Goal: Task Accomplishment & Management: Manage account settings

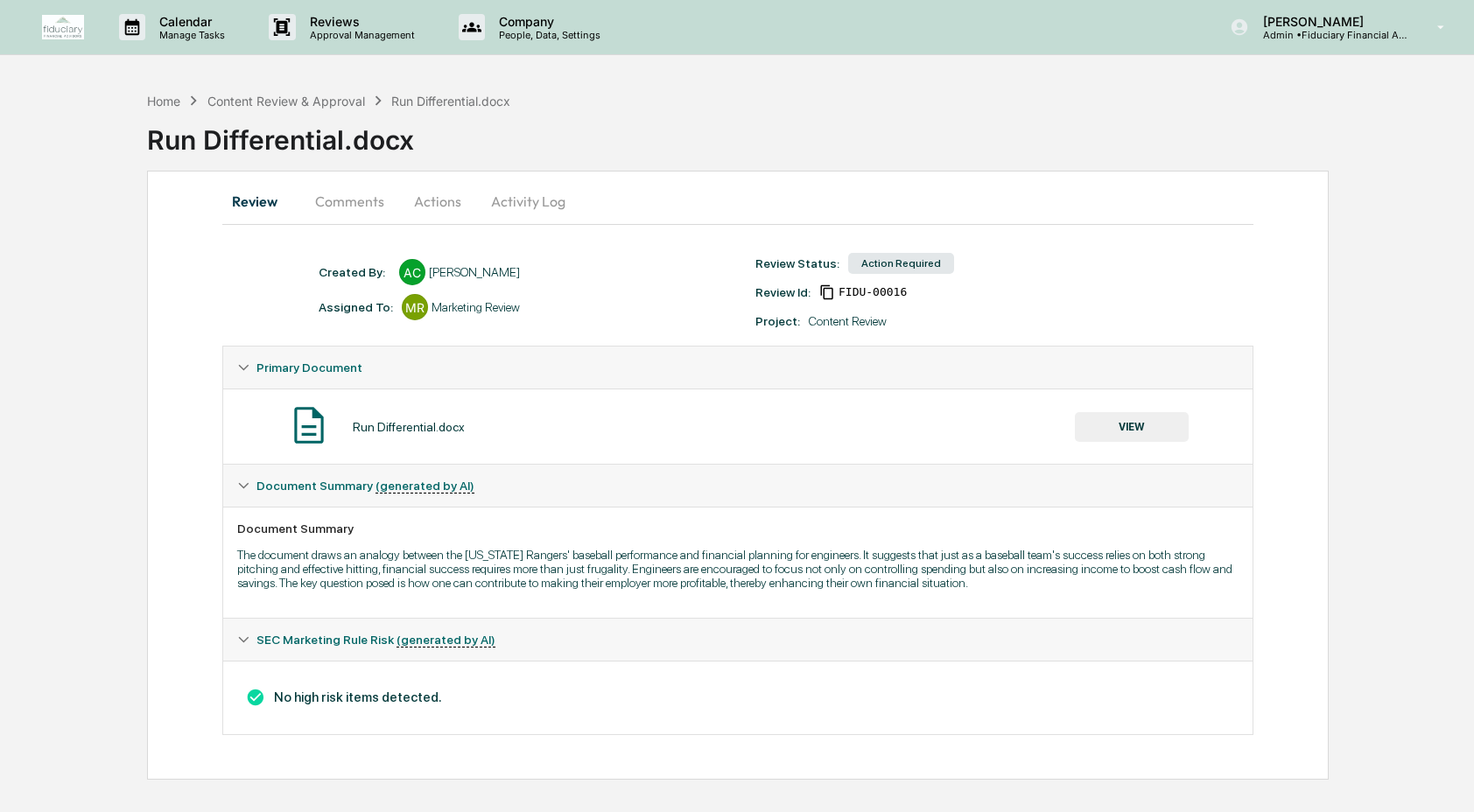
click at [503, 208] on button "Activity Log" at bounding box center [528, 201] width 102 height 42
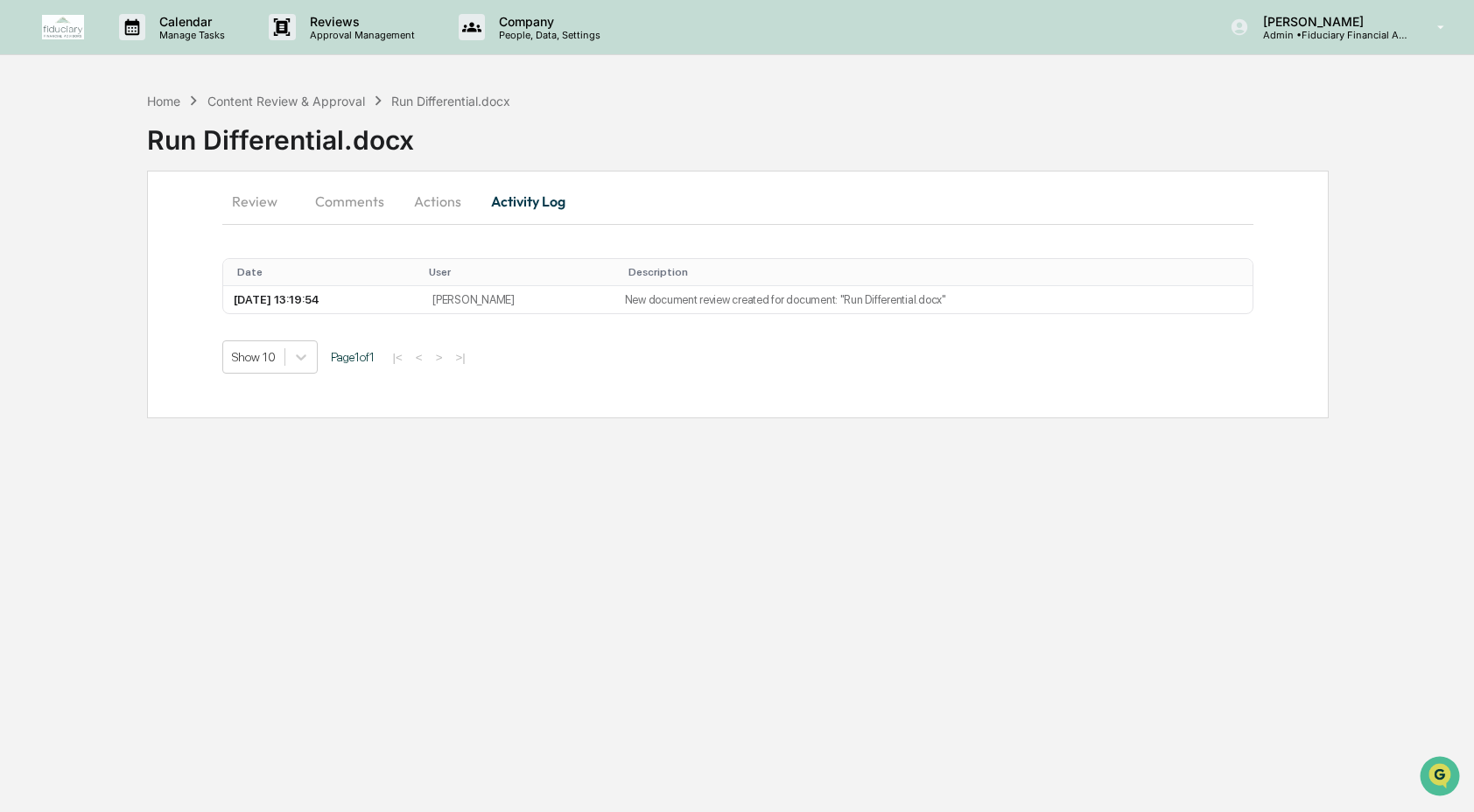
click at [256, 205] on button "Review" at bounding box center [262, 201] width 79 height 42
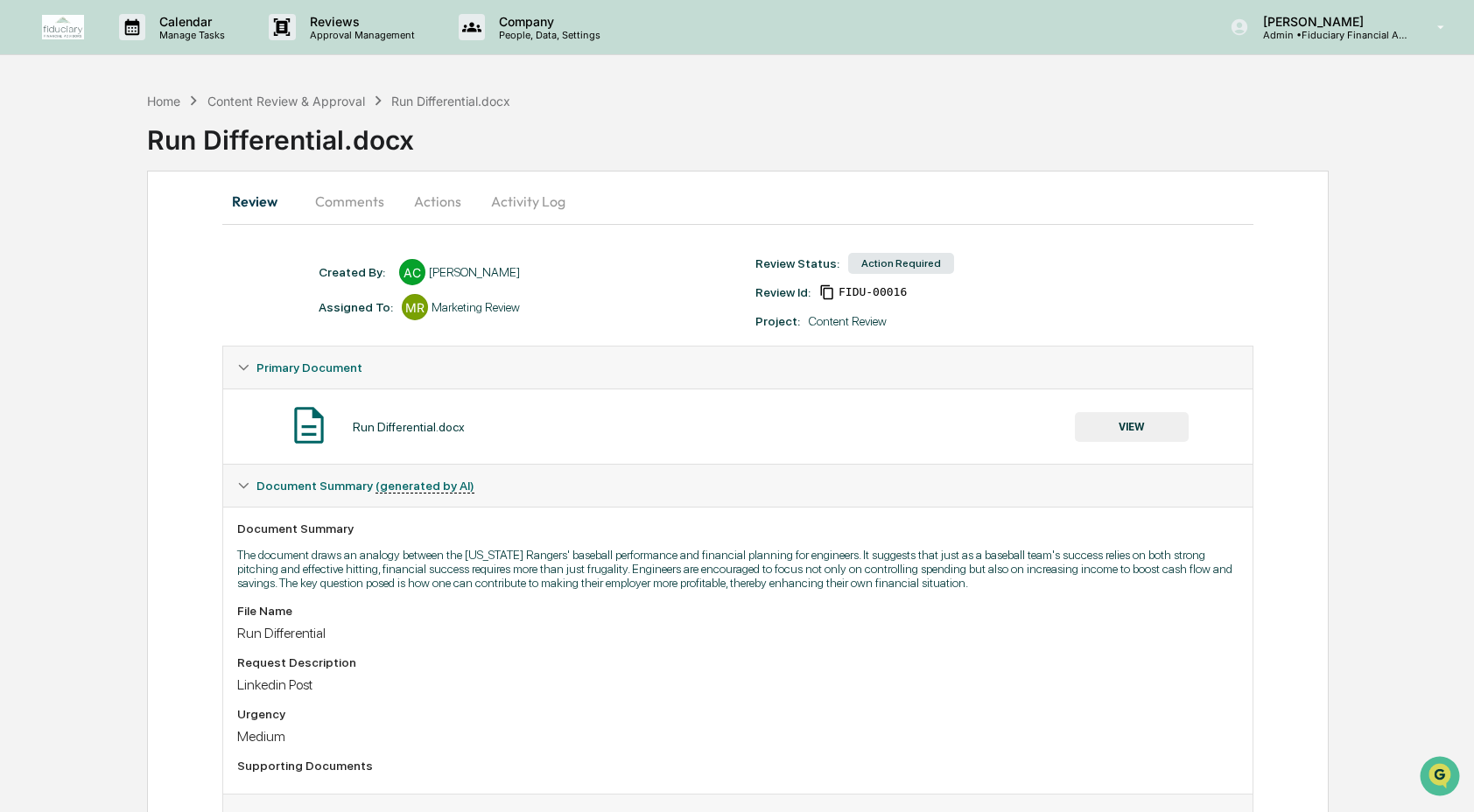
click at [1120, 422] on button "VIEW" at bounding box center [1132, 427] width 114 height 30
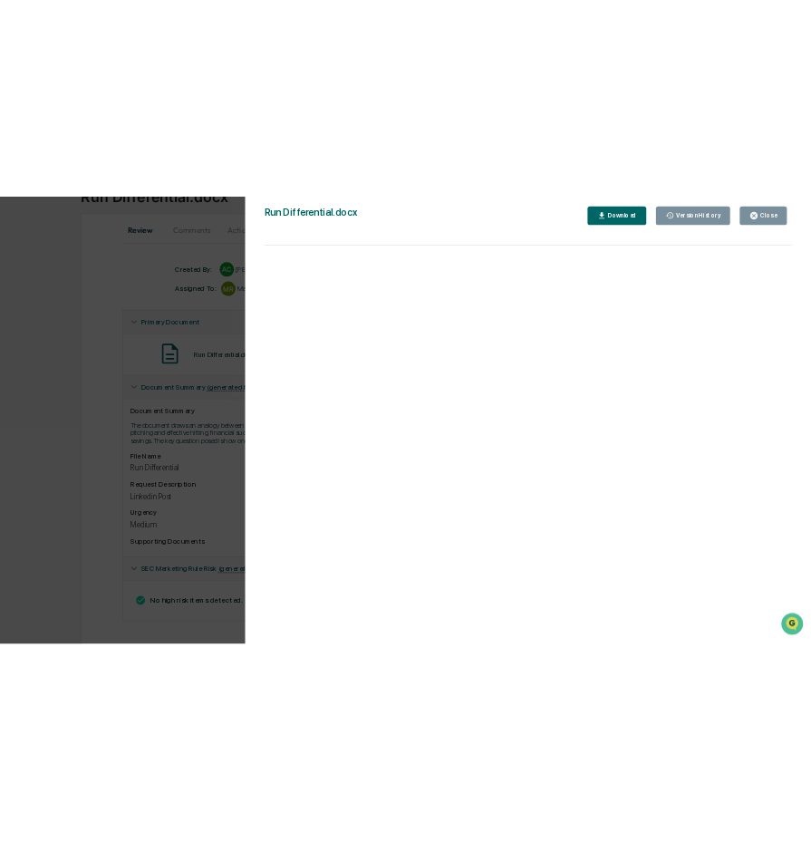
scroll to position [168, 0]
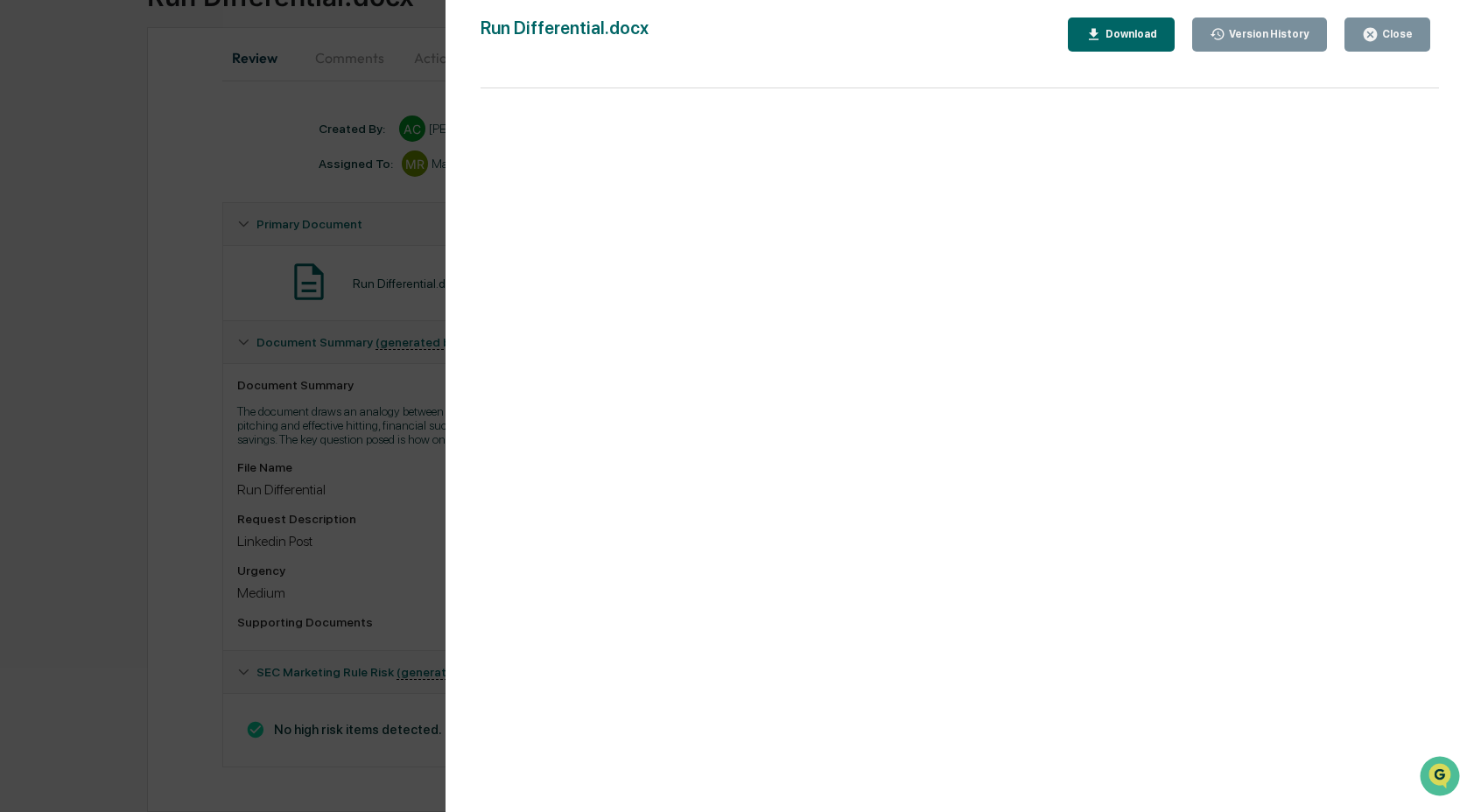
click at [1103, 26] on div "Download" at bounding box center [1120, 34] width 71 height 16
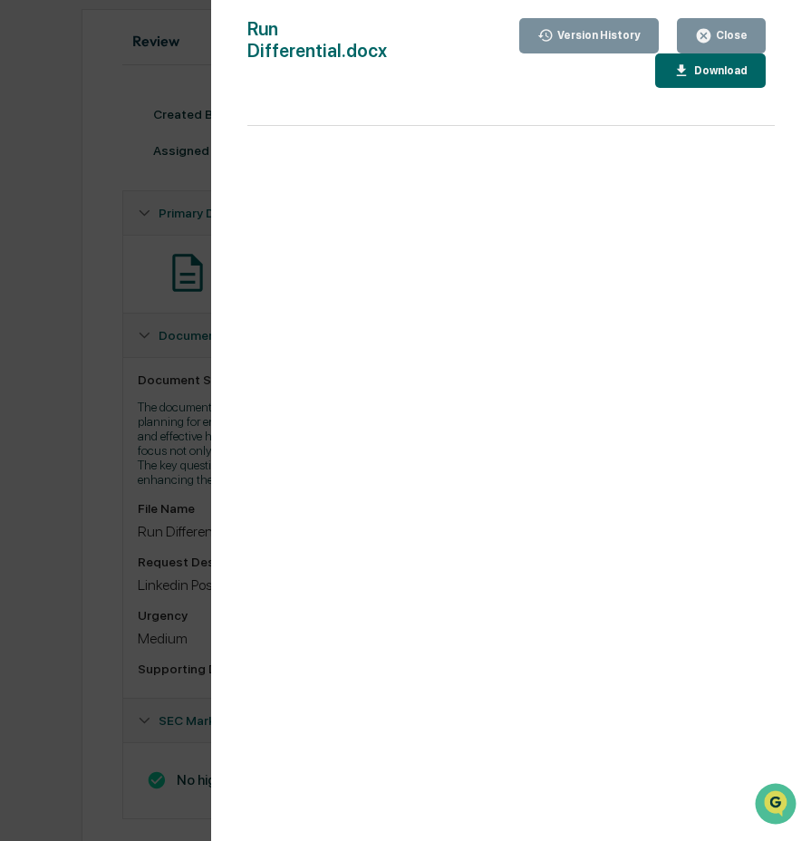
click at [754, 45] on button "Close" at bounding box center [721, 35] width 89 height 35
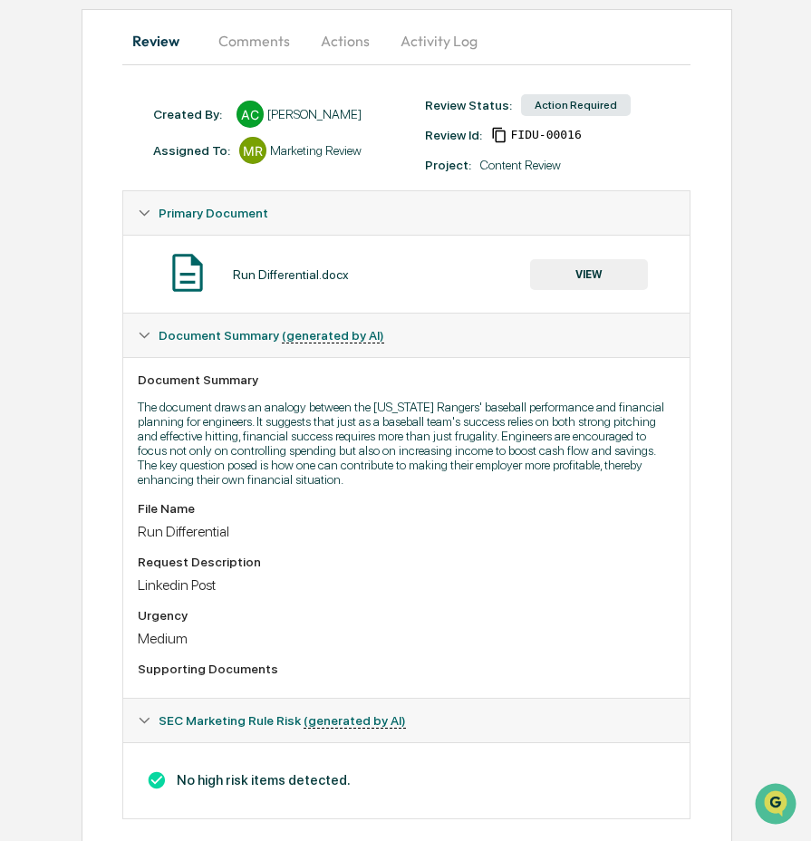
click at [345, 41] on button "Actions" at bounding box center [345, 40] width 82 height 43
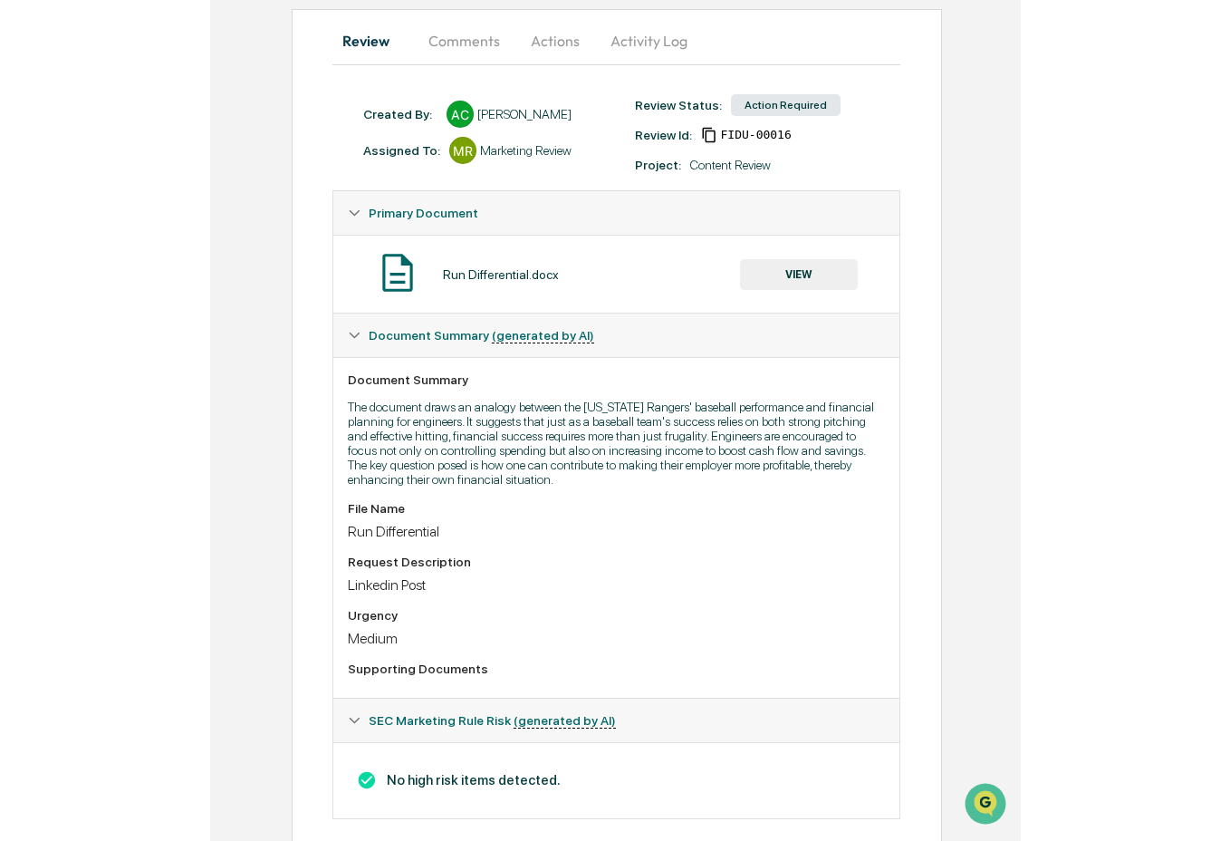
scroll to position [0, 0]
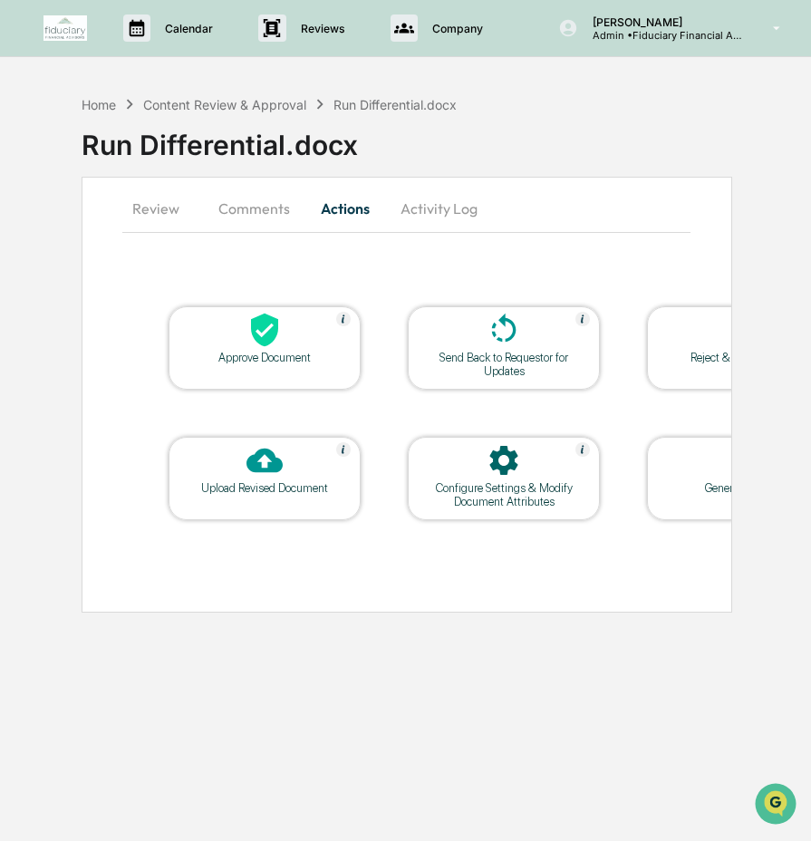
click at [295, 370] on div "Approve Document" at bounding box center [265, 347] width 192 height 83
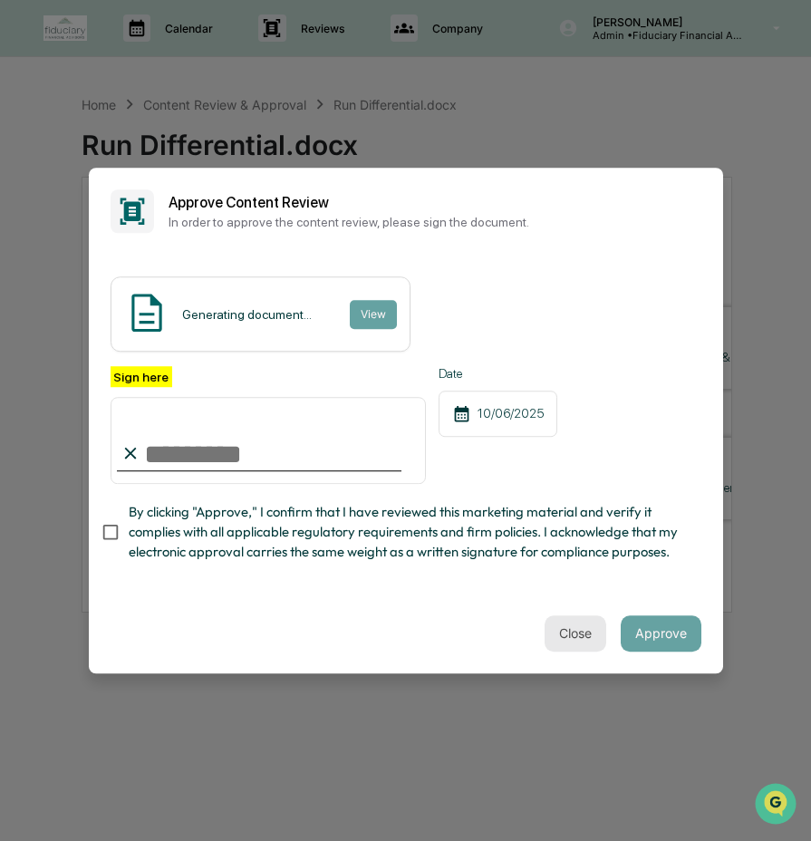
click at [576, 641] on button "Close" at bounding box center [575, 633] width 62 height 36
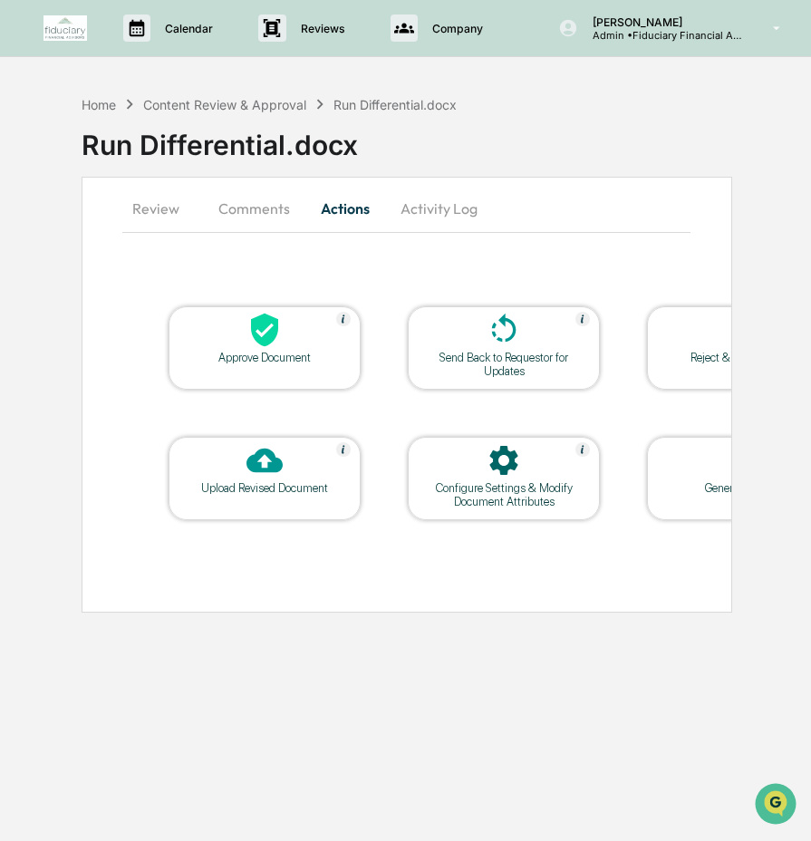
click at [160, 206] on button "Review" at bounding box center [163, 208] width 82 height 43
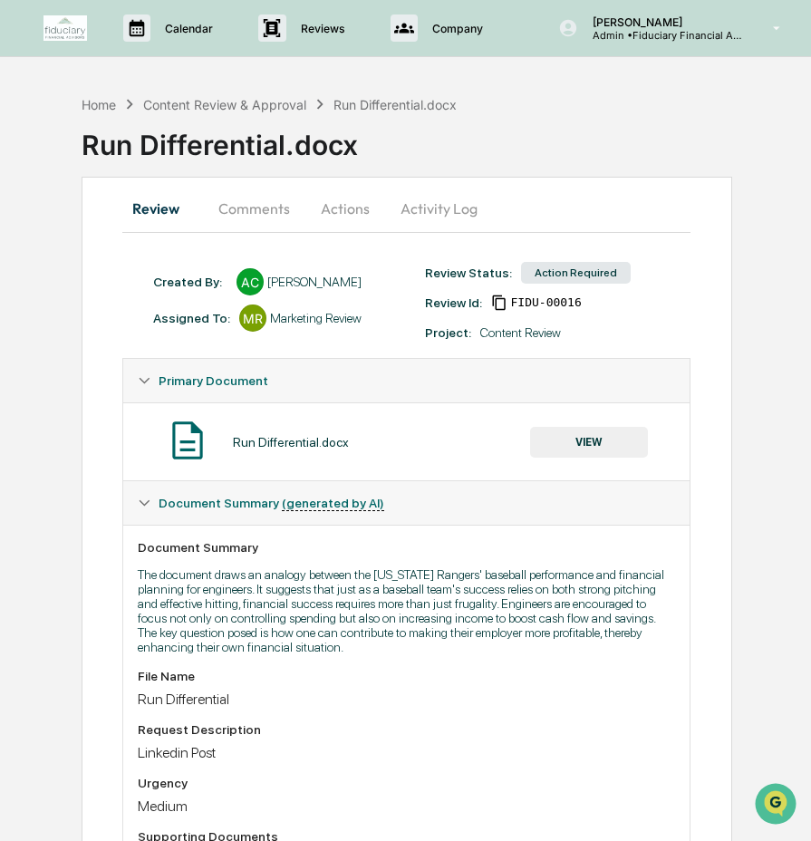
click at [228, 207] on button "Comments" at bounding box center [254, 208] width 101 height 43
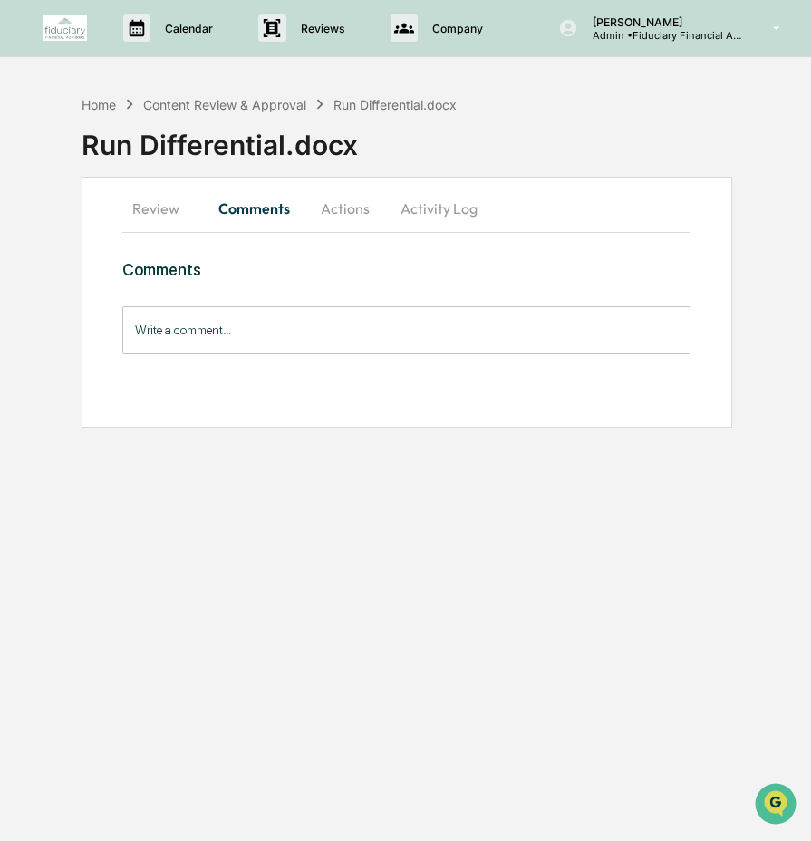
click at [236, 329] on input "Write a comment..." at bounding box center [406, 330] width 568 height 48
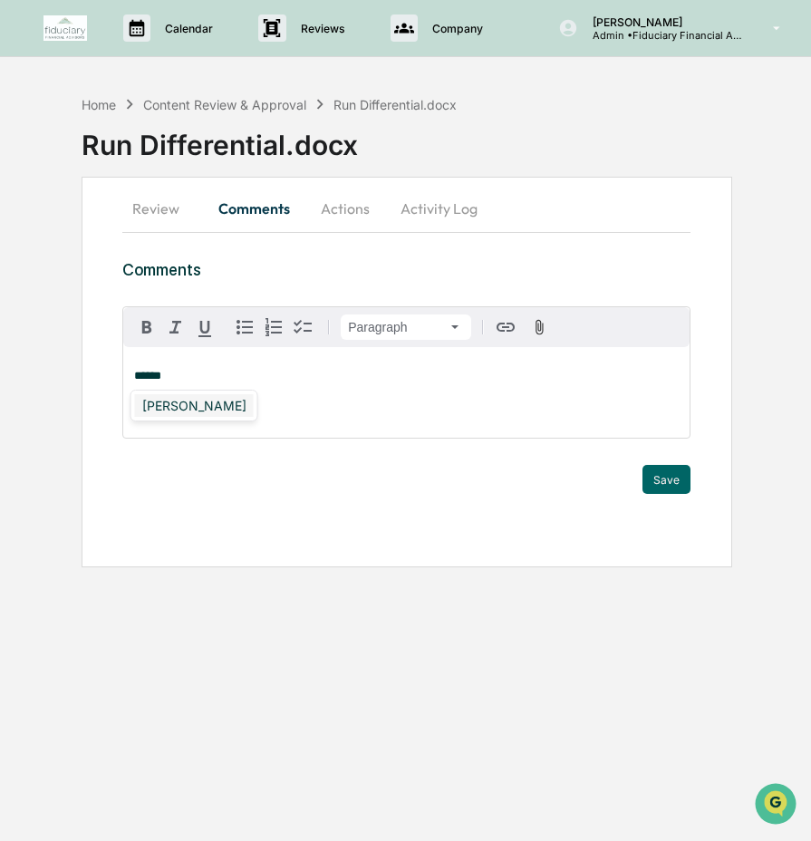
click at [168, 407] on div "[PERSON_NAME]" at bounding box center [194, 405] width 119 height 23
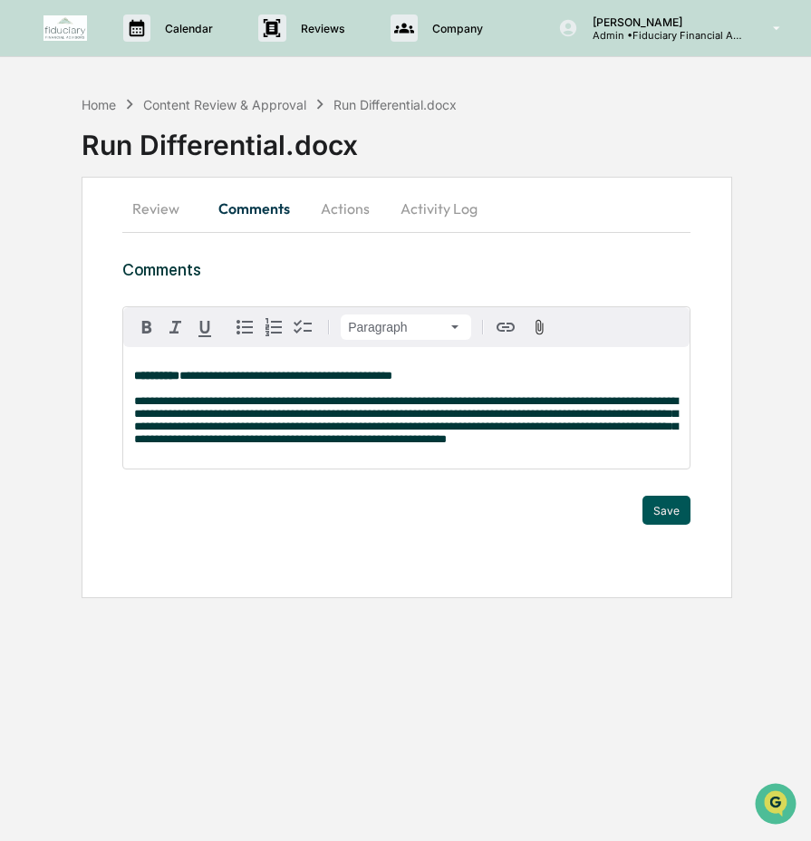
click at [661, 525] on button "Save" at bounding box center [666, 510] width 48 height 29
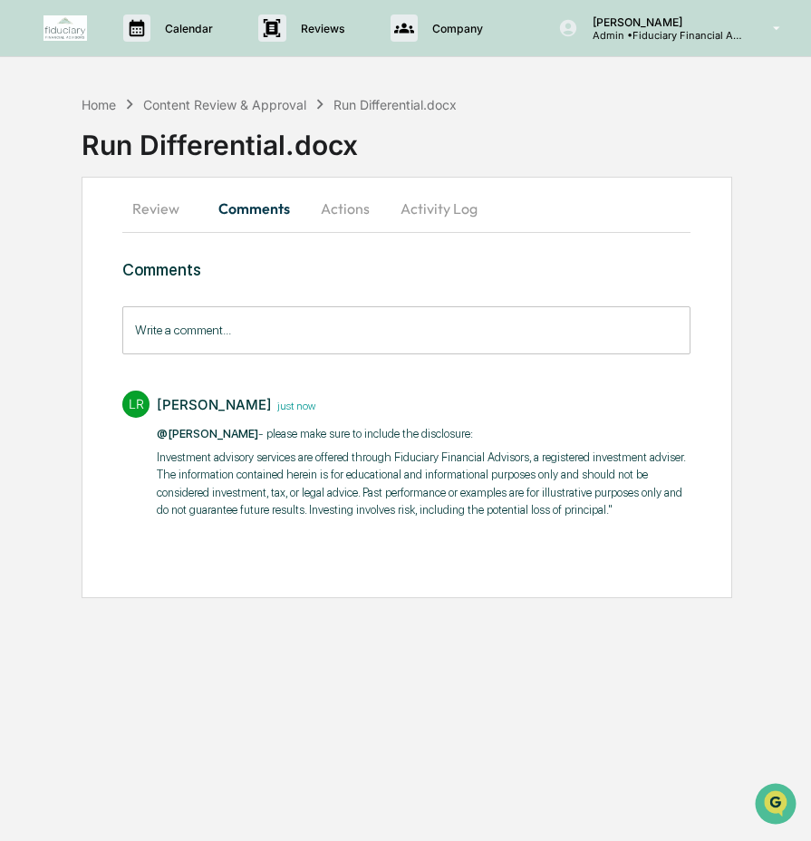
click at [341, 211] on button "Actions" at bounding box center [345, 208] width 82 height 43
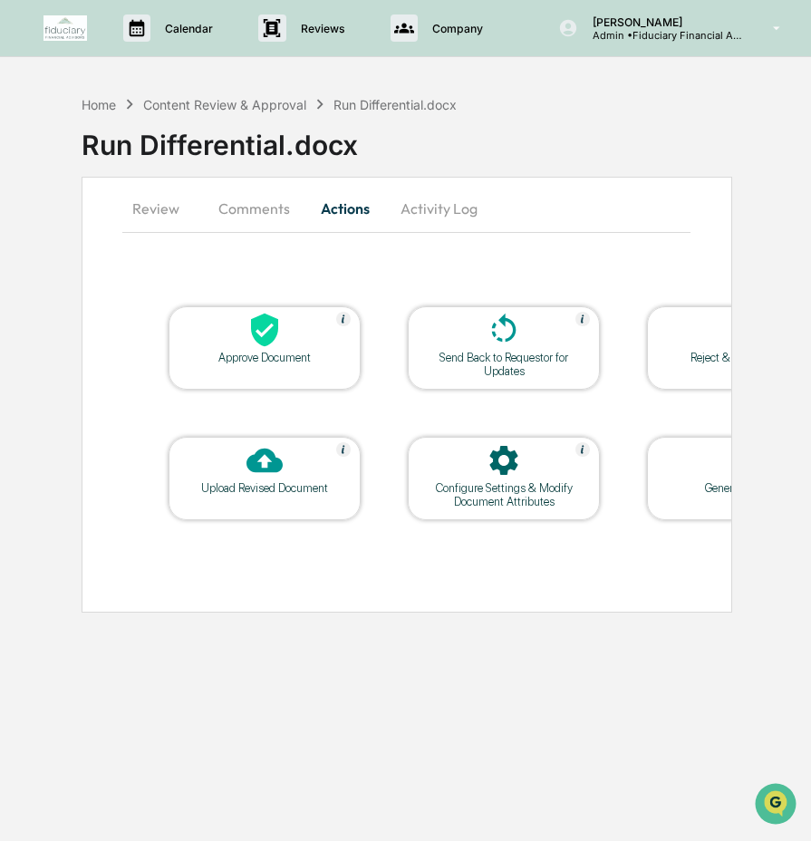
click at [237, 388] on div "Approve Document" at bounding box center [265, 347] width 192 height 83
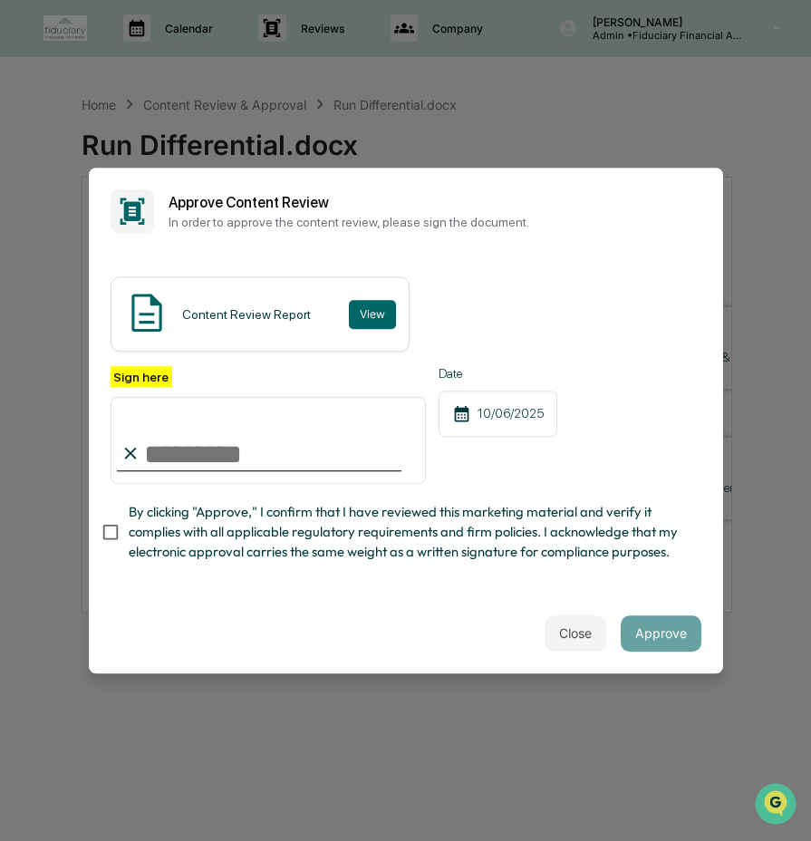
click at [284, 456] on input "Sign here" at bounding box center [269, 440] width 316 height 87
type input "**********"
click at [266, 520] on span "By clicking "Approve," I confirm that I have reviewed this marketing material a…" at bounding box center [408, 532] width 558 height 61
click at [681, 629] on button "Approve" at bounding box center [661, 633] width 81 height 36
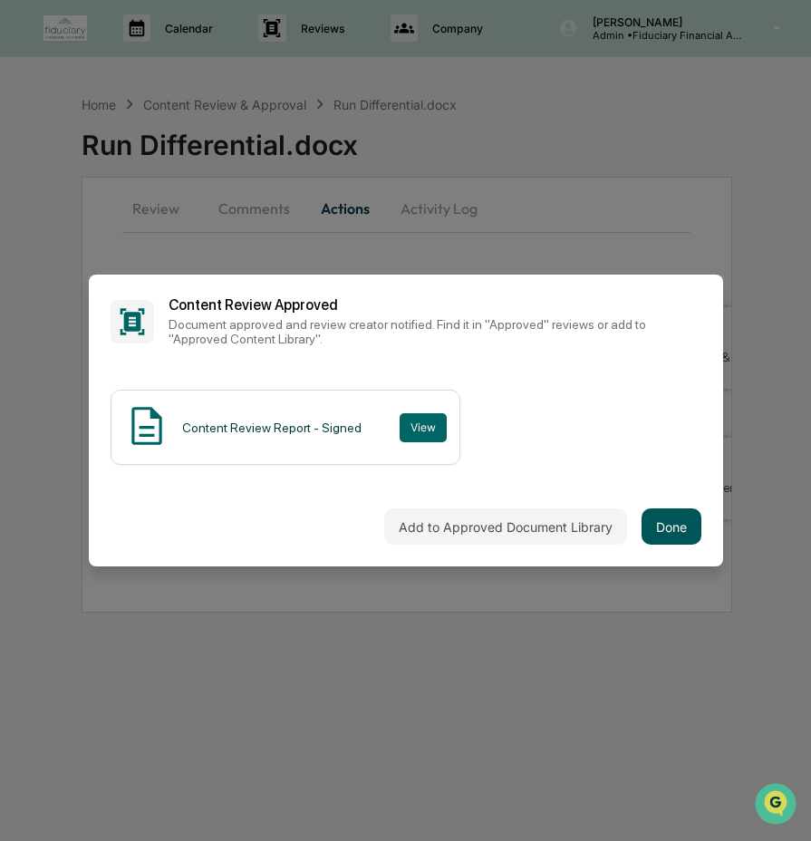
click at [679, 516] on button "Done" at bounding box center [671, 526] width 60 height 36
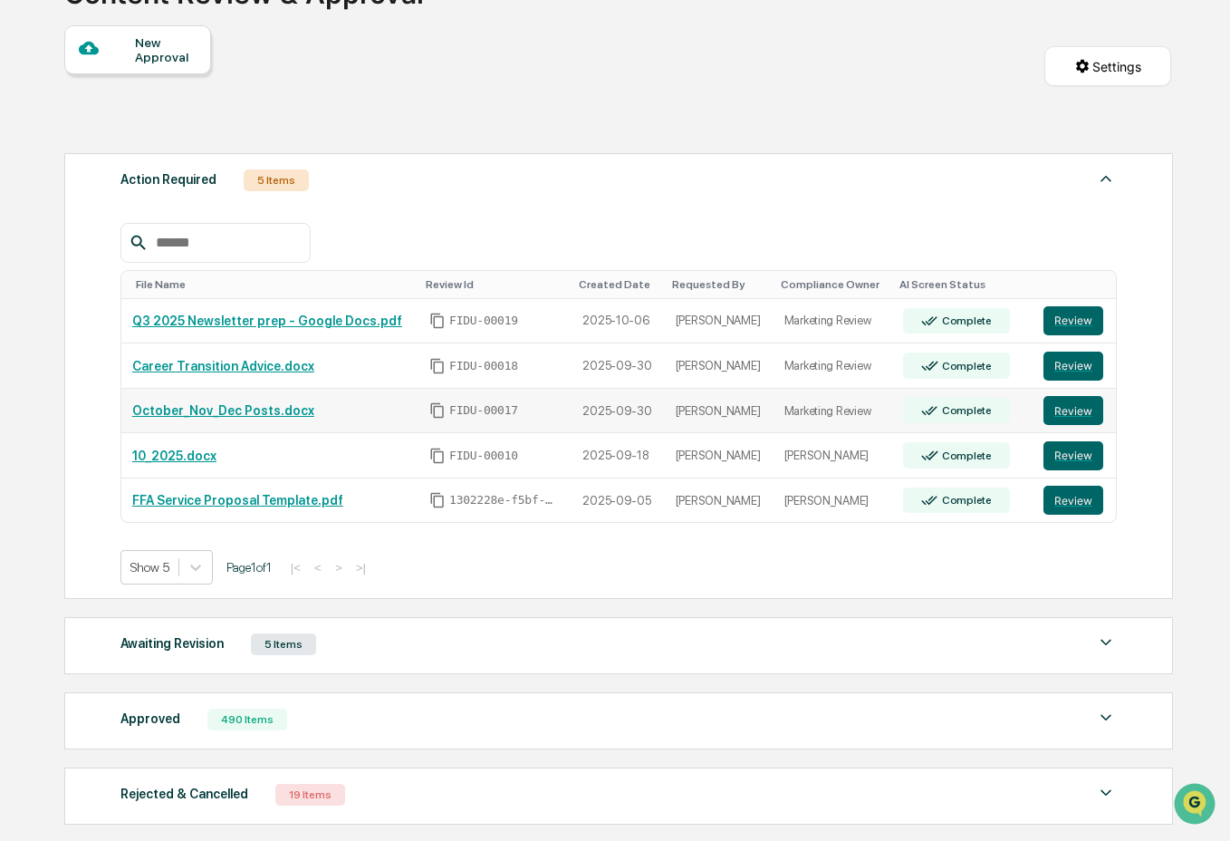
scroll to position [152, 0]
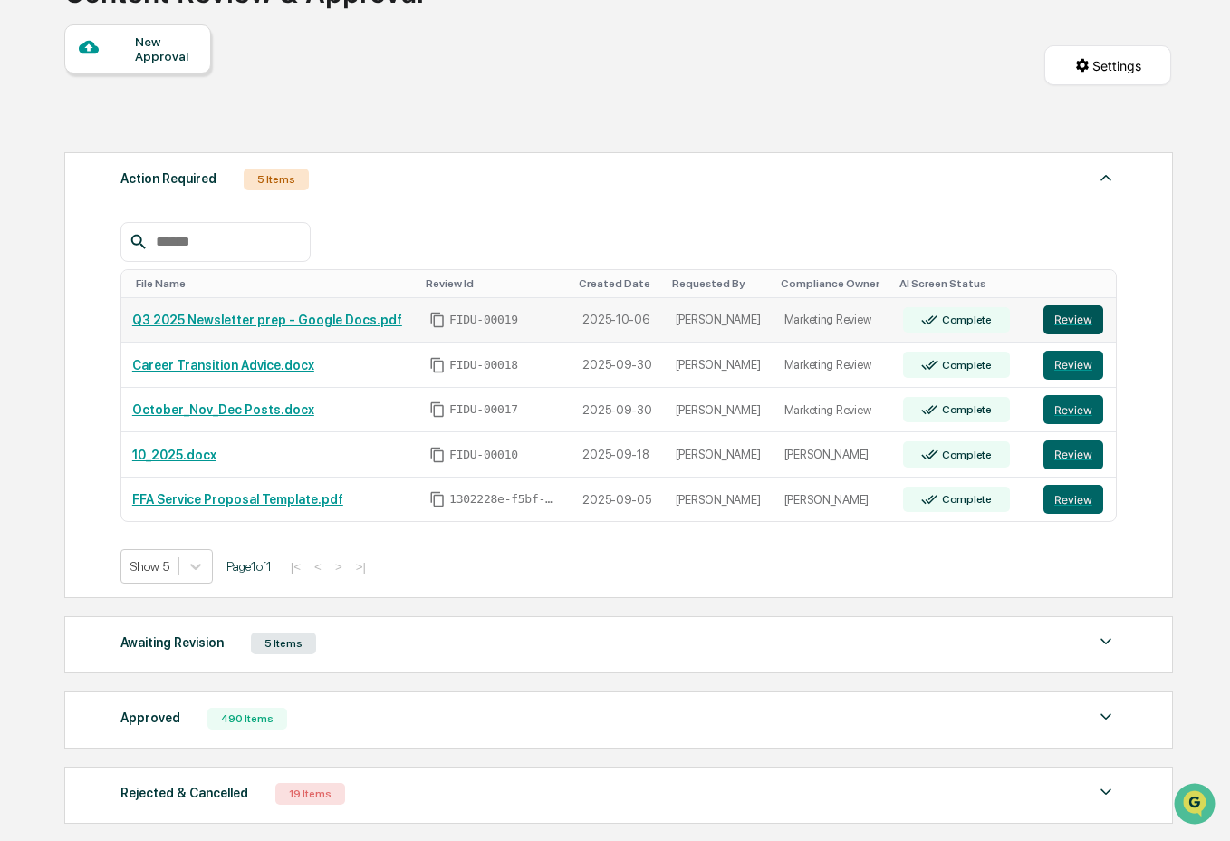
click at [1072, 322] on button "Review" at bounding box center [1074, 319] width 60 height 29
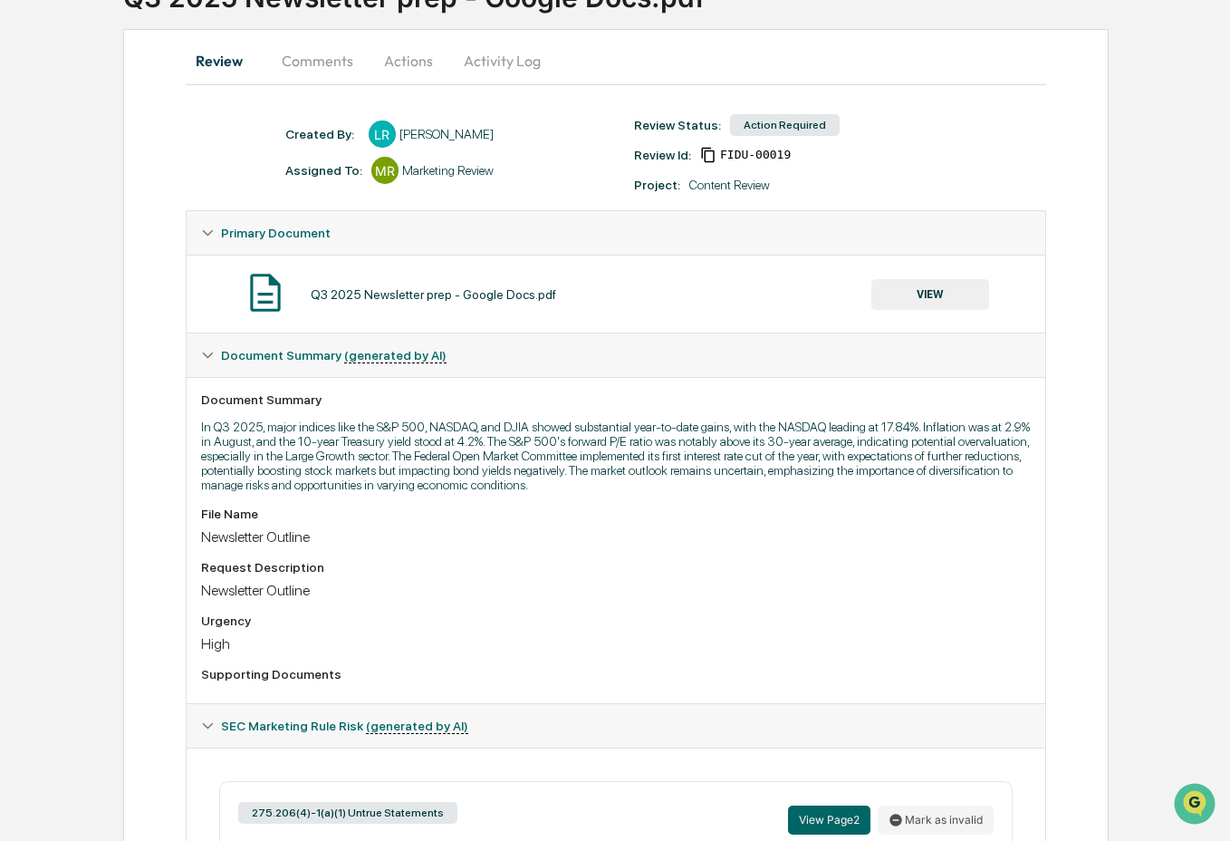
scroll to position [37, 0]
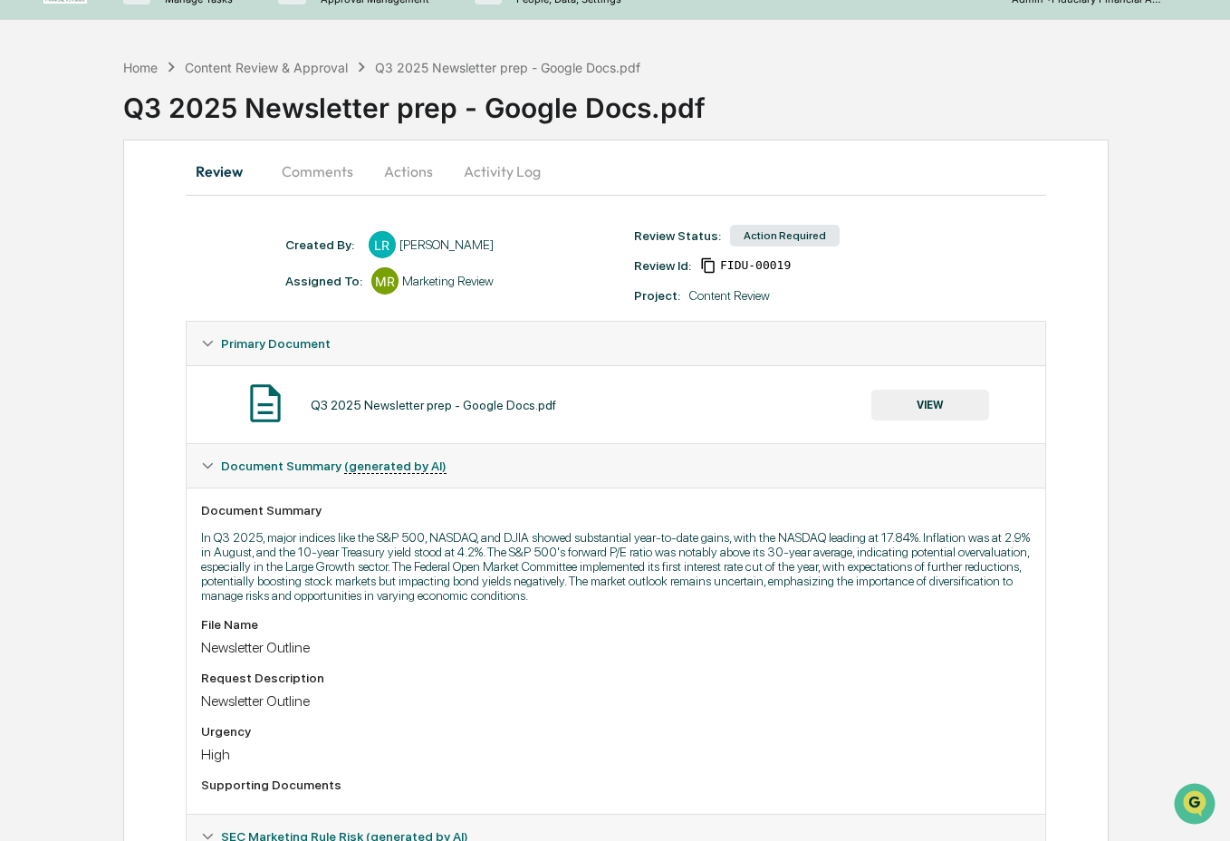
click at [924, 408] on button "VIEW" at bounding box center [931, 405] width 118 height 31
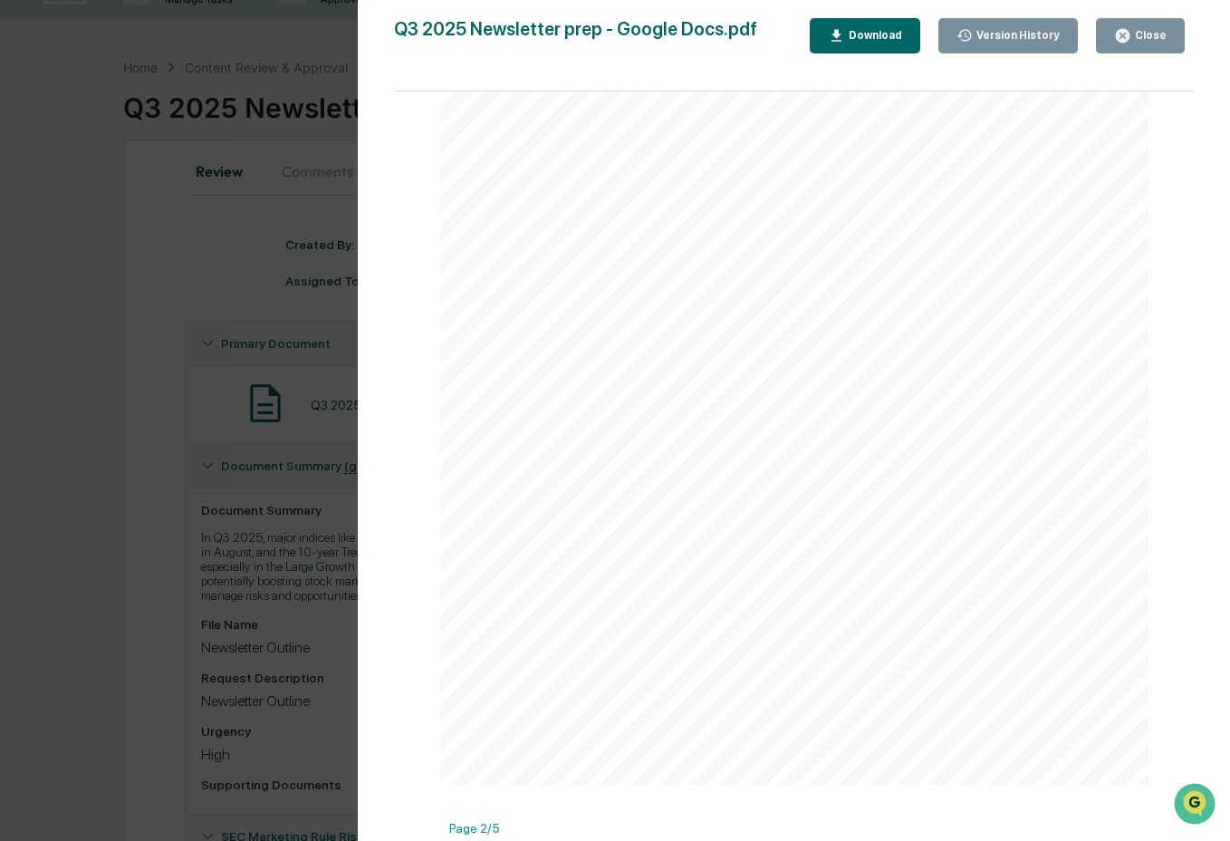
scroll to position [271, 0]
click at [872, 24] on button "Download" at bounding box center [865, 35] width 111 height 35
click at [276, 151] on div "Version History 10/06/2025, 05:26 PM Leanne Rahn Q3 2025 Newsletter prep - Goog…" at bounding box center [615, 420] width 1230 height 841
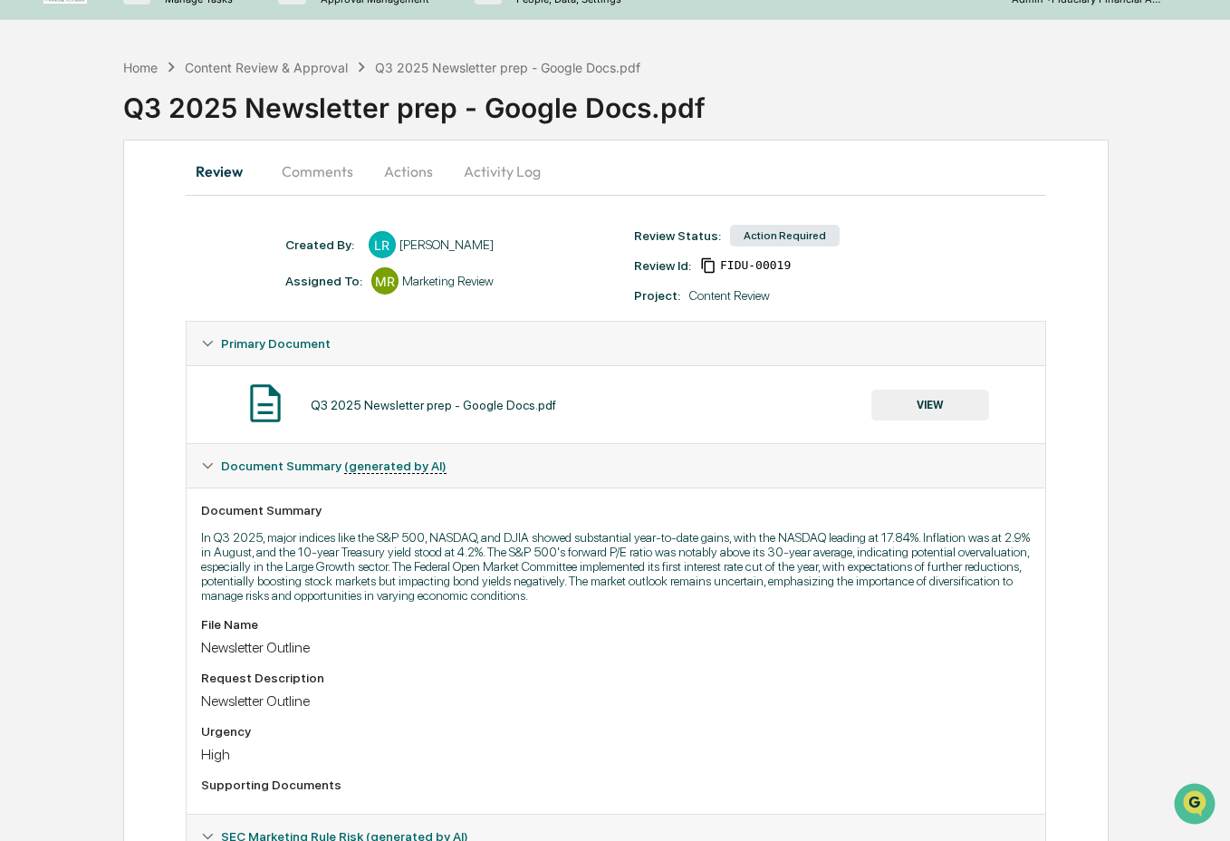
click at [518, 178] on button "Activity Log" at bounding box center [502, 170] width 106 height 43
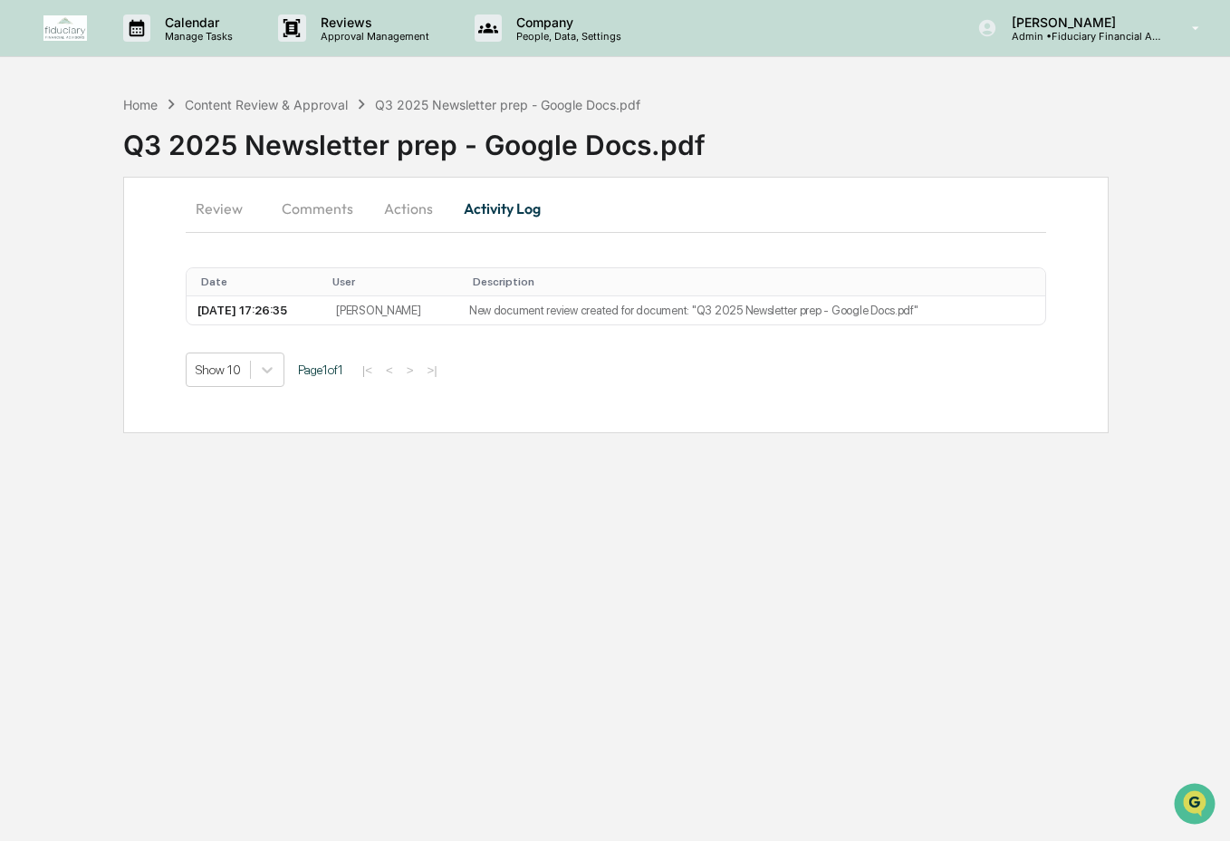
click at [211, 205] on button "Review" at bounding box center [227, 208] width 82 height 43
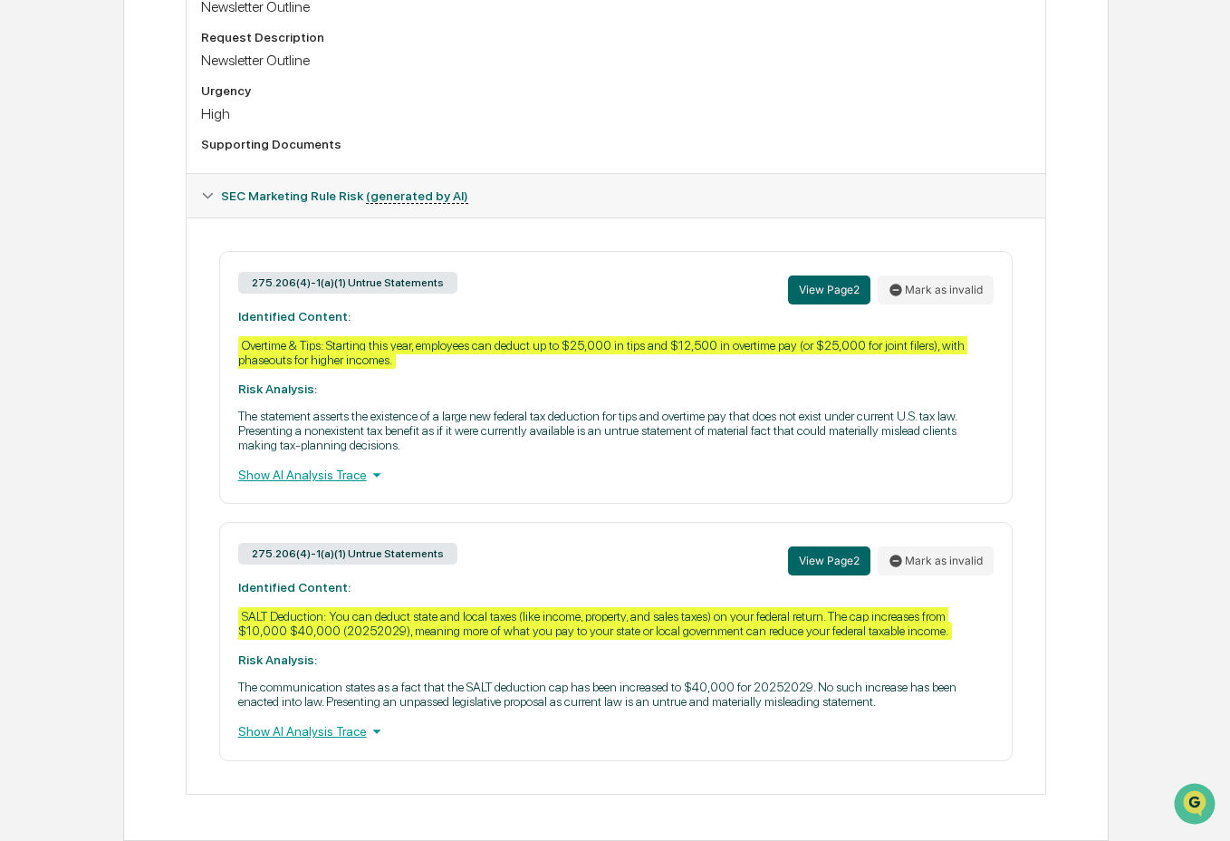
scroll to position [699, 0]
click at [930, 292] on button "Mark as invalid" at bounding box center [936, 289] width 116 height 29
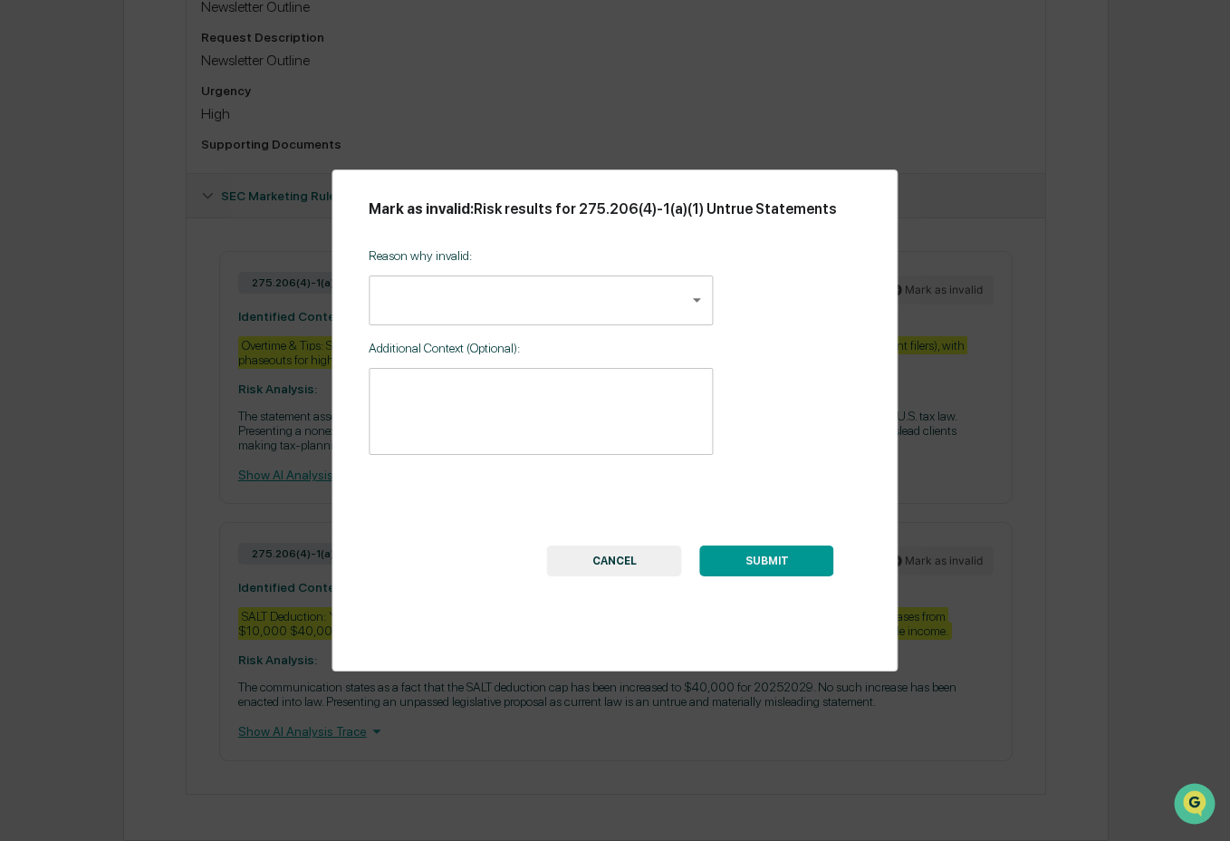
click at [583, 295] on body "Calendar Manage Tasks Reviews Approval Management Company People, Data, Setting…" at bounding box center [615, 81] width 1230 height 1518
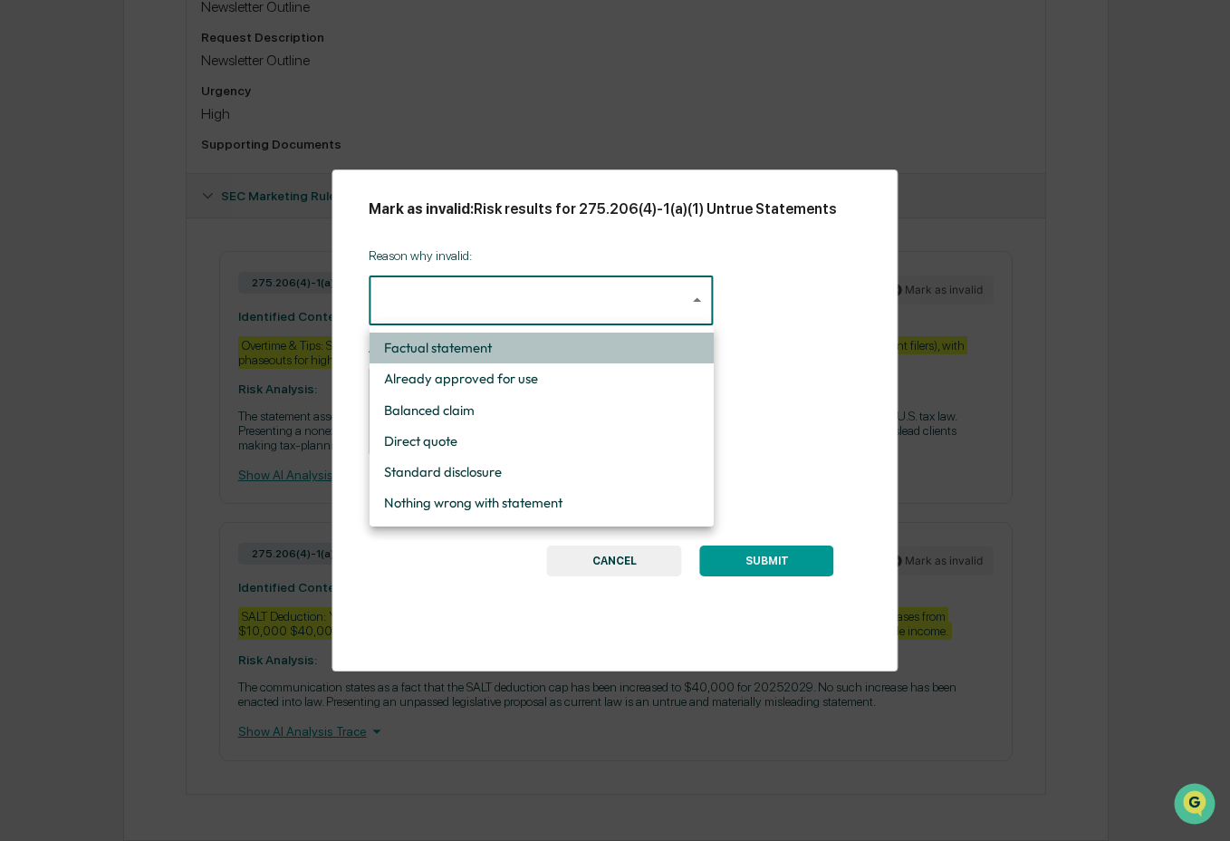
click at [564, 362] on li "Factual statement" at bounding box center [542, 347] width 344 height 31
type input "**********"
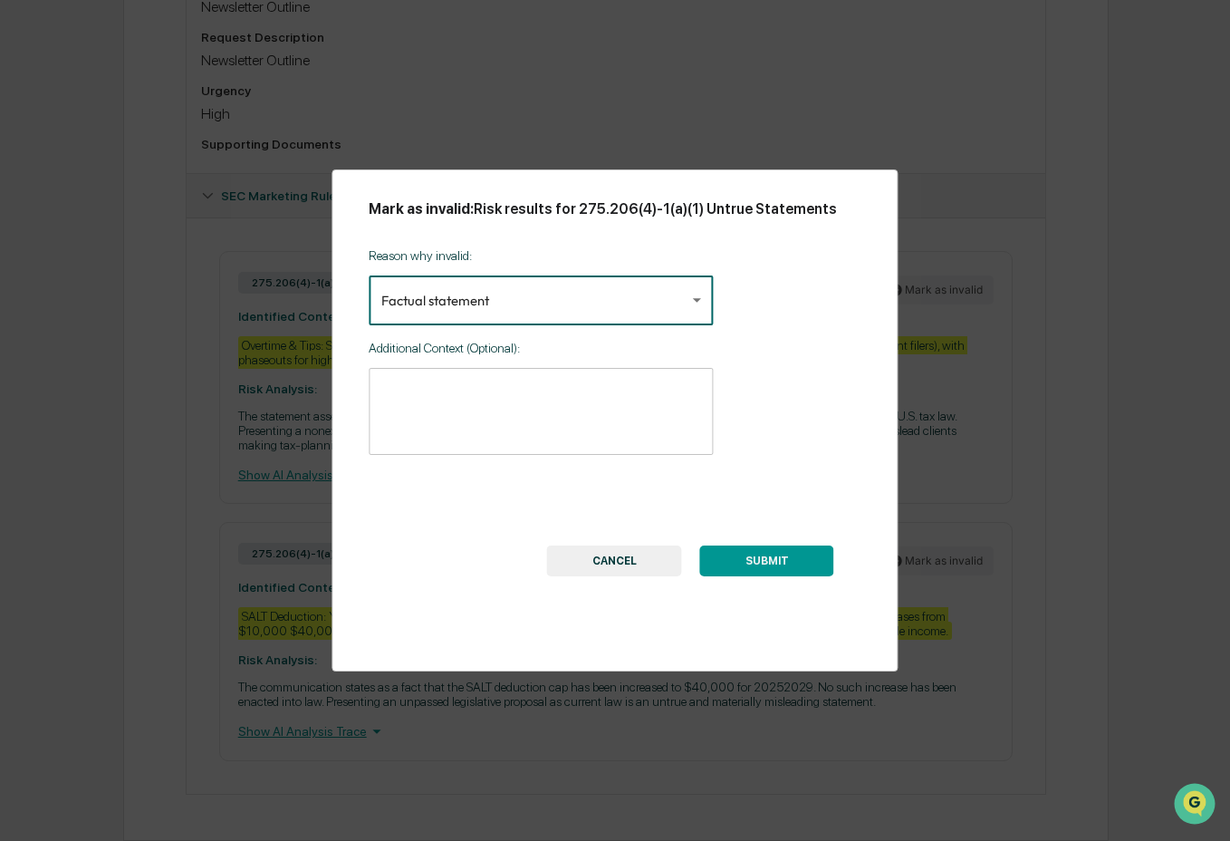
click at [742, 552] on button "SUBMIT" at bounding box center [767, 560] width 134 height 31
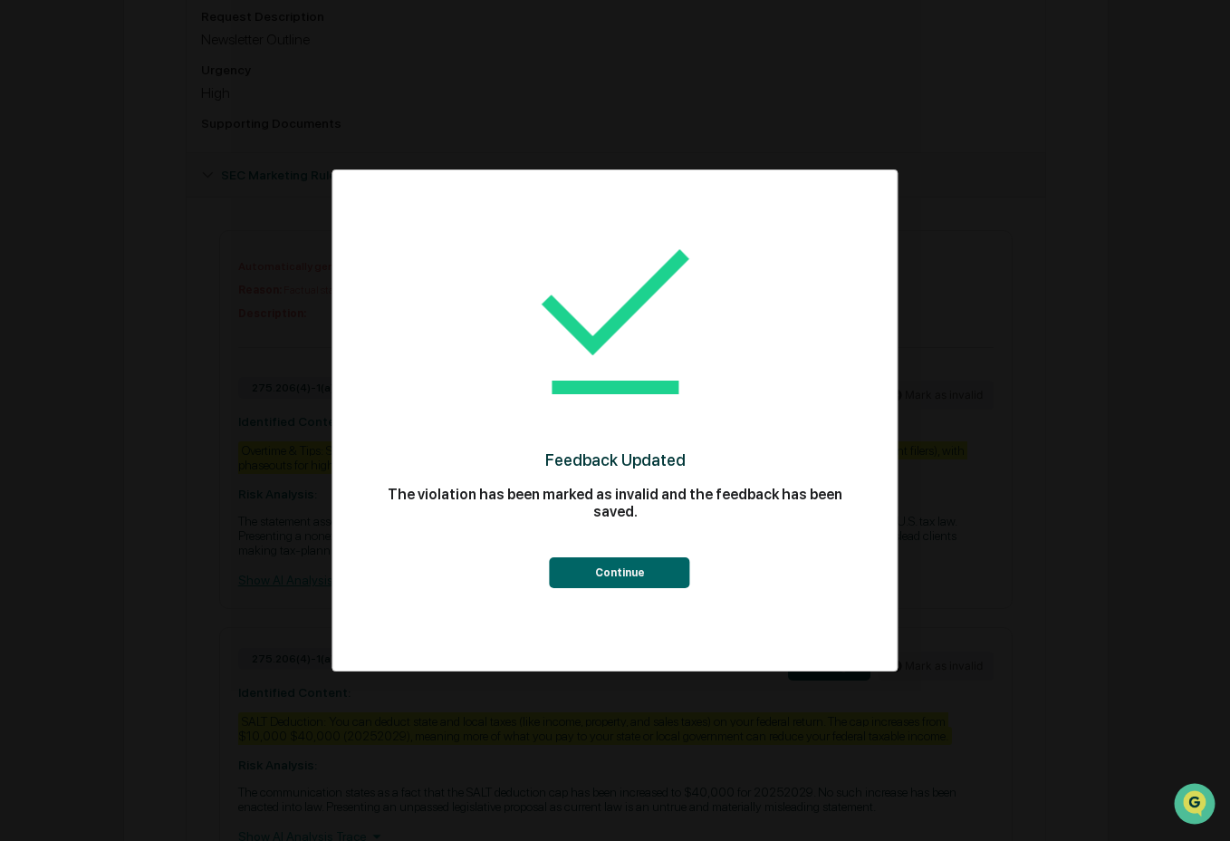
click at [637, 563] on button "Continue" at bounding box center [620, 572] width 140 height 31
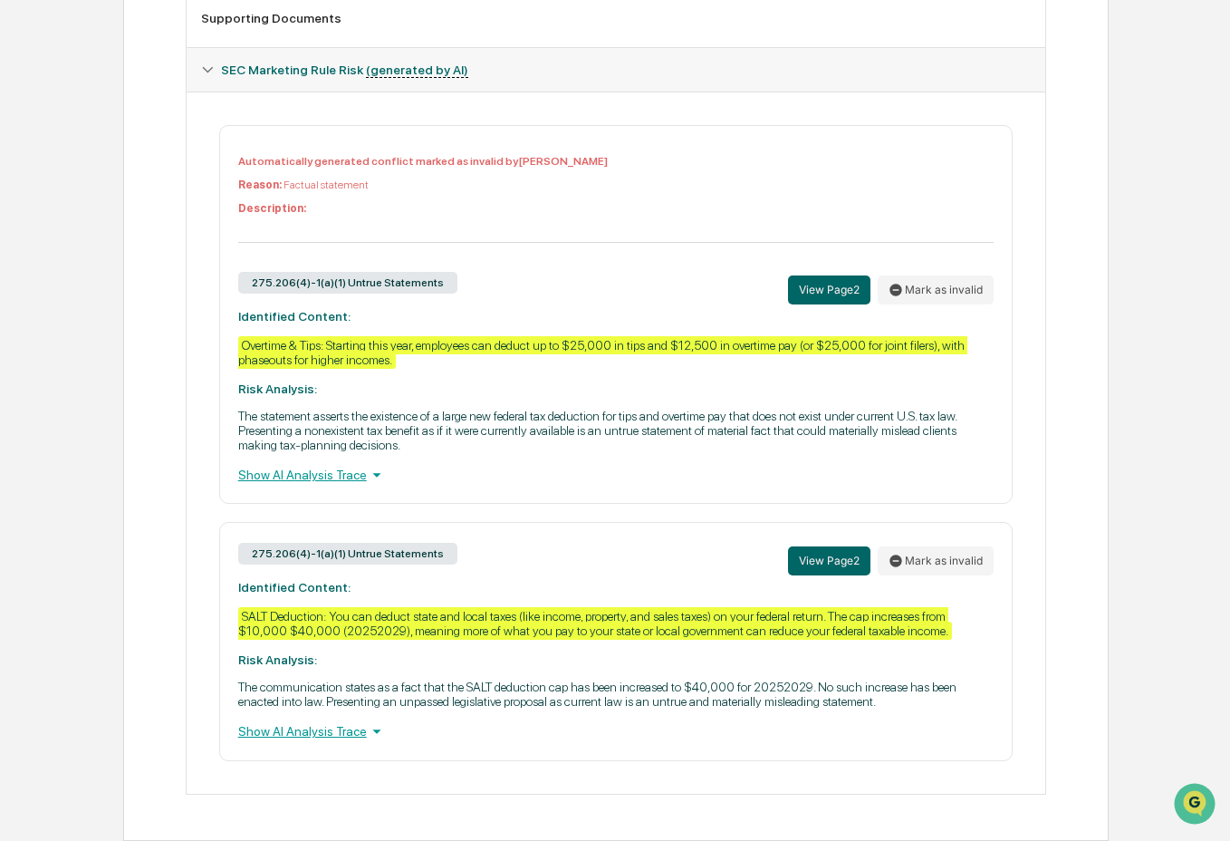
scroll to position [861, 0]
click at [914, 546] on button "Mark as invalid" at bounding box center [936, 560] width 116 height 29
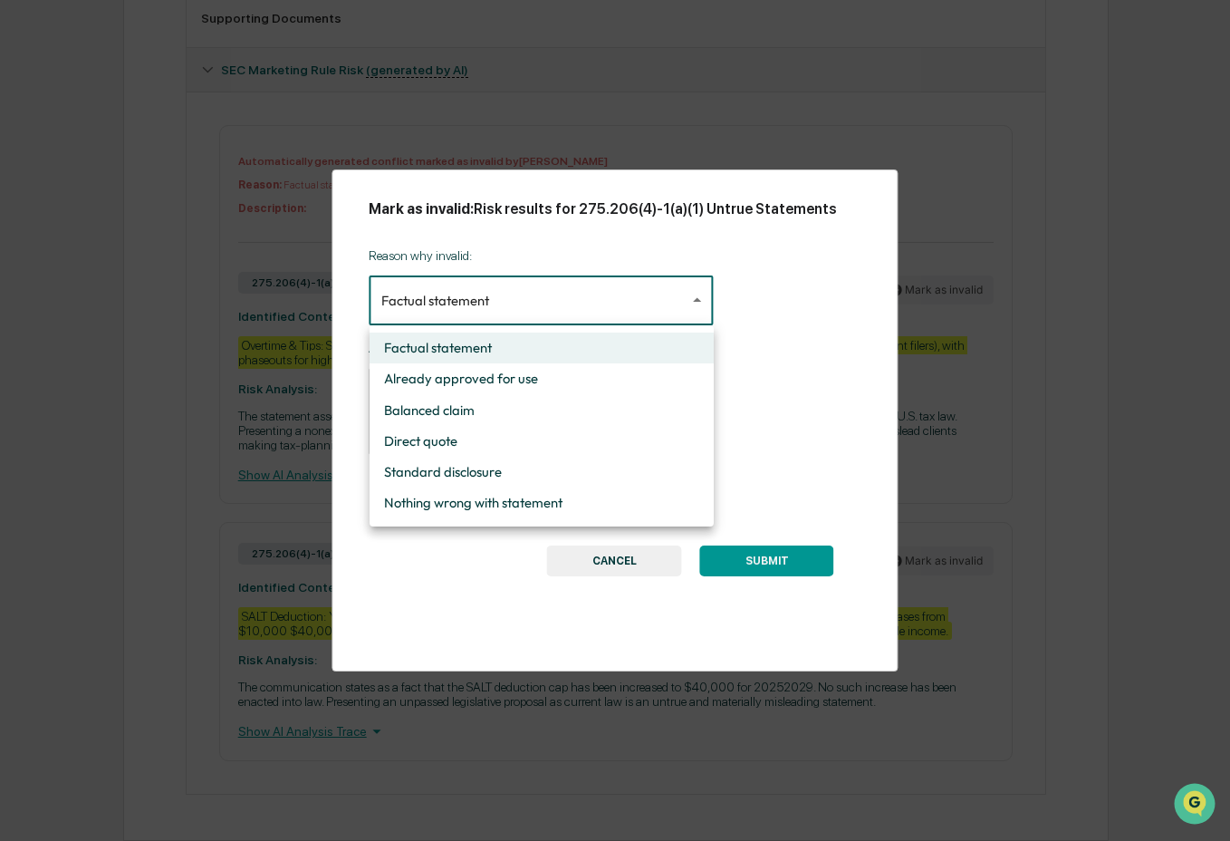
click at [681, 285] on body "Calendar Manage Tasks Reviews Approval Management Company People, Data, Setting…" at bounding box center [615, 18] width 1230 height 1644
click at [656, 342] on li "Factual statement" at bounding box center [542, 347] width 344 height 31
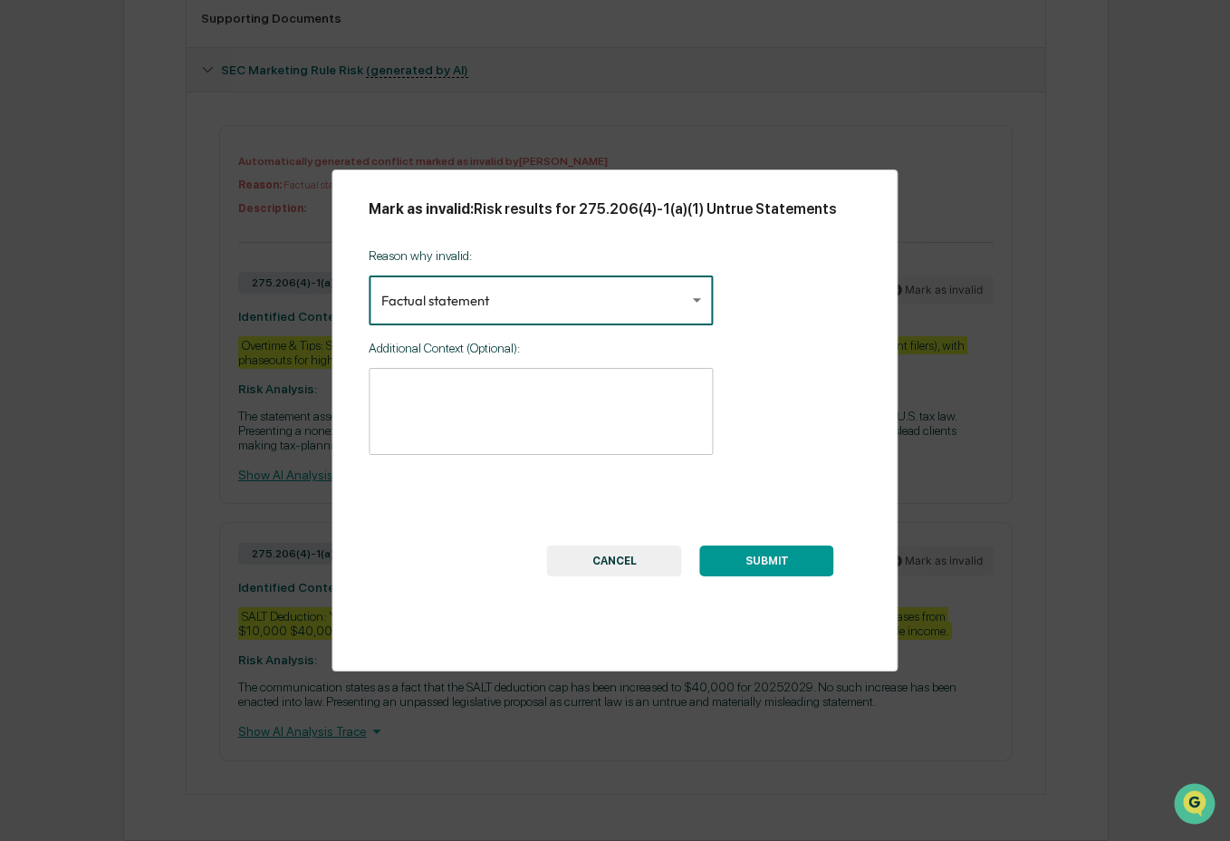
click at [786, 576] on button "SUBMIT" at bounding box center [767, 560] width 134 height 31
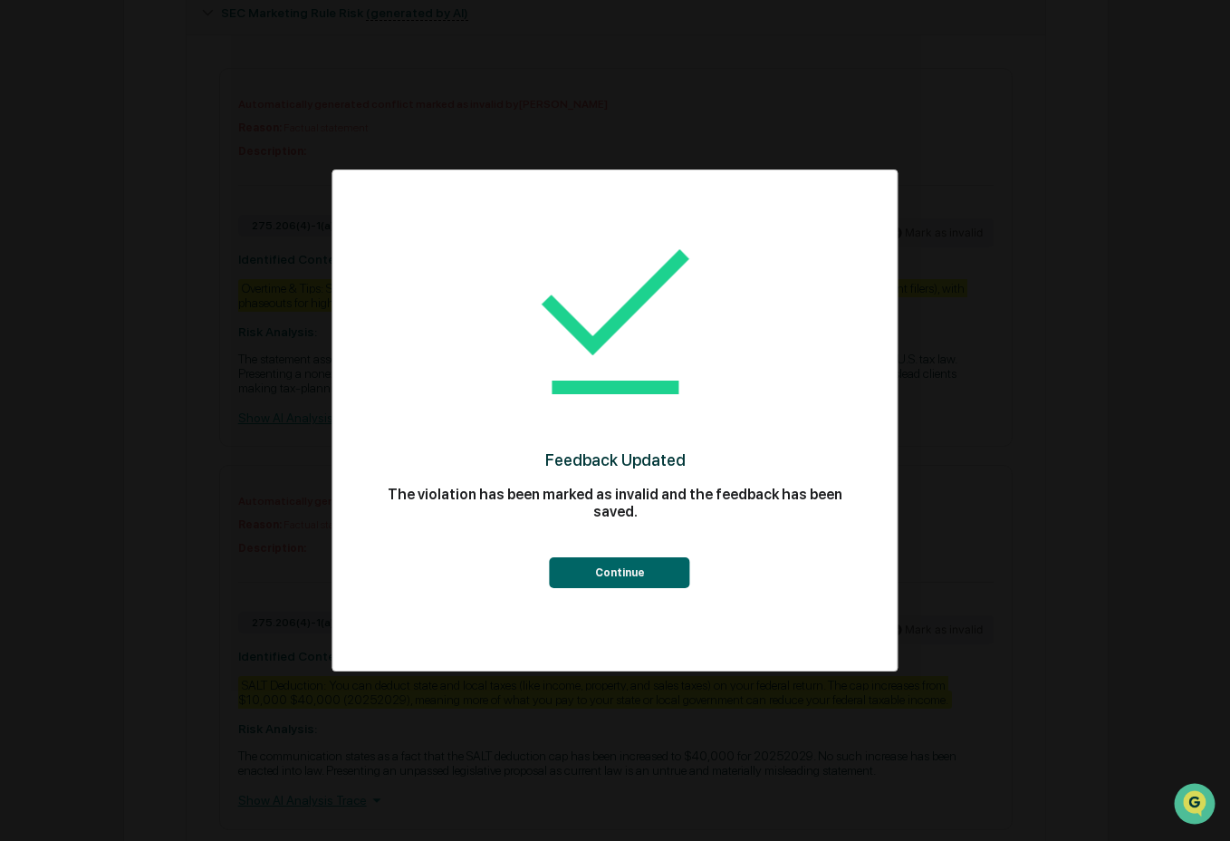
click at [639, 583] on button "Continue" at bounding box center [620, 572] width 140 height 31
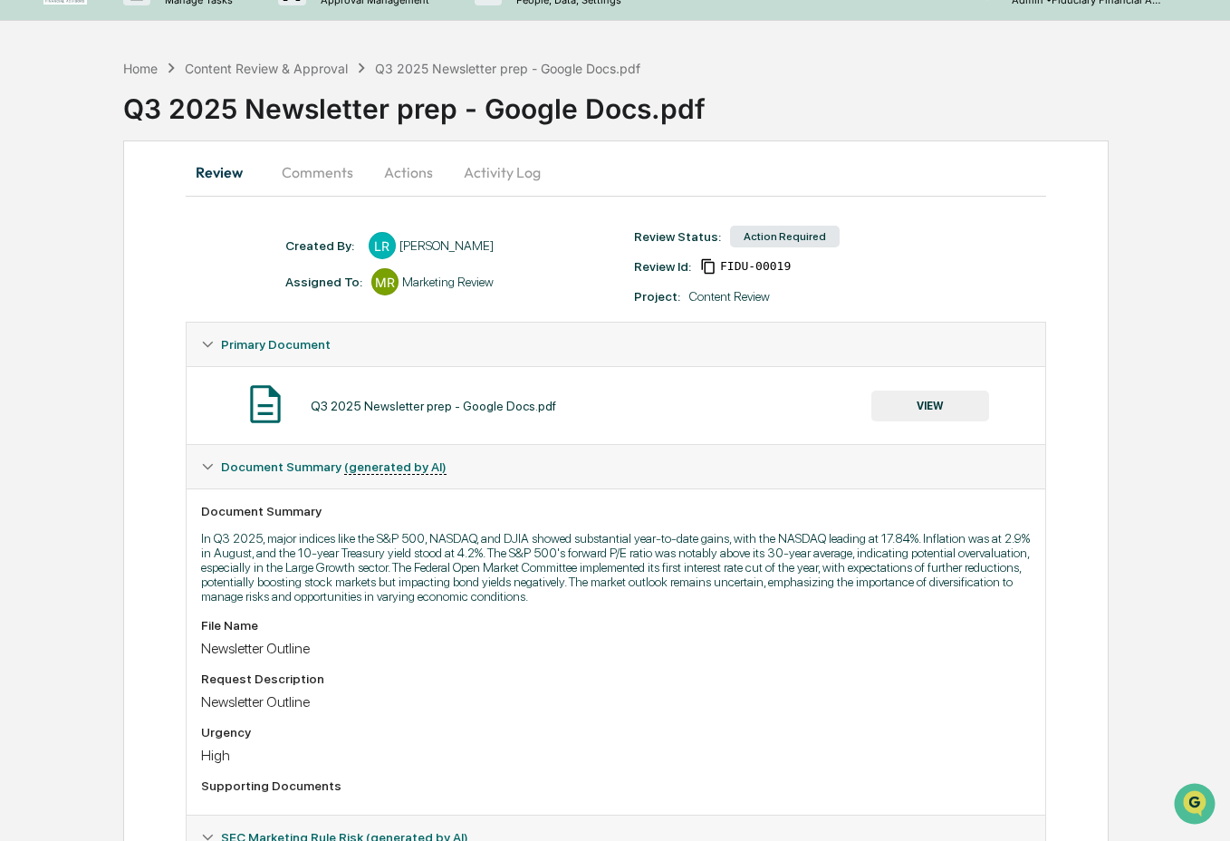
scroll to position [0, 0]
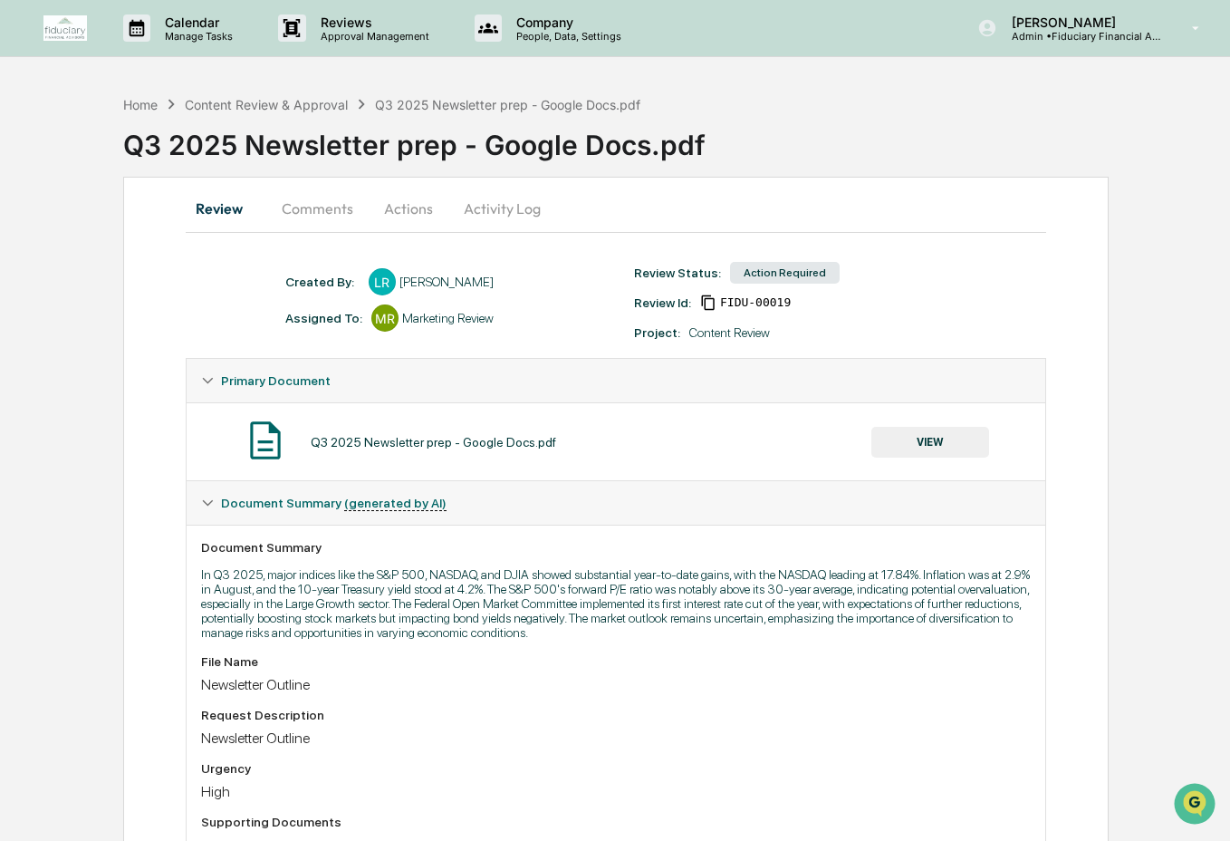
click at [407, 213] on button "Actions" at bounding box center [409, 208] width 82 height 43
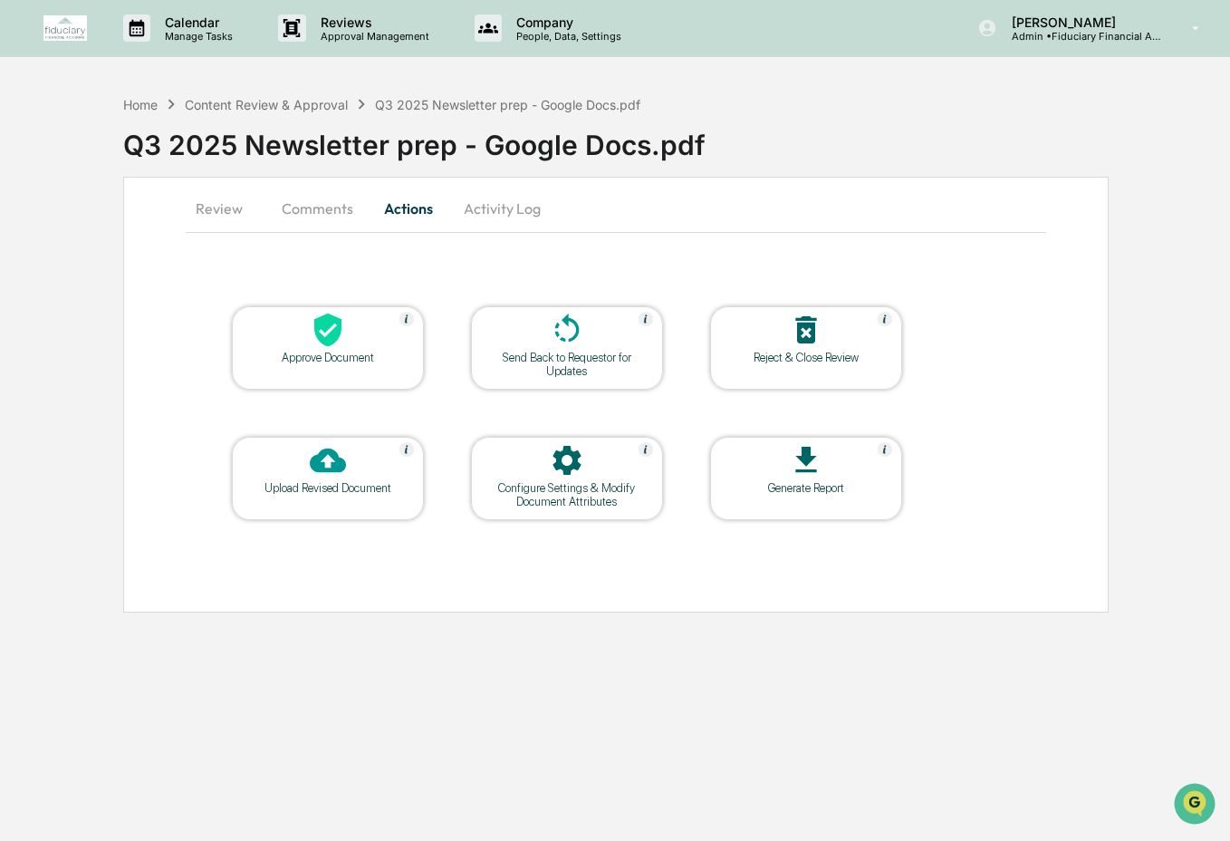
click at [333, 340] on icon at bounding box center [327, 330] width 27 height 34
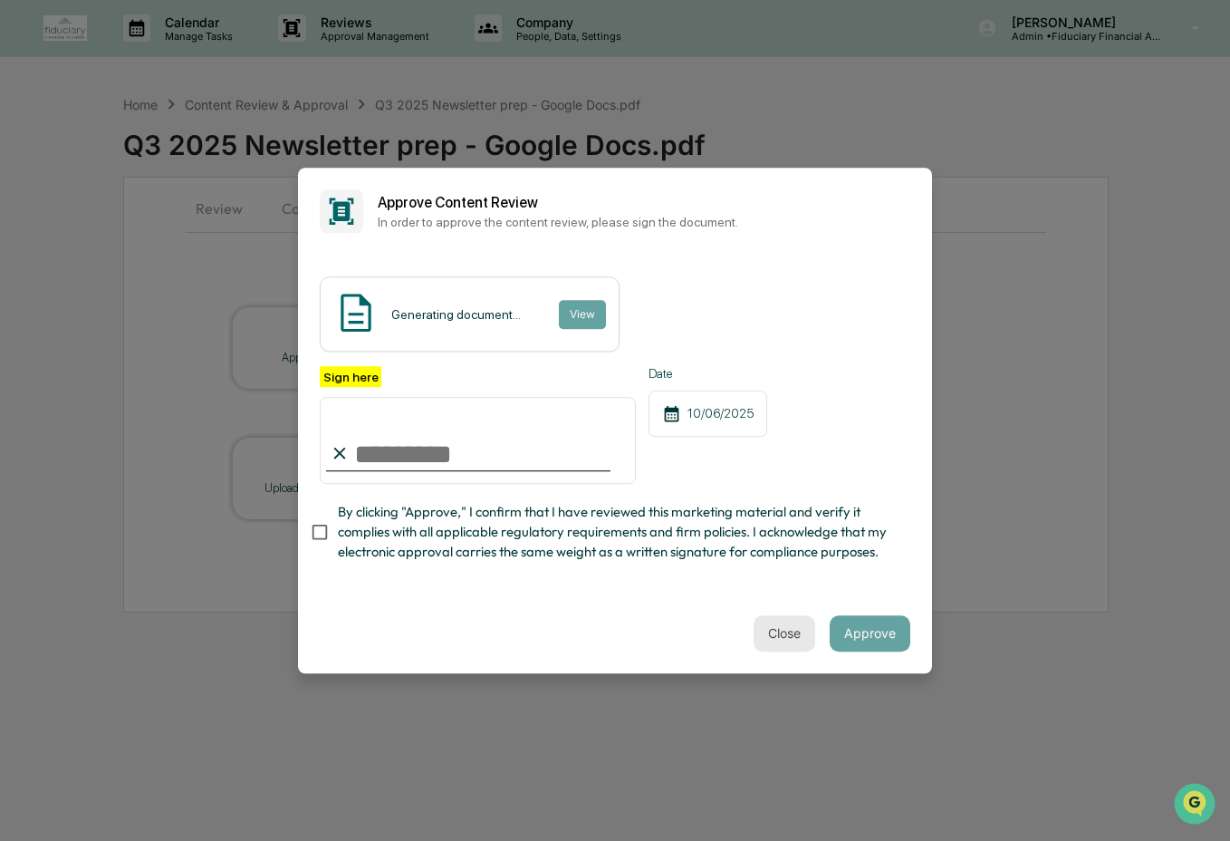
click at [797, 619] on button "Close" at bounding box center [785, 633] width 62 height 36
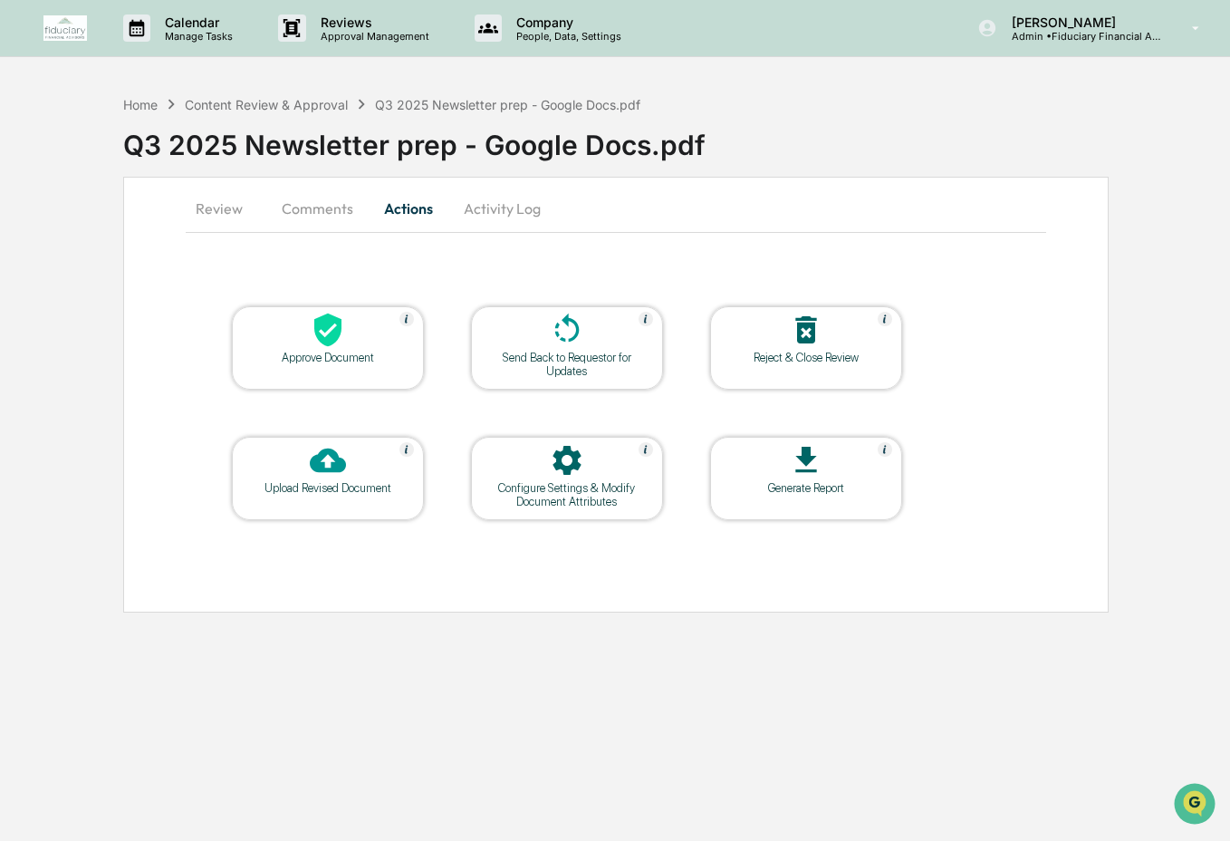
click at [313, 217] on button "Comments" at bounding box center [317, 208] width 101 height 43
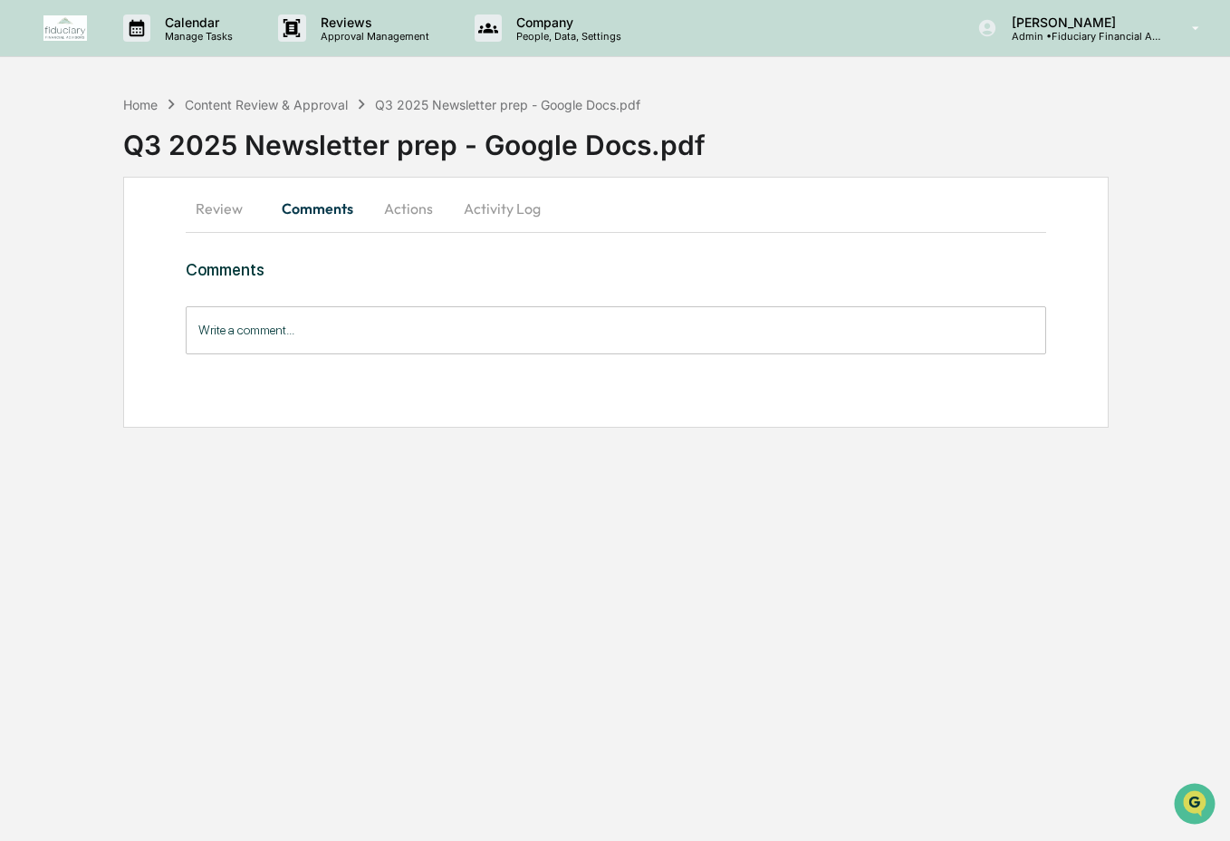
click at [334, 349] on input "Write a comment..." at bounding box center [617, 330] width 862 height 48
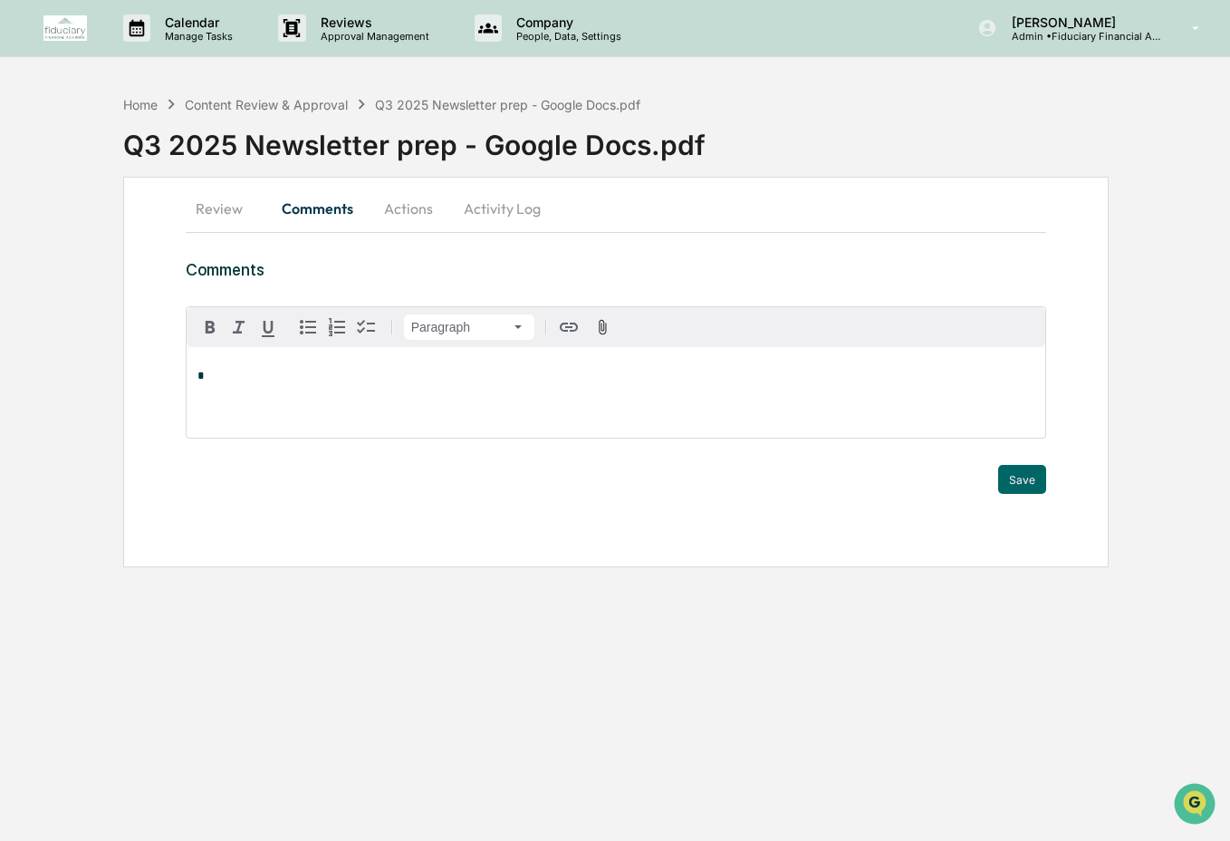
click at [210, 198] on button "Review" at bounding box center [227, 208] width 82 height 43
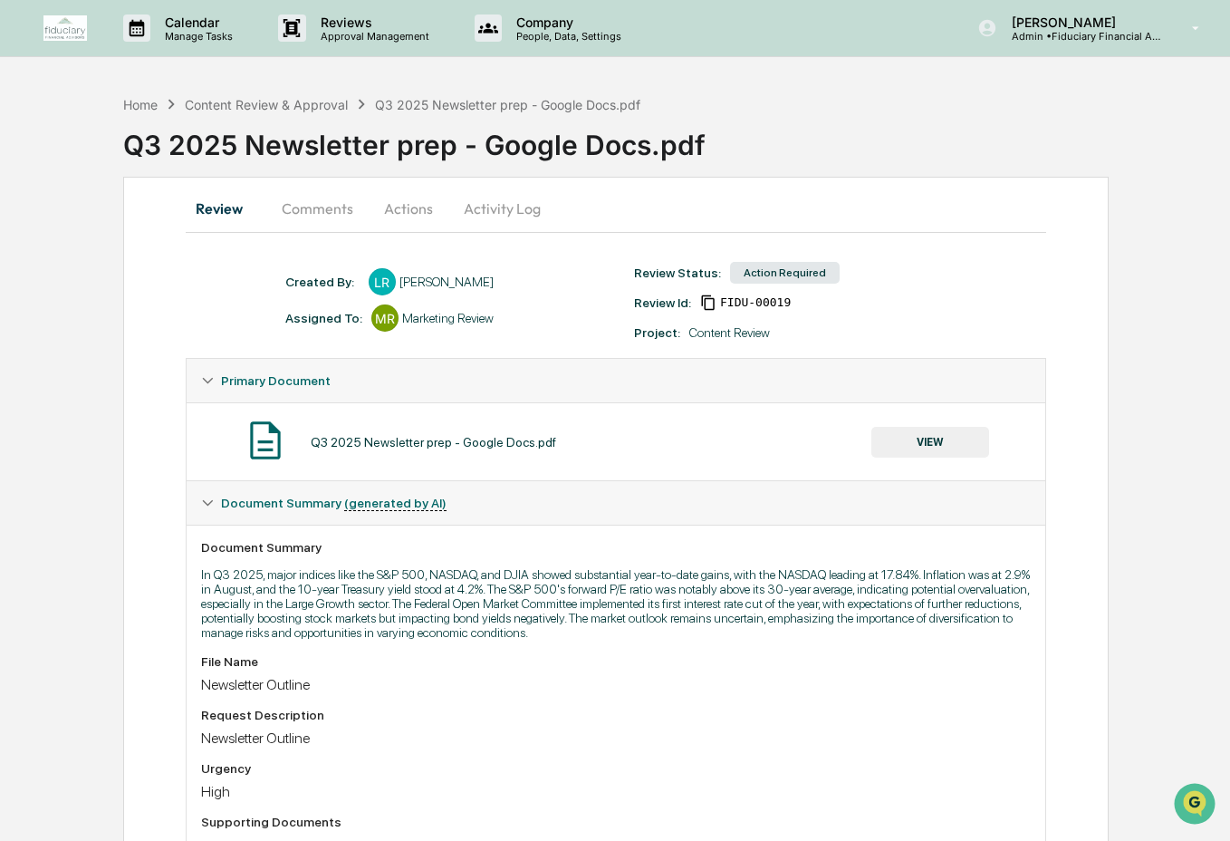
click at [297, 218] on button "Comments" at bounding box center [317, 208] width 101 height 43
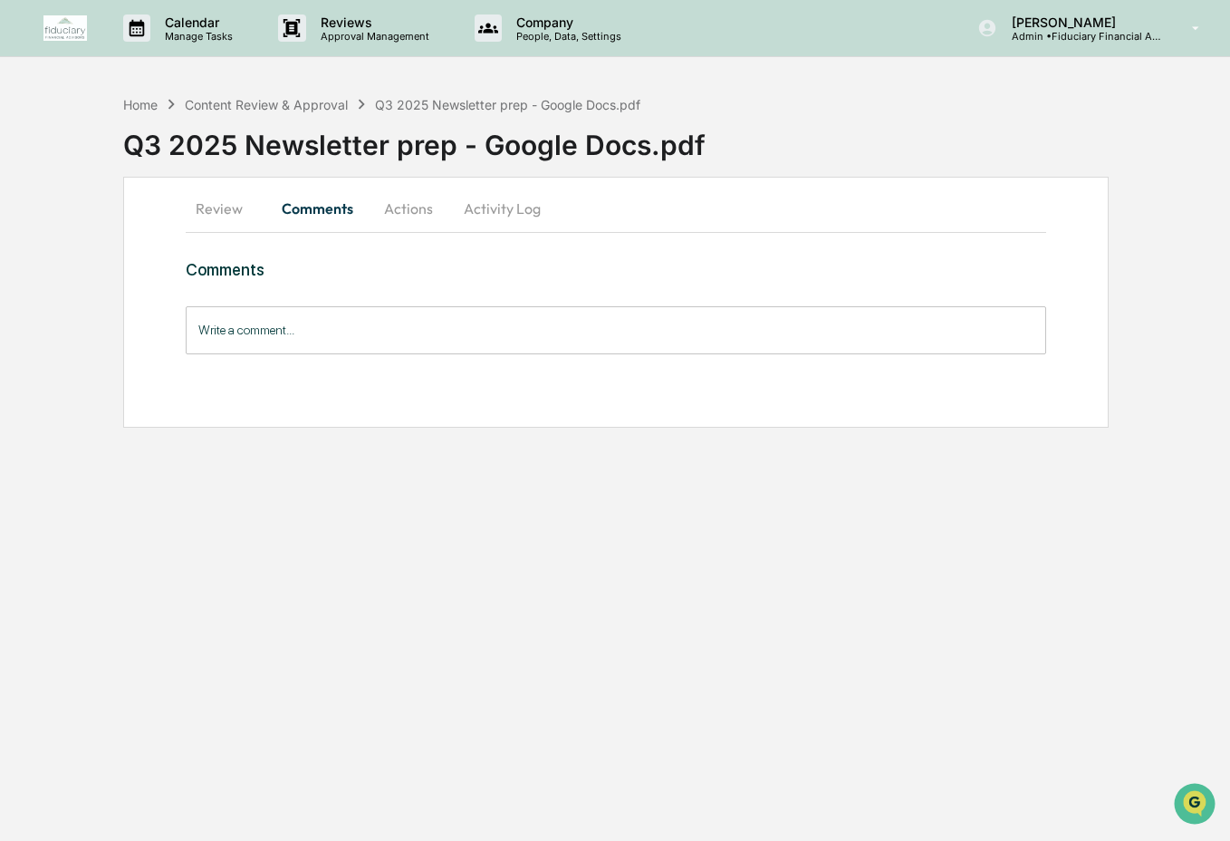
click at [294, 324] on input "Write a comment..." at bounding box center [617, 330] width 862 height 48
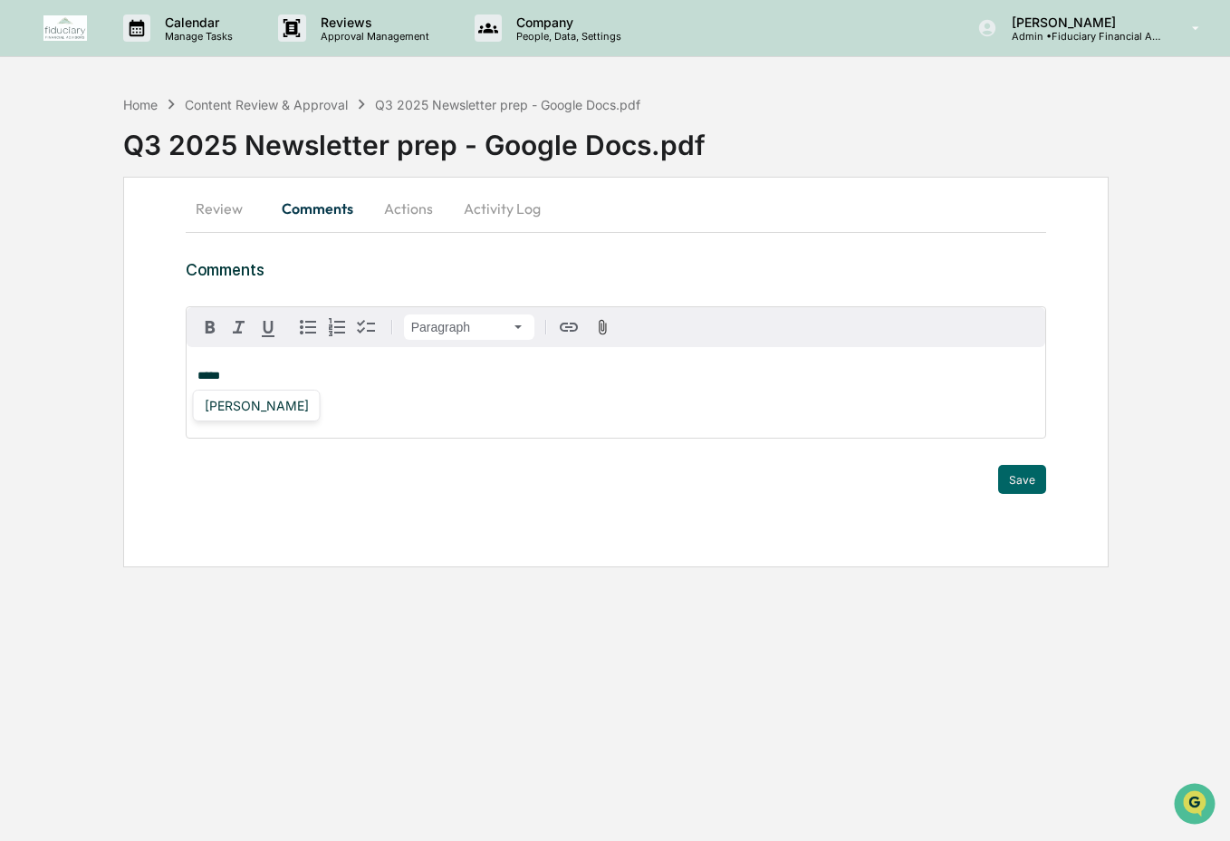
click at [255, 409] on div "[PERSON_NAME]" at bounding box center [257, 405] width 119 height 23
click at [415, 208] on button "Actions" at bounding box center [409, 208] width 82 height 43
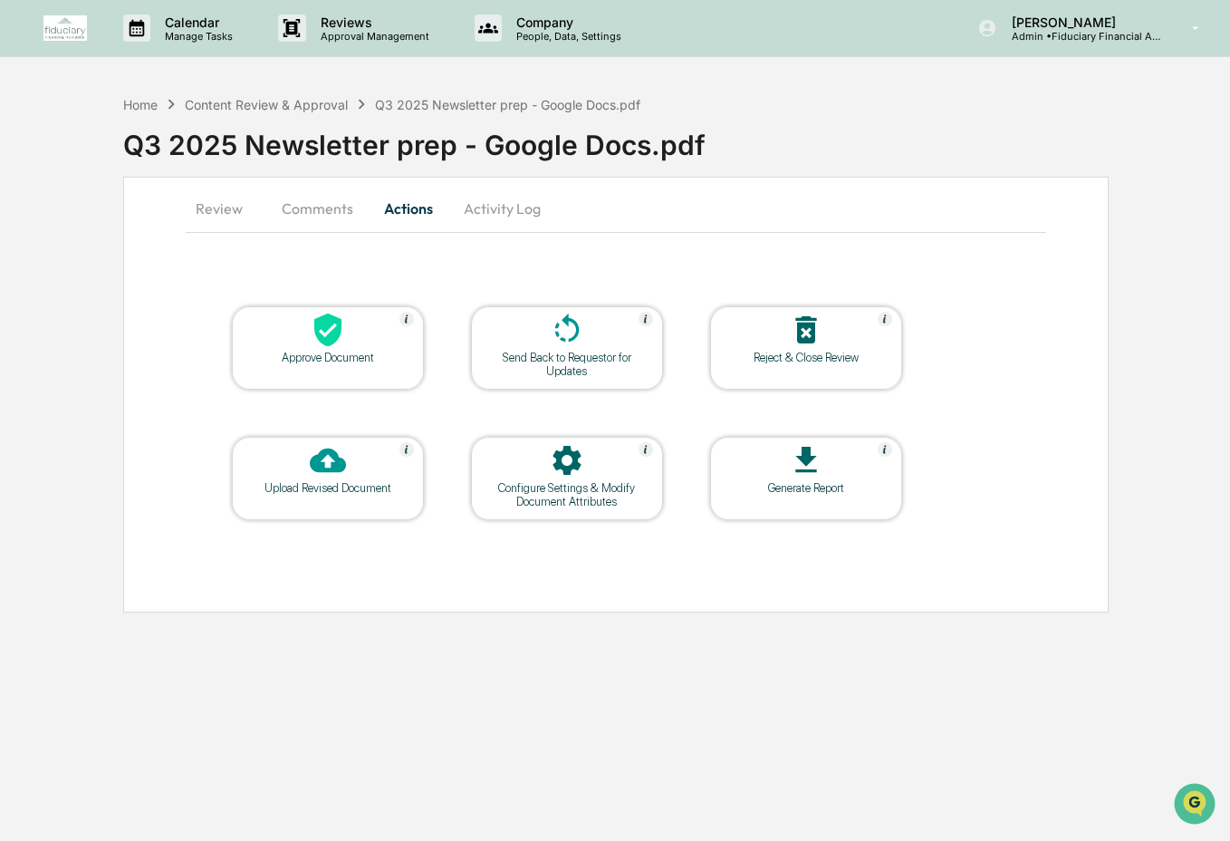
click at [287, 338] on div at bounding box center [327, 331] width 181 height 39
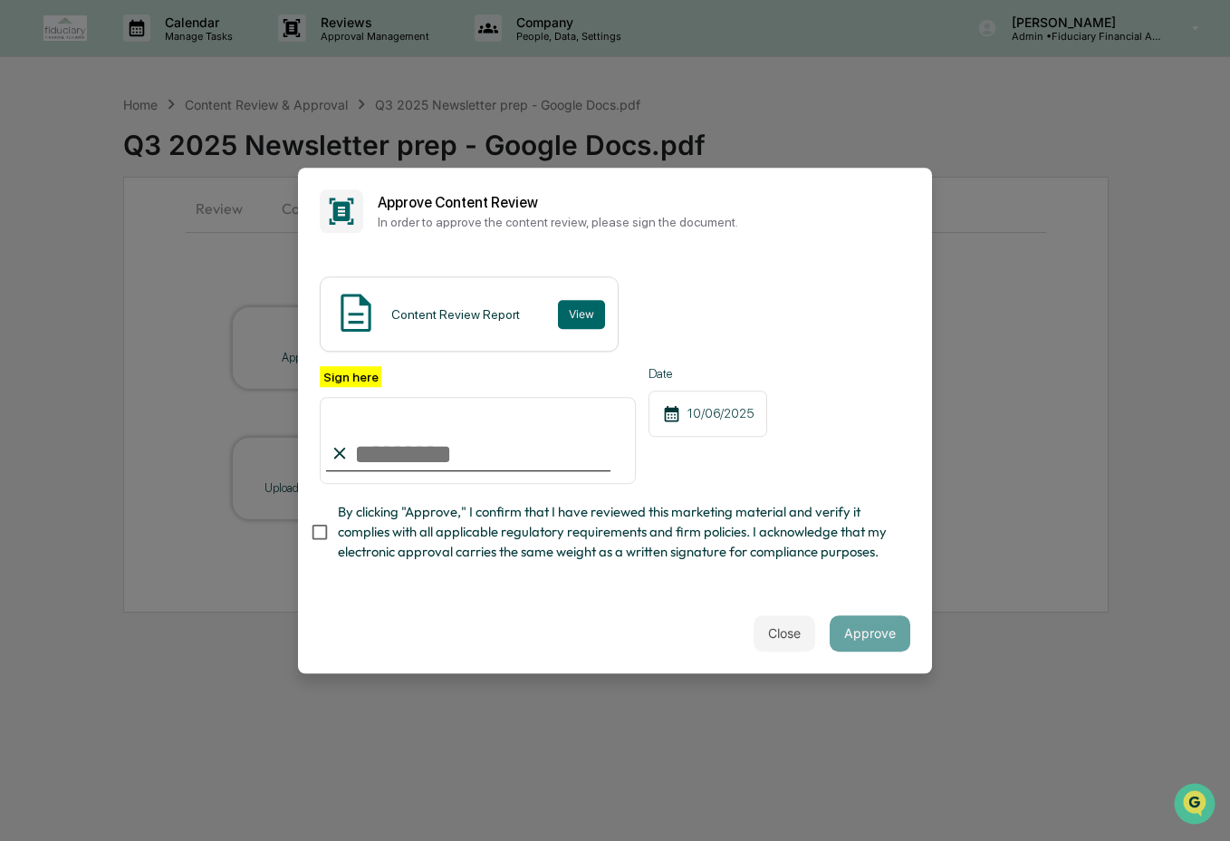
click at [434, 450] on input "Sign here" at bounding box center [478, 440] width 316 height 87
type input "**********"
click at [426, 527] on span "By clicking "Approve," I confirm that I have reviewed this marketing material a…" at bounding box center [617, 532] width 558 height 61
click at [854, 637] on button "Approve" at bounding box center [870, 633] width 81 height 36
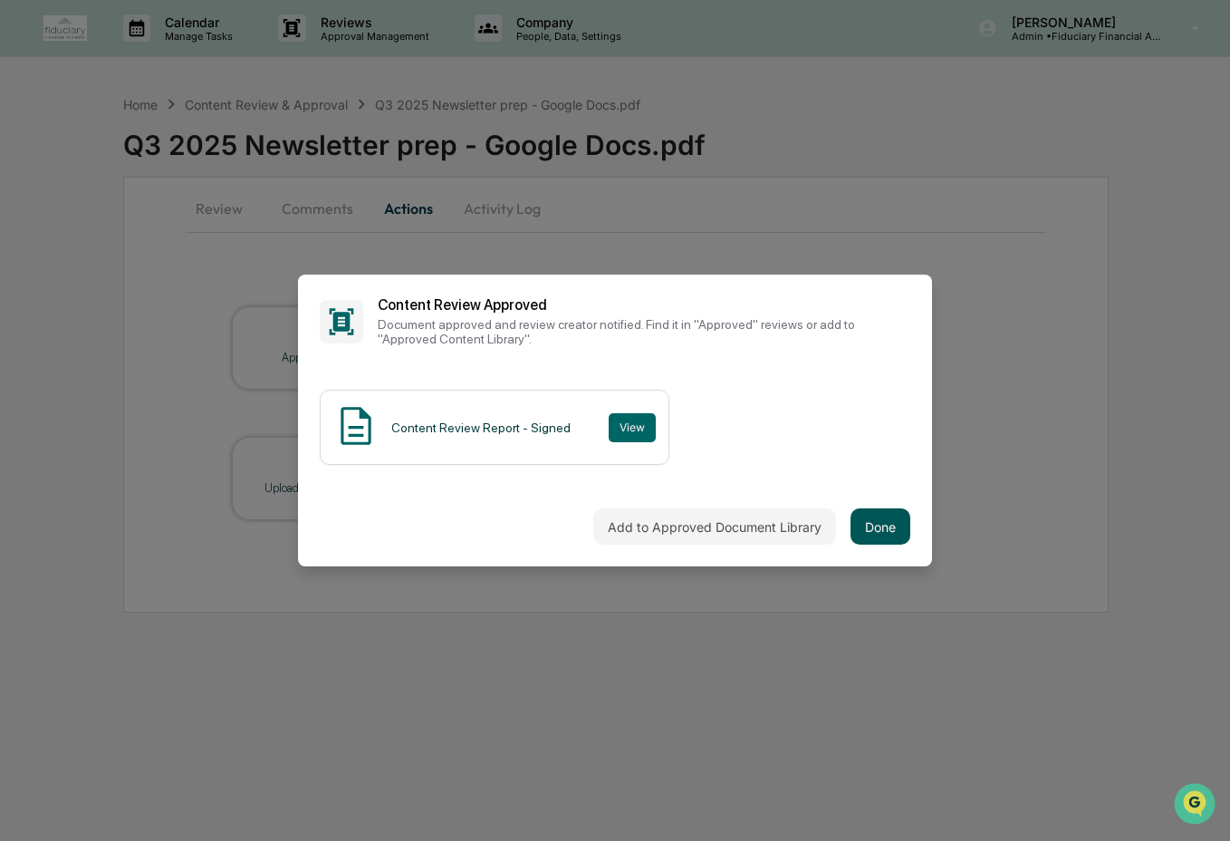
click at [871, 524] on button "Done" at bounding box center [881, 526] width 60 height 36
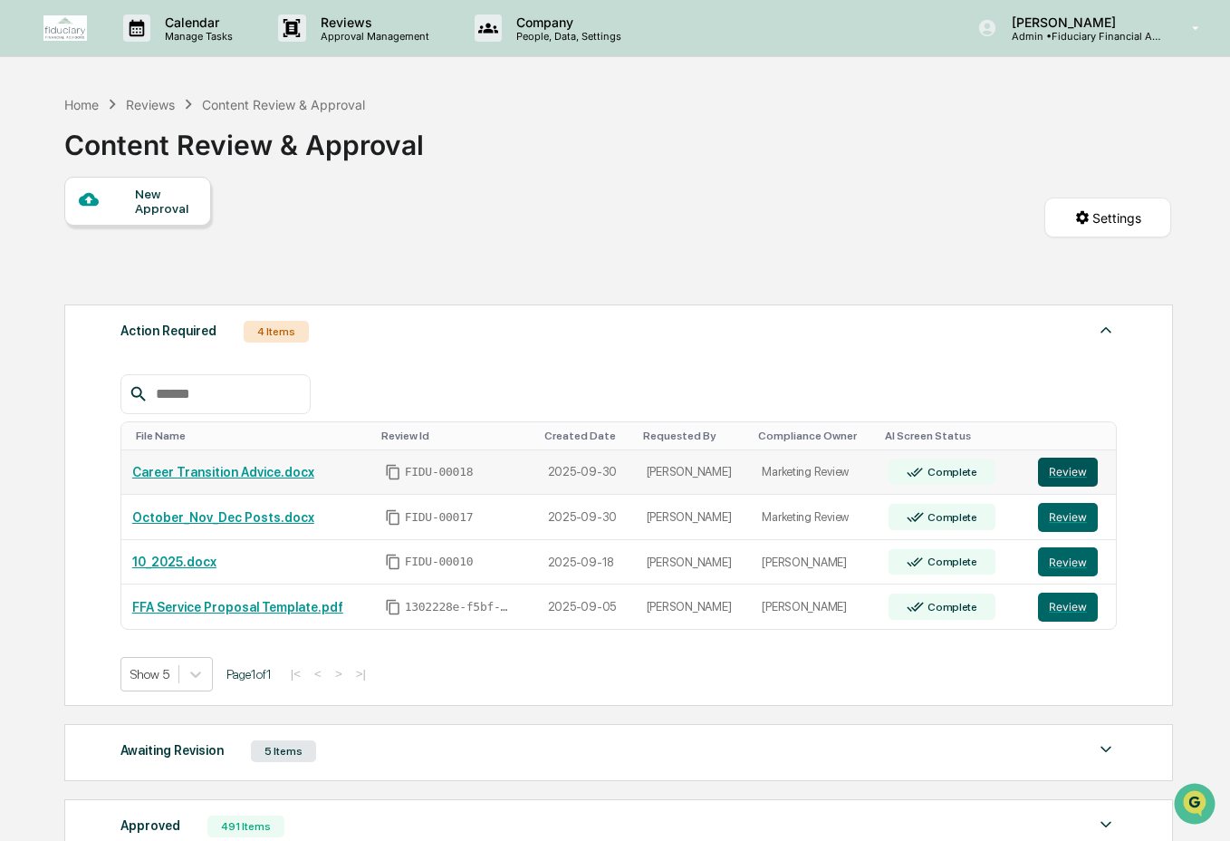
click at [1072, 475] on button "Review" at bounding box center [1068, 472] width 60 height 29
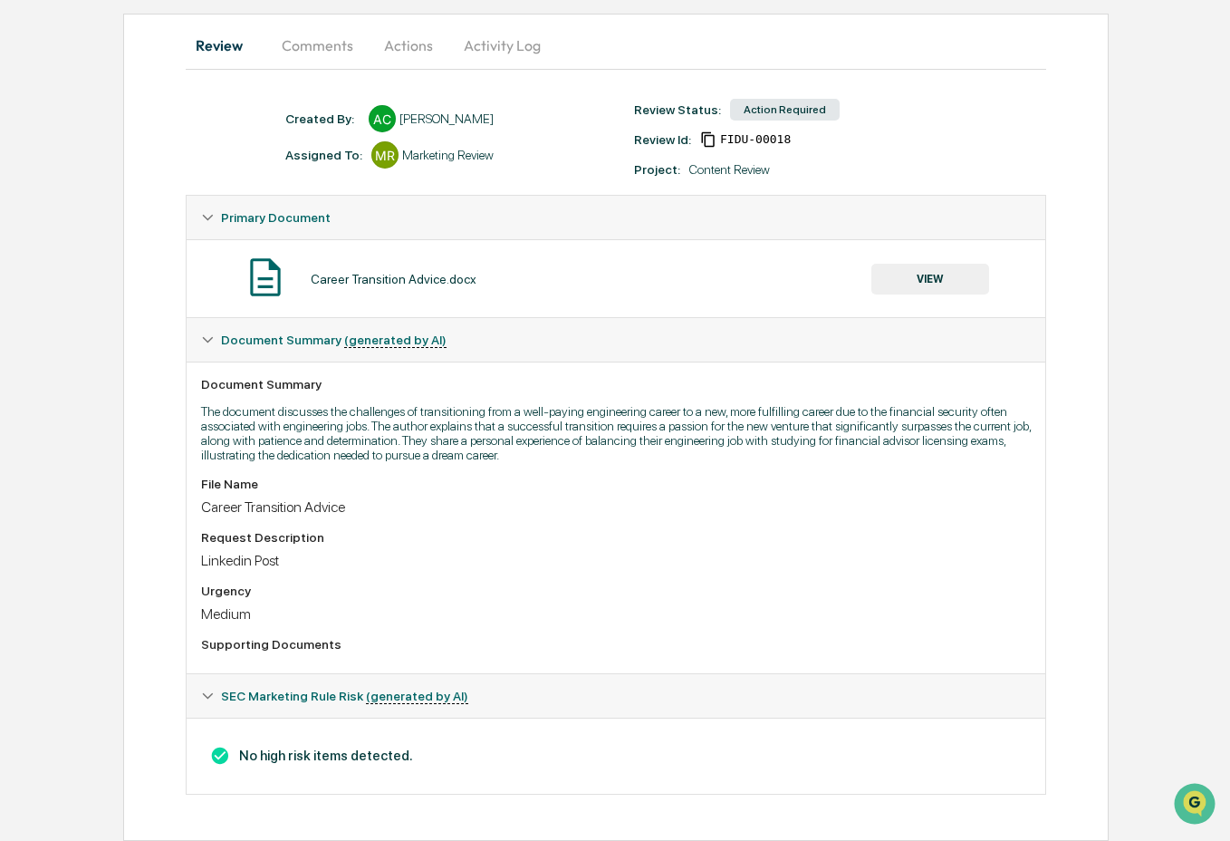
click at [912, 268] on button "VIEW" at bounding box center [931, 279] width 118 height 31
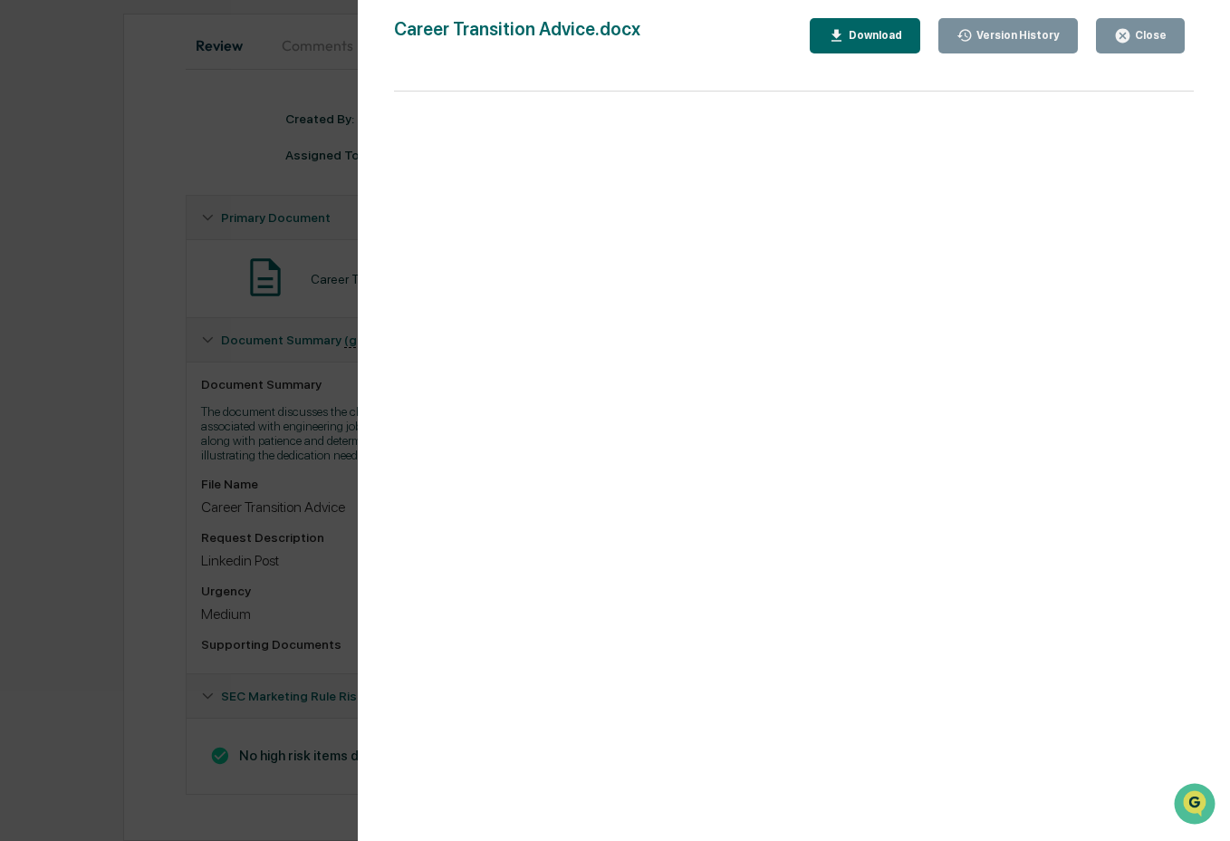
click at [1142, 43] on div "Close" at bounding box center [1140, 35] width 53 height 17
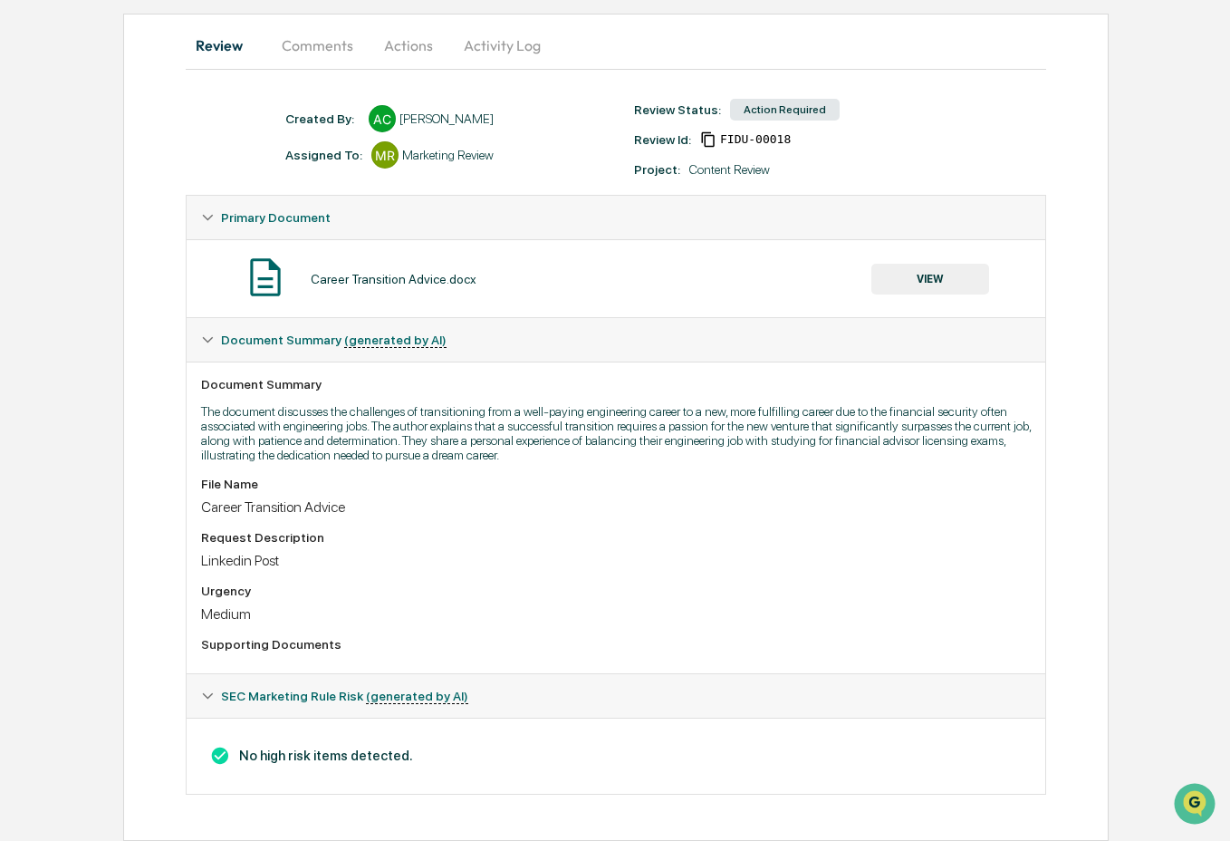
click at [904, 281] on button "VIEW" at bounding box center [931, 279] width 118 height 31
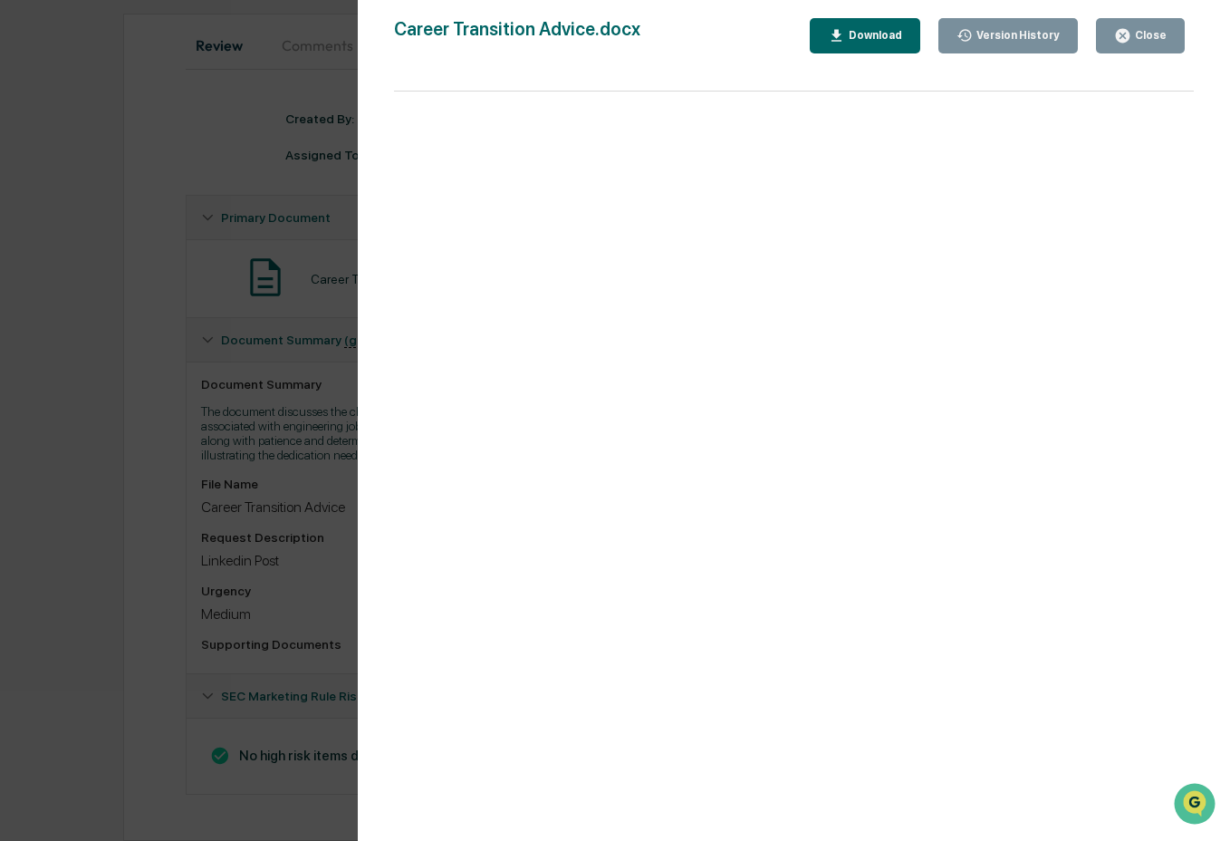
click at [1141, 35] on div "Close" at bounding box center [1149, 35] width 35 height 13
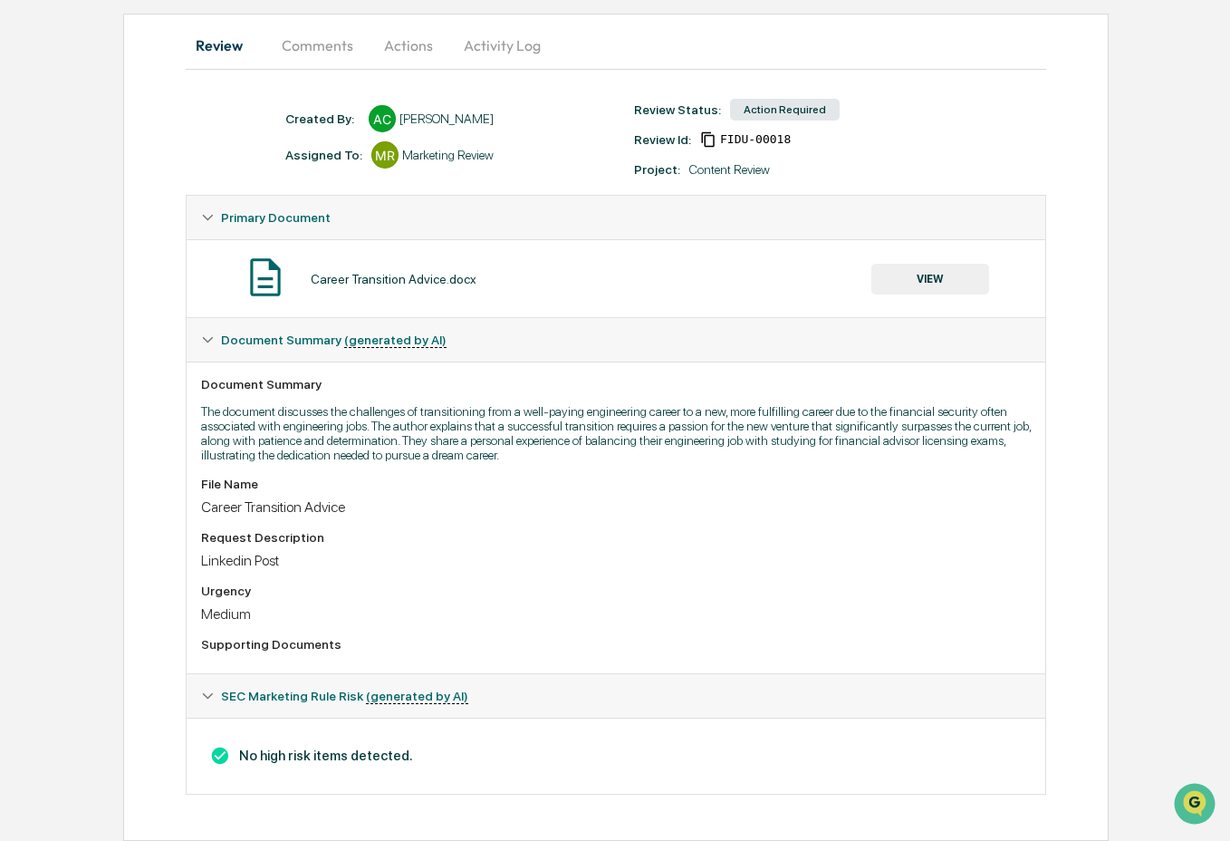
click at [337, 44] on button "Comments" at bounding box center [317, 45] width 101 height 43
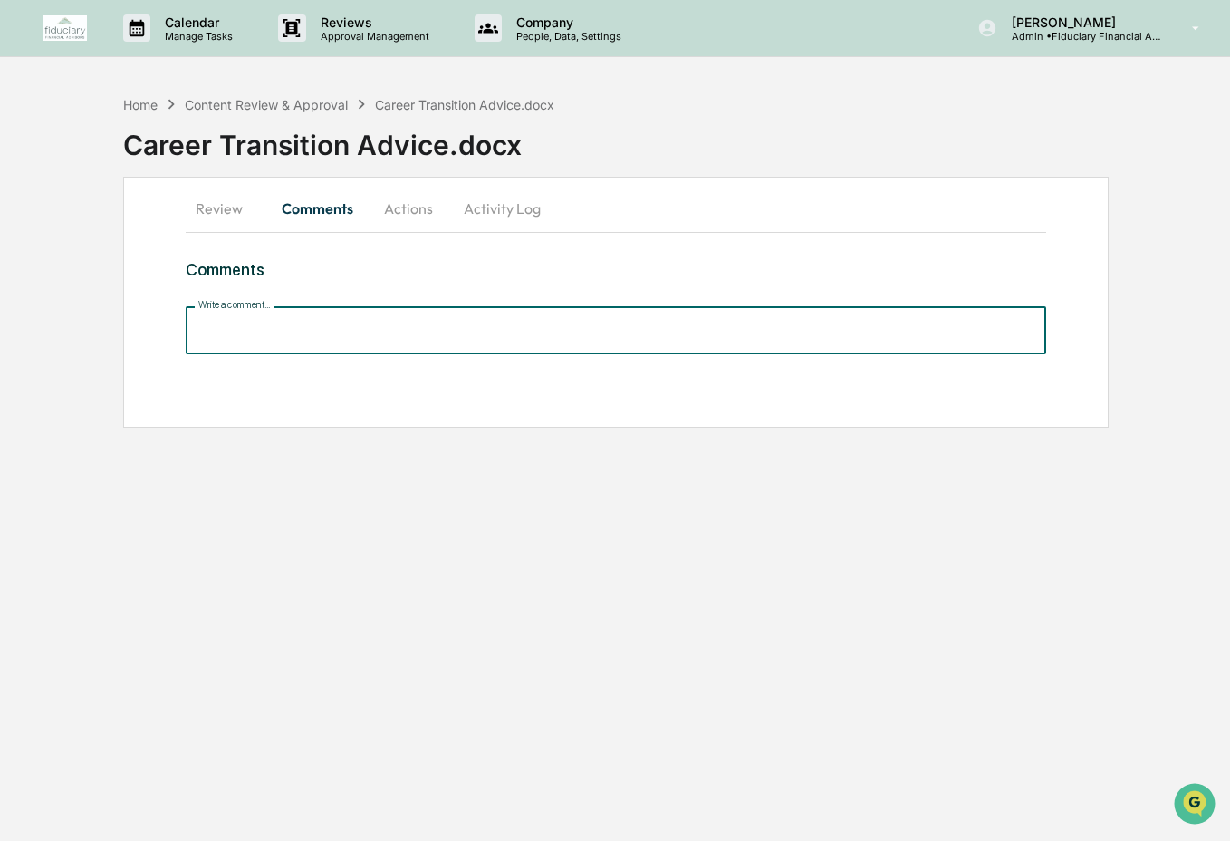
click at [352, 330] on input "Write a comment..." at bounding box center [617, 330] width 862 height 48
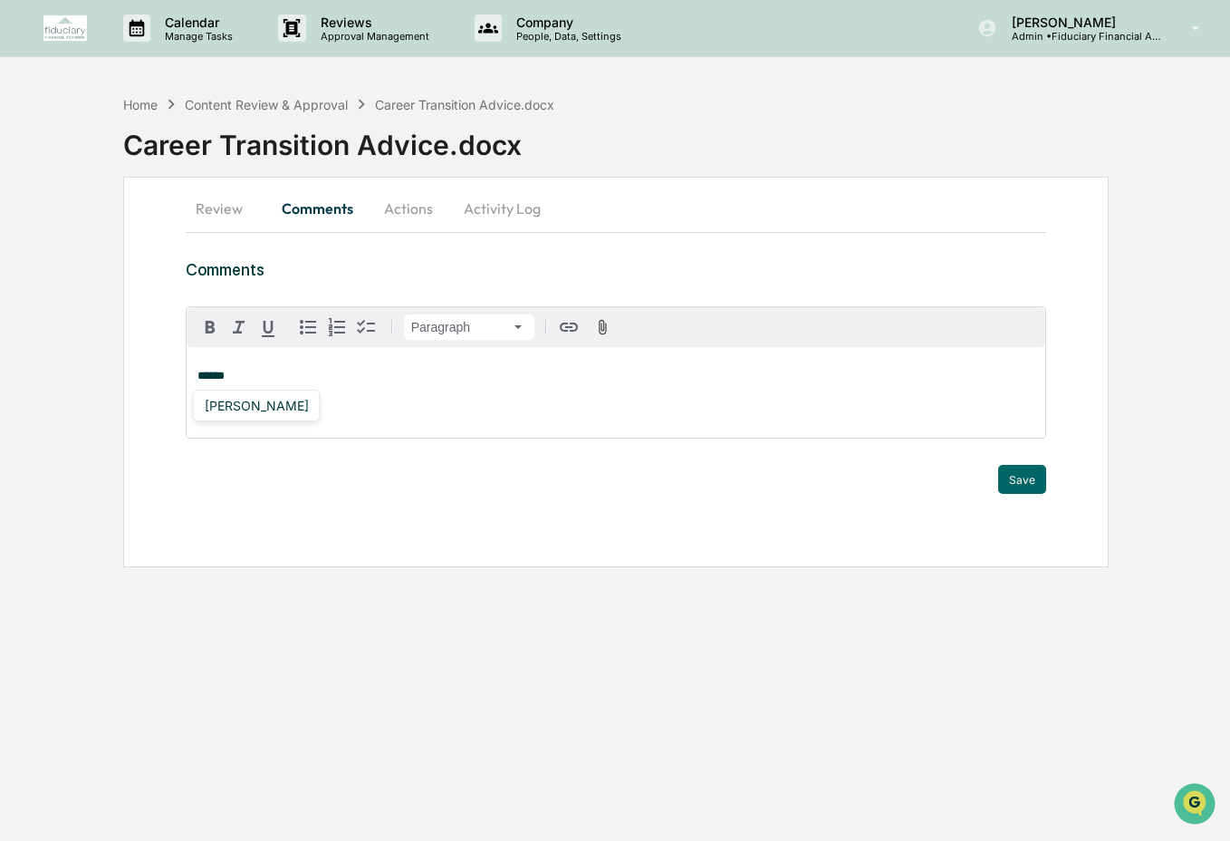
click at [246, 417] on div "[PERSON_NAME]" at bounding box center [257, 406] width 128 height 32
click at [251, 406] on div "[PERSON_NAME]" at bounding box center [257, 405] width 119 height 23
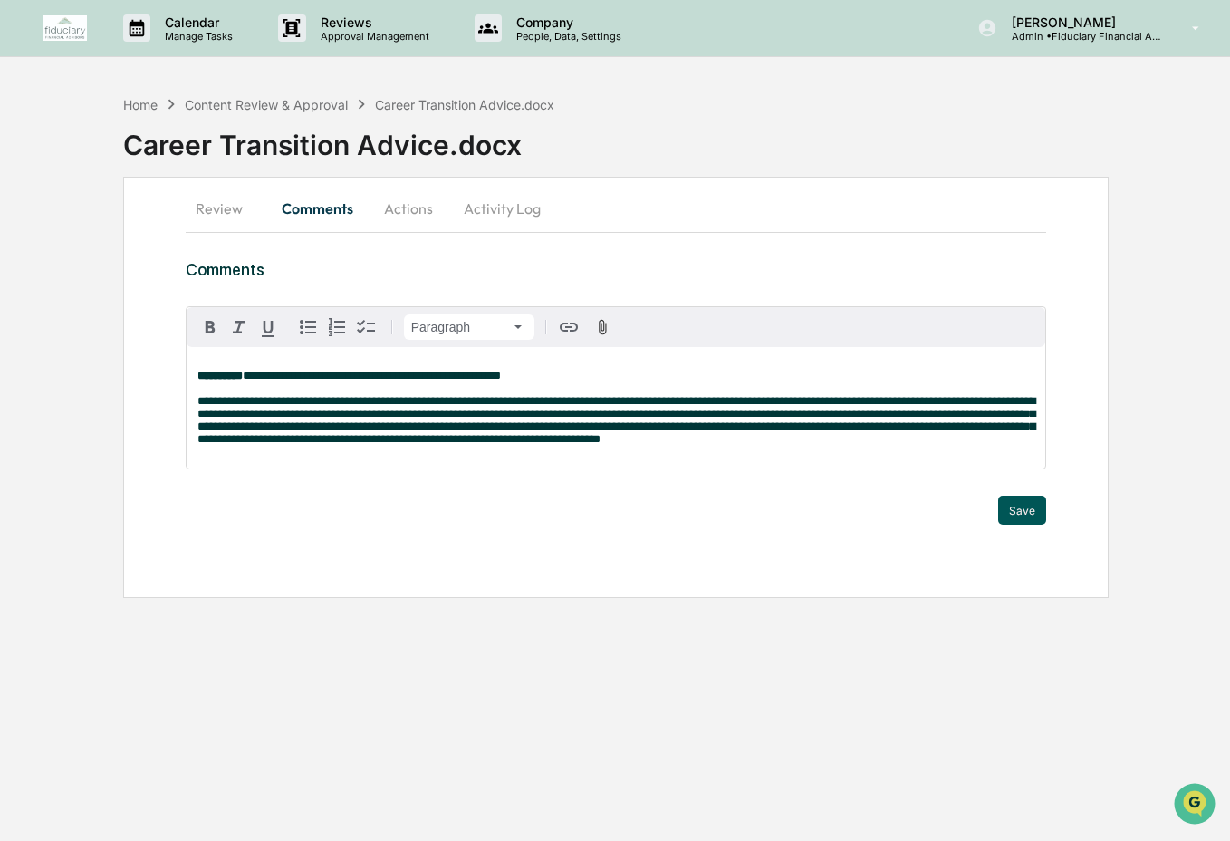
click at [1017, 520] on button "Save" at bounding box center [1022, 510] width 48 height 29
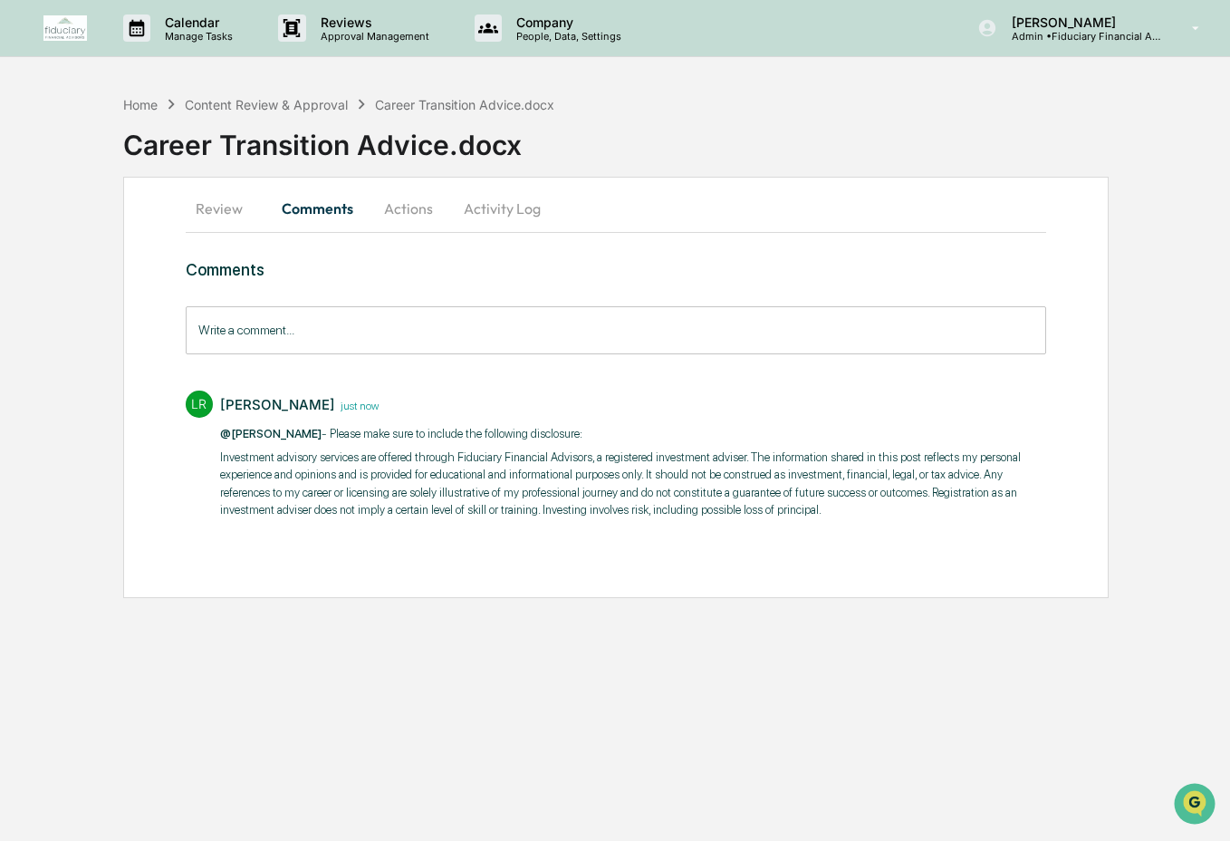
click at [419, 207] on button "Actions" at bounding box center [409, 208] width 82 height 43
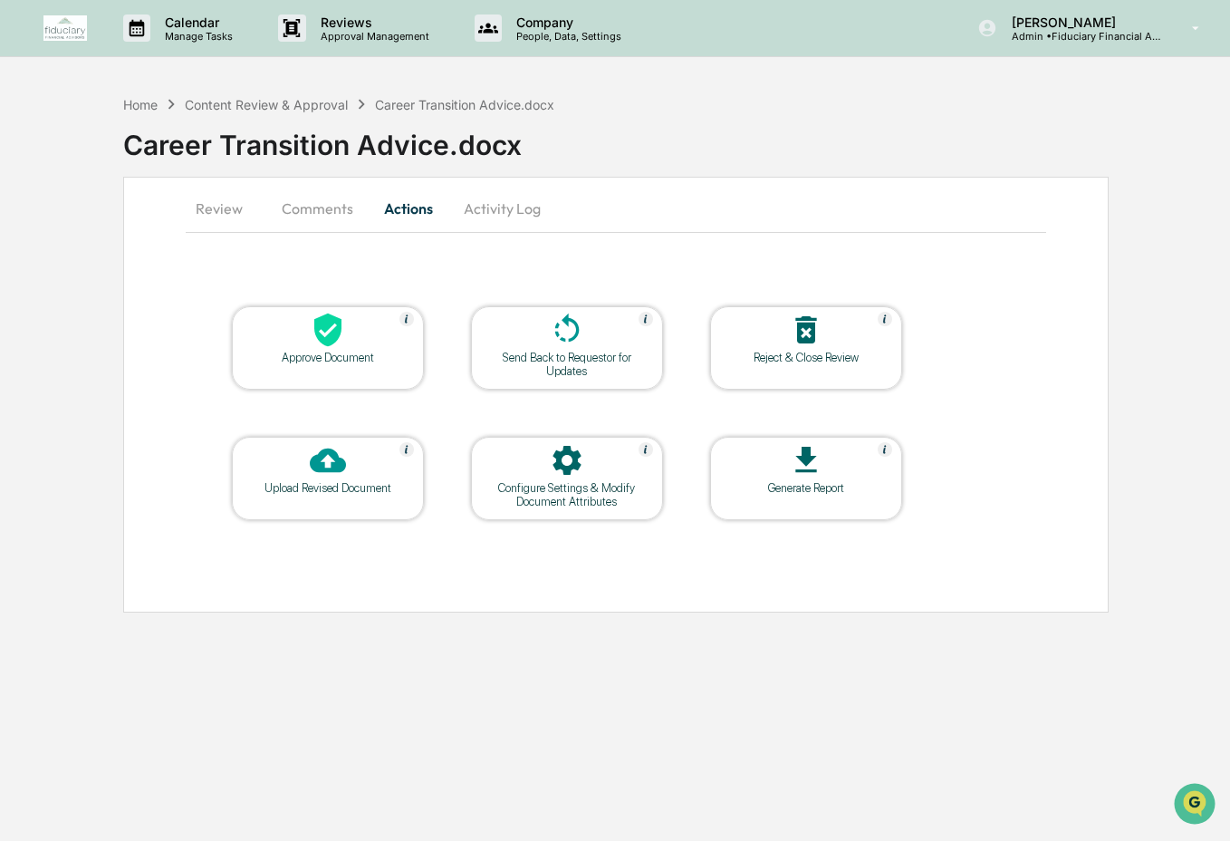
click at [346, 342] on div at bounding box center [327, 331] width 181 height 39
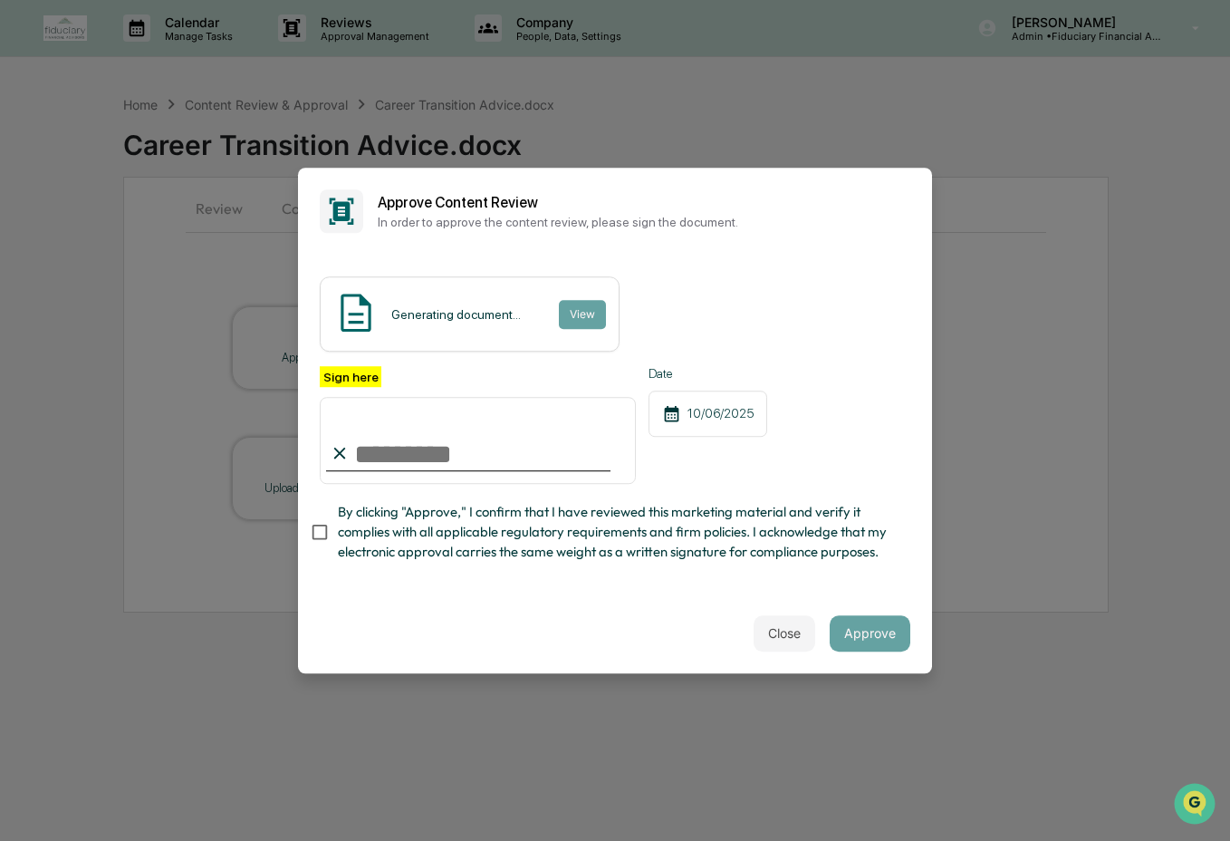
click at [497, 452] on input "Sign here" at bounding box center [478, 440] width 316 height 87
type input "**********"
click at [477, 526] on span "By clicking "Approve," I confirm that I have reviewed this marketing material a…" at bounding box center [617, 532] width 558 height 61
click at [860, 540] on span "By clicking "Approve," I confirm that I have reviewed this marketing material a…" at bounding box center [617, 532] width 558 height 61
click at [785, 541] on span "By clicking "Approve," I confirm that I have reviewed this marketing material a…" at bounding box center [617, 532] width 558 height 61
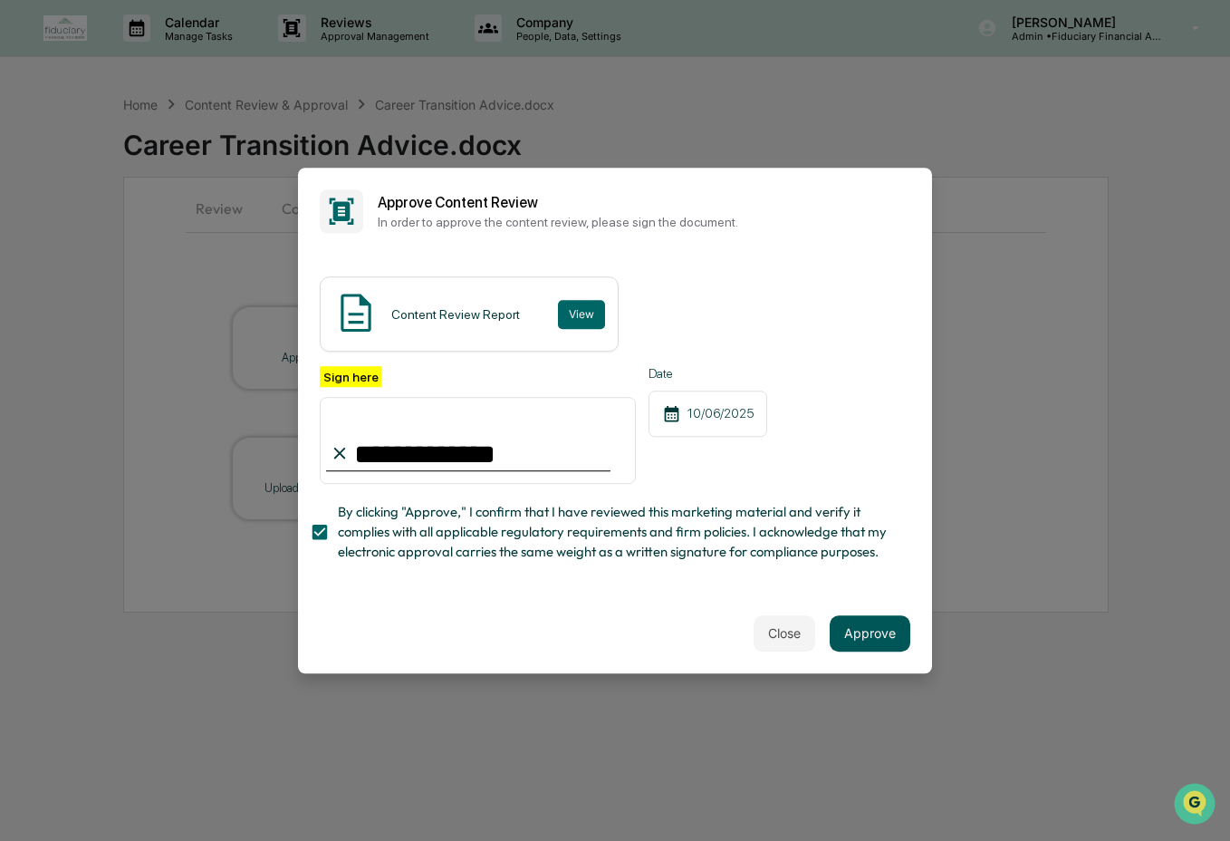
click at [888, 616] on button "Approve" at bounding box center [870, 633] width 81 height 36
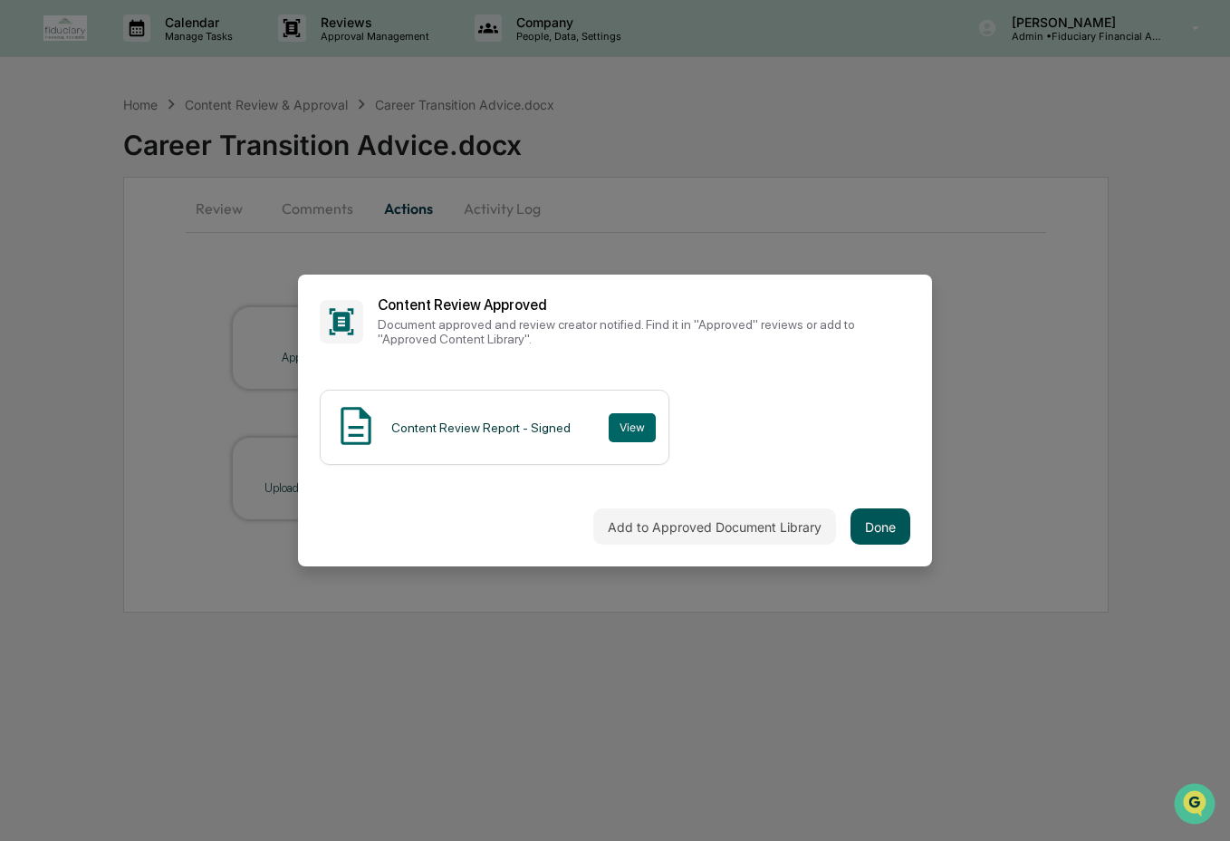
click at [890, 527] on button "Done" at bounding box center [881, 526] width 60 height 36
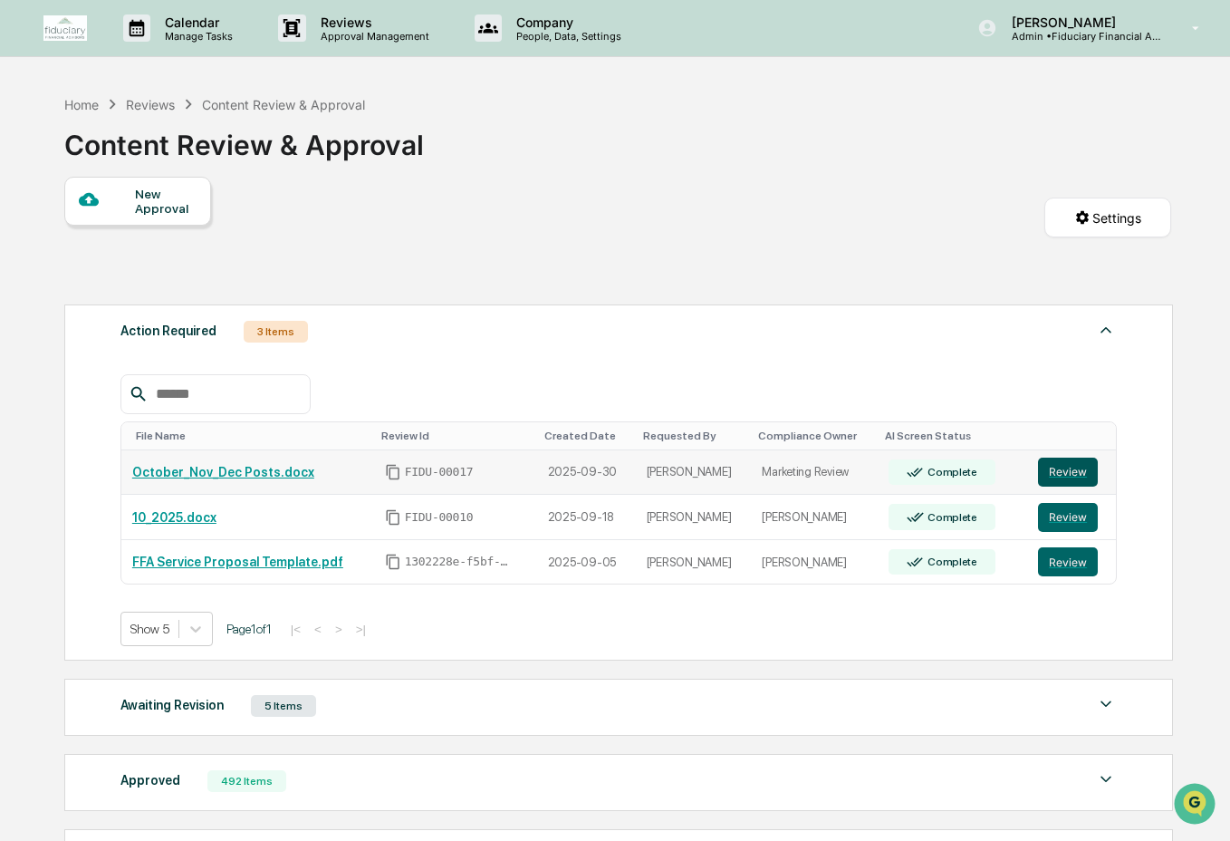
click at [1043, 467] on button "Review" at bounding box center [1068, 472] width 60 height 29
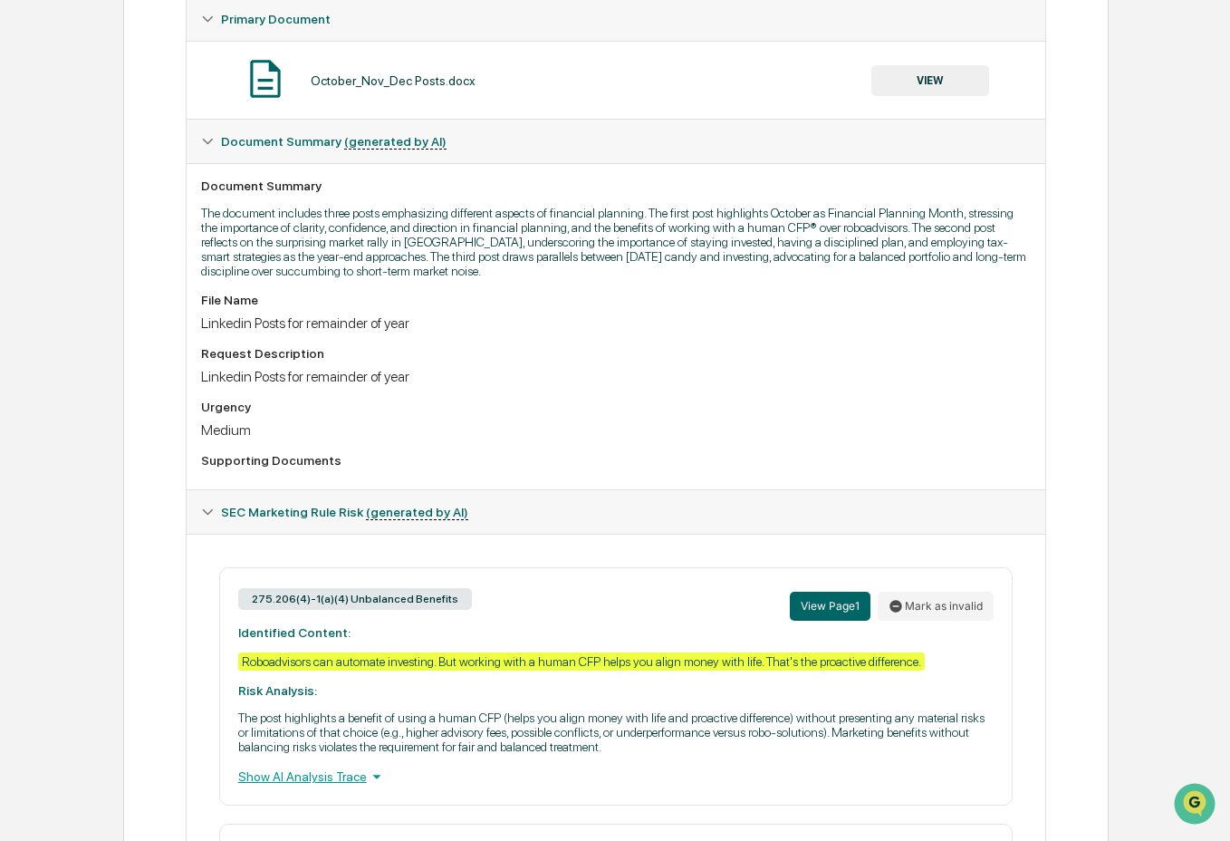
scroll to position [248, 0]
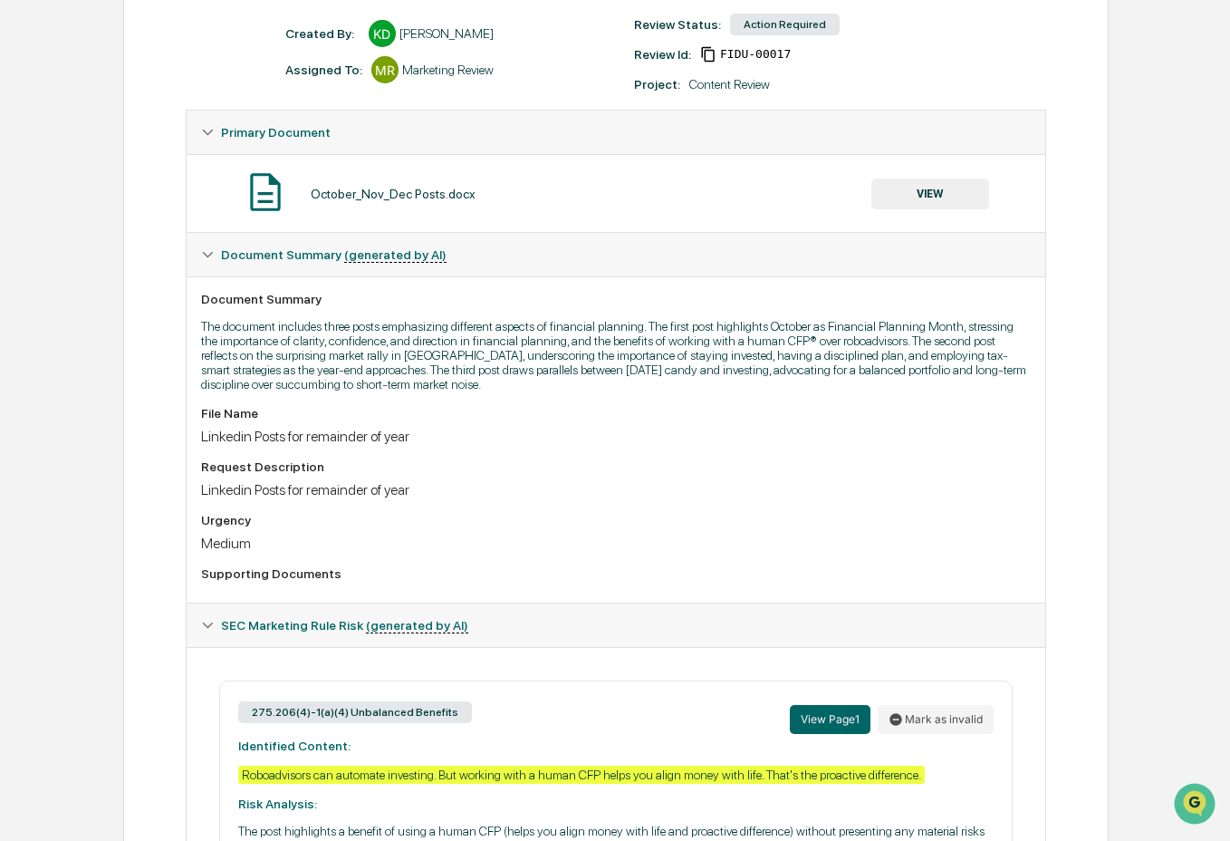
click at [951, 196] on button "VIEW" at bounding box center [931, 193] width 118 height 31
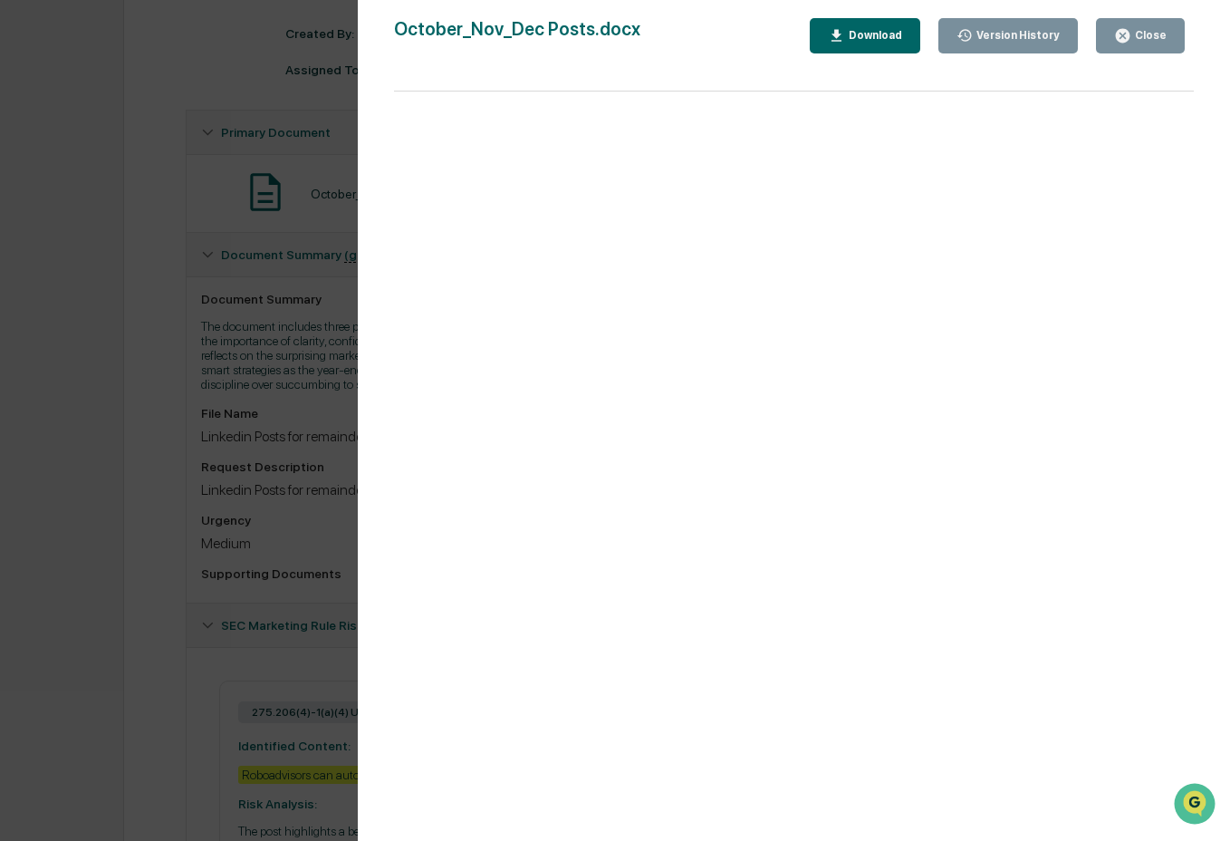
click at [872, 46] on button "Download" at bounding box center [865, 35] width 111 height 35
click at [1142, 28] on div "Close" at bounding box center [1140, 35] width 53 height 17
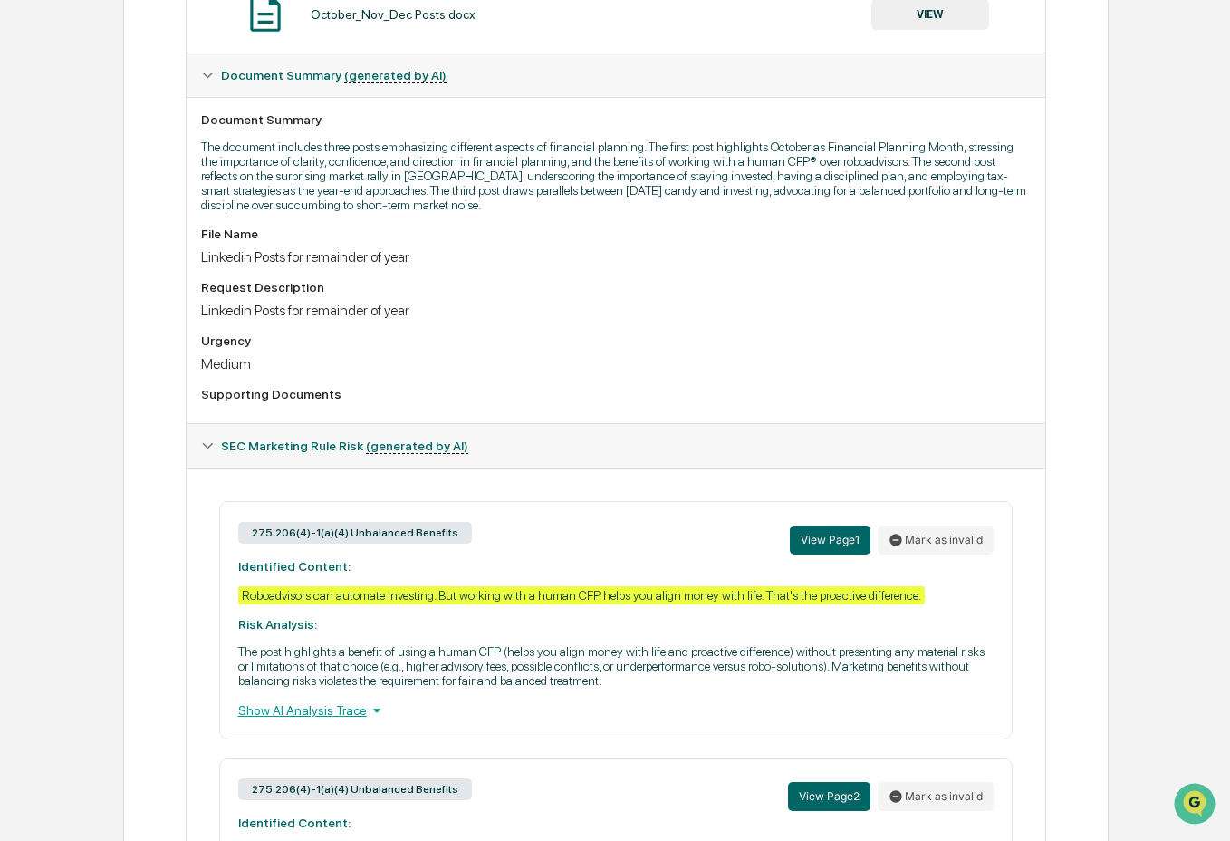
scroll to position [437, 0]
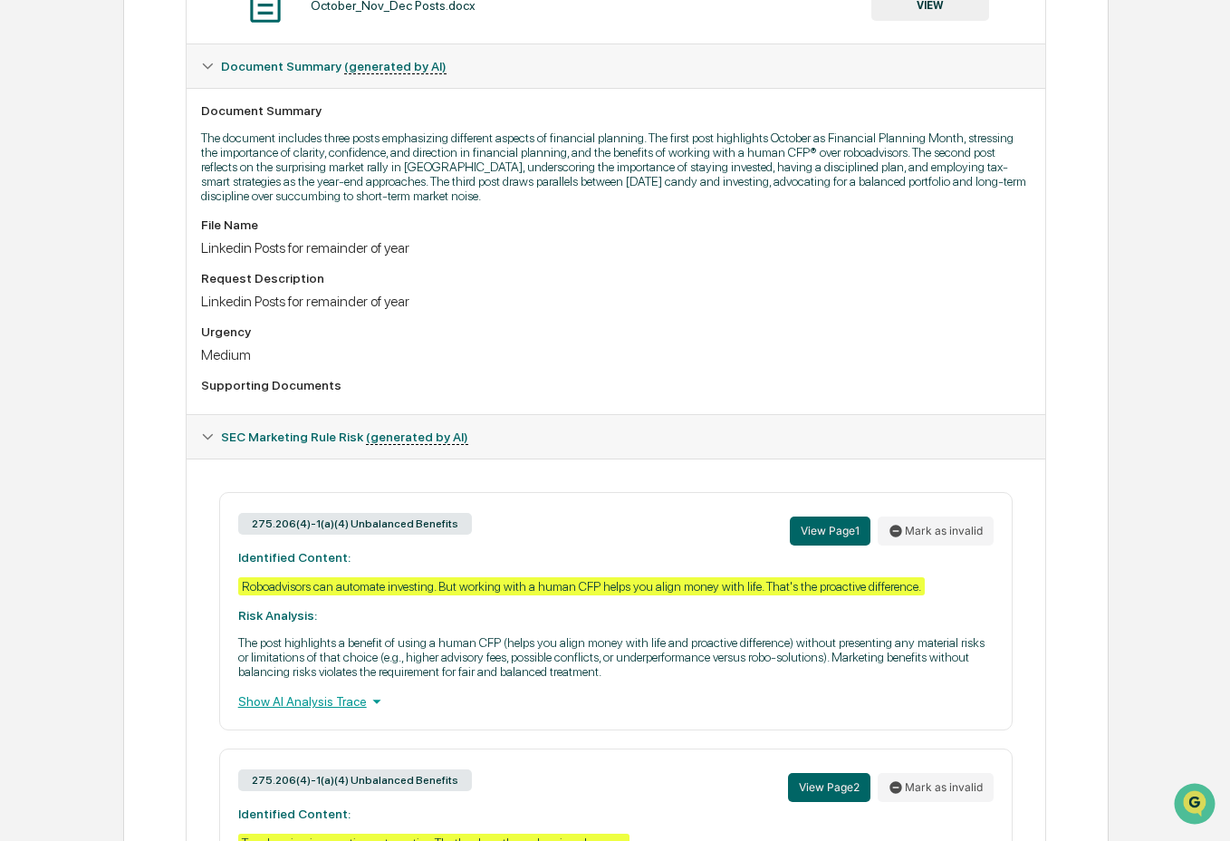
click at [498, 710] on div "275.206(4)-1(a)(4) Unbalanced Benefits View Page 1 Mark as invalid Identified C…" at bounding box center [616, 611] width 795 height 238
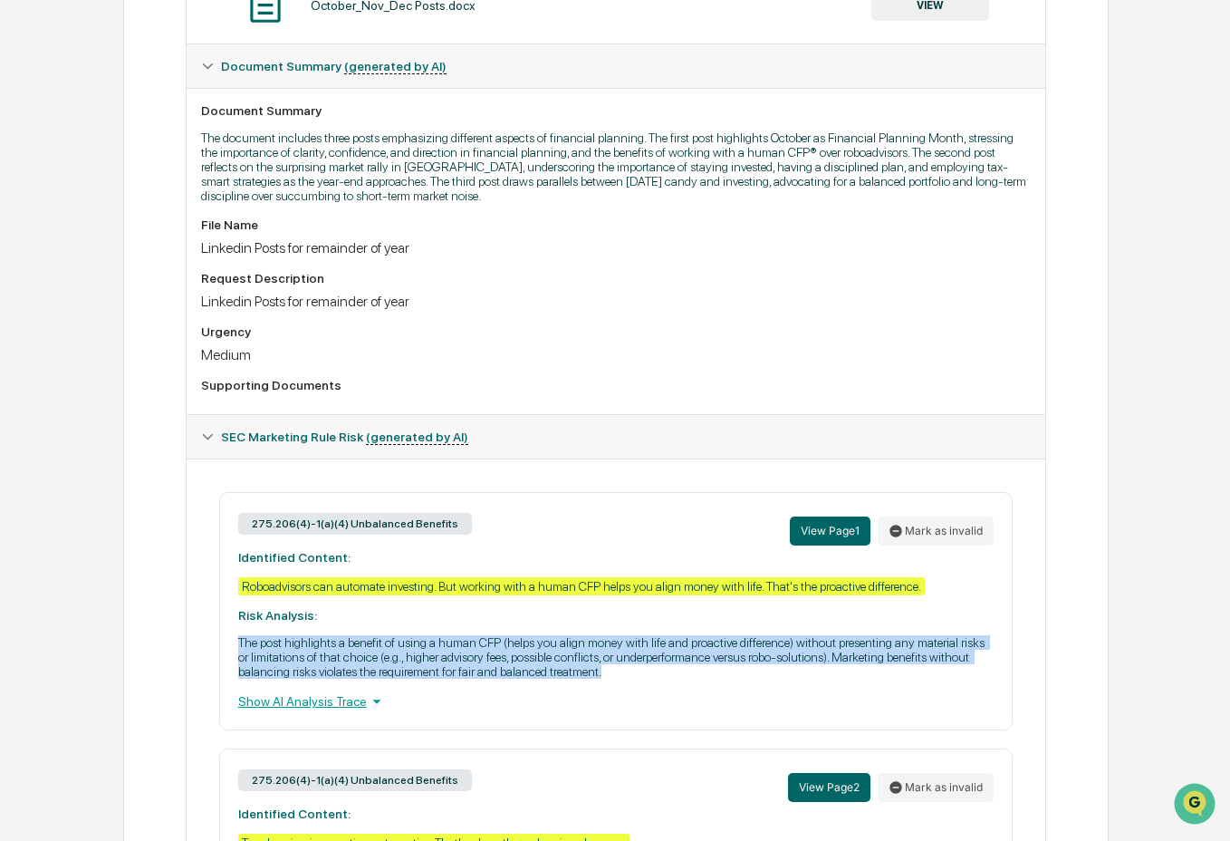
drag, startPoint x: 885, startPoint y: 692, endPoint x: 140, endPoint y: 656, distance: 746.5
click at [140, 657] on div "Review Comments Actions Activity Log Created By: ‎ ‎ KD [PERSON_NAME] Assigned …" at bounding box center [616, 403] width 986 height 1327
copy p "The post highlights a benefit of using a human CFP (helps you align money with …"
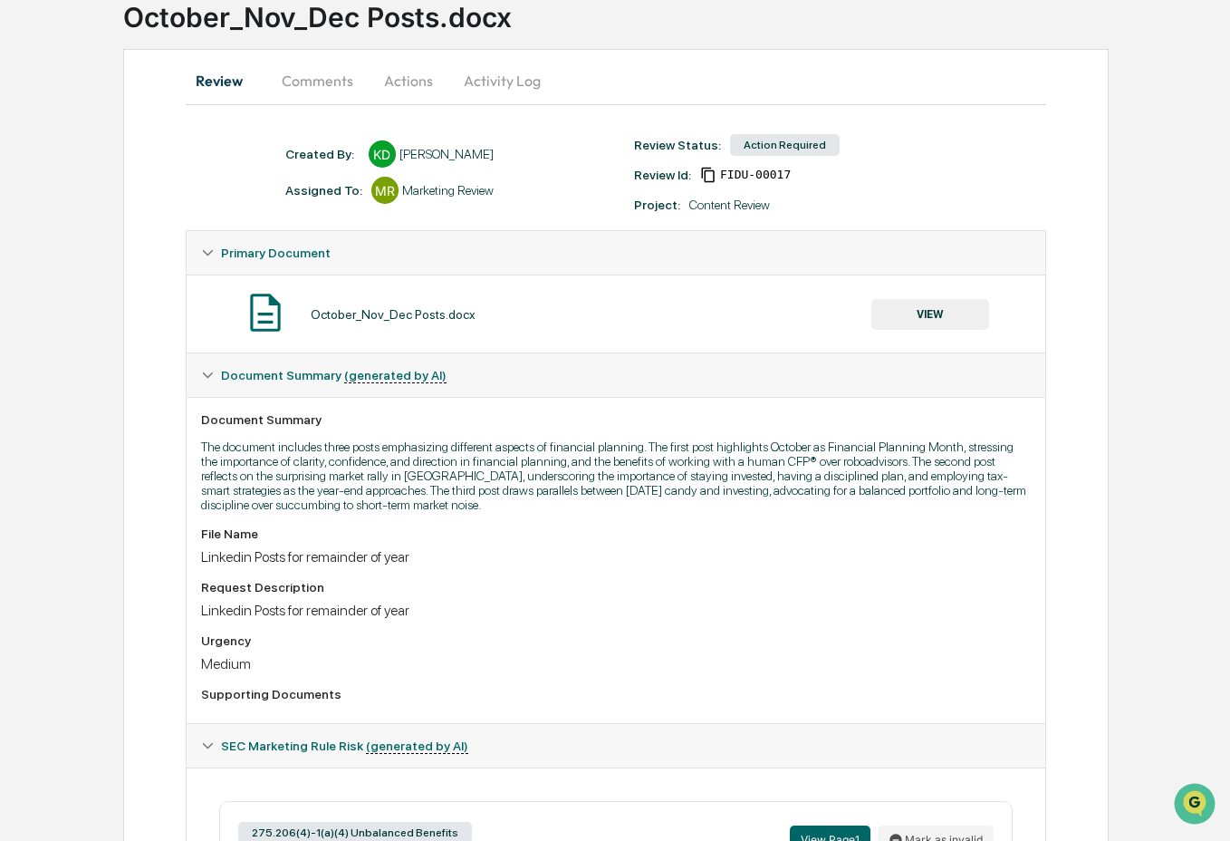
scroll to position [0, 0]
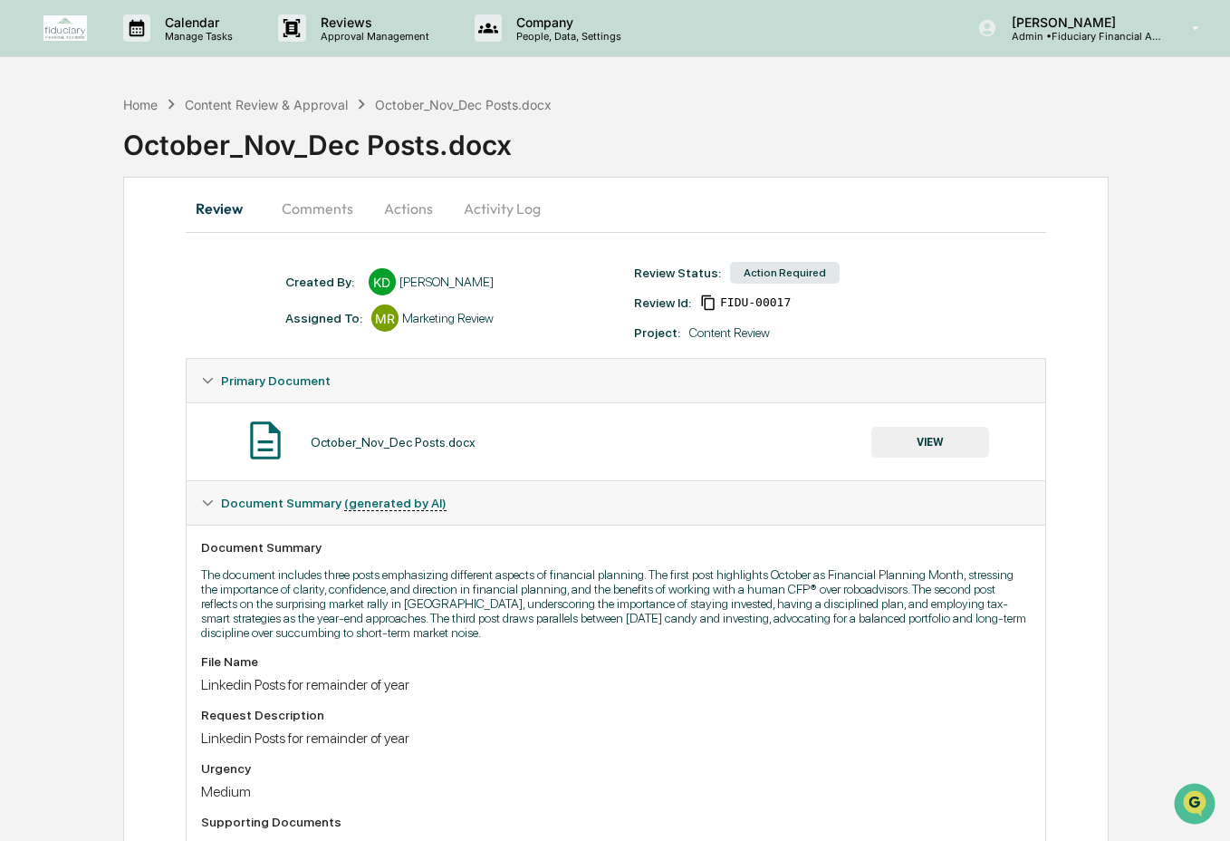
click at [399, 209] on button "Actions" at bounding box center [409, 208] width 82 height 43
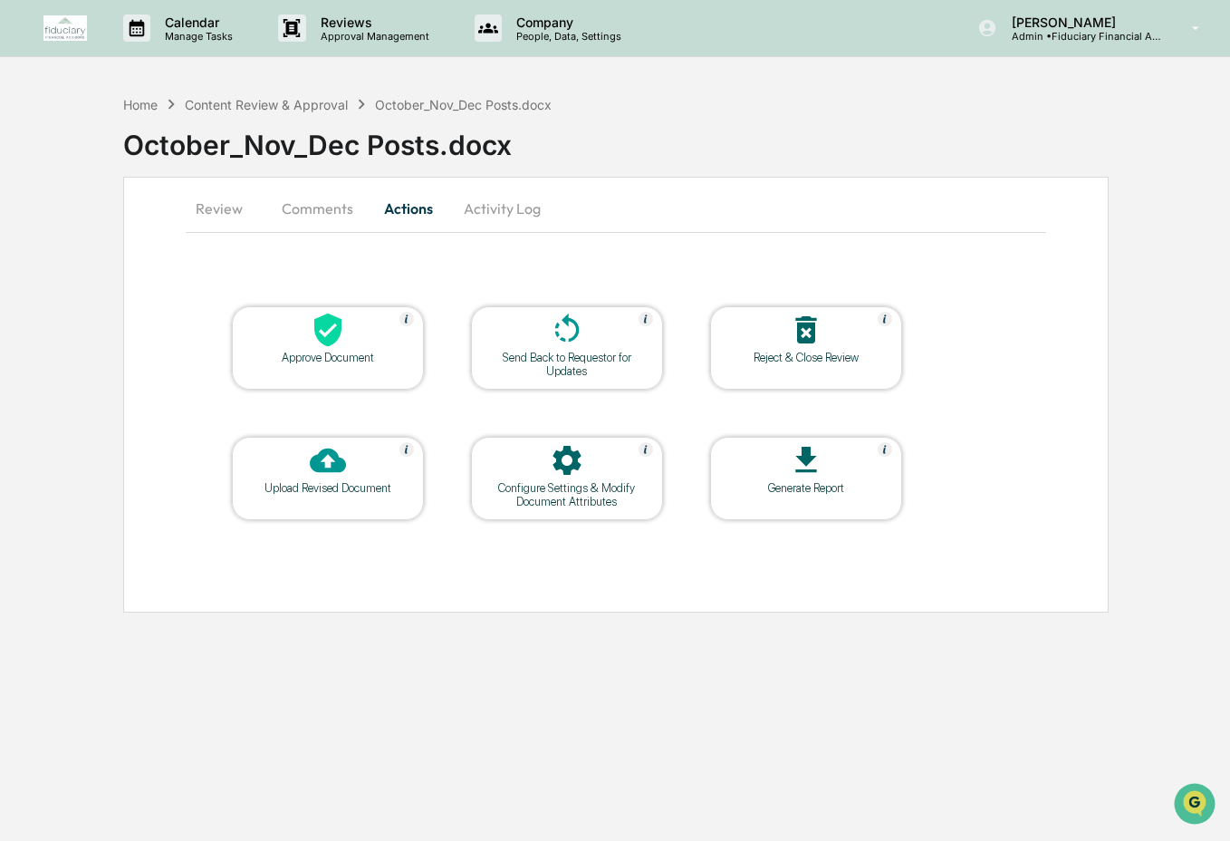
click at [333, 489] on div "Upload Revised Document" at bounding box center [327, 488] width 163 height 14
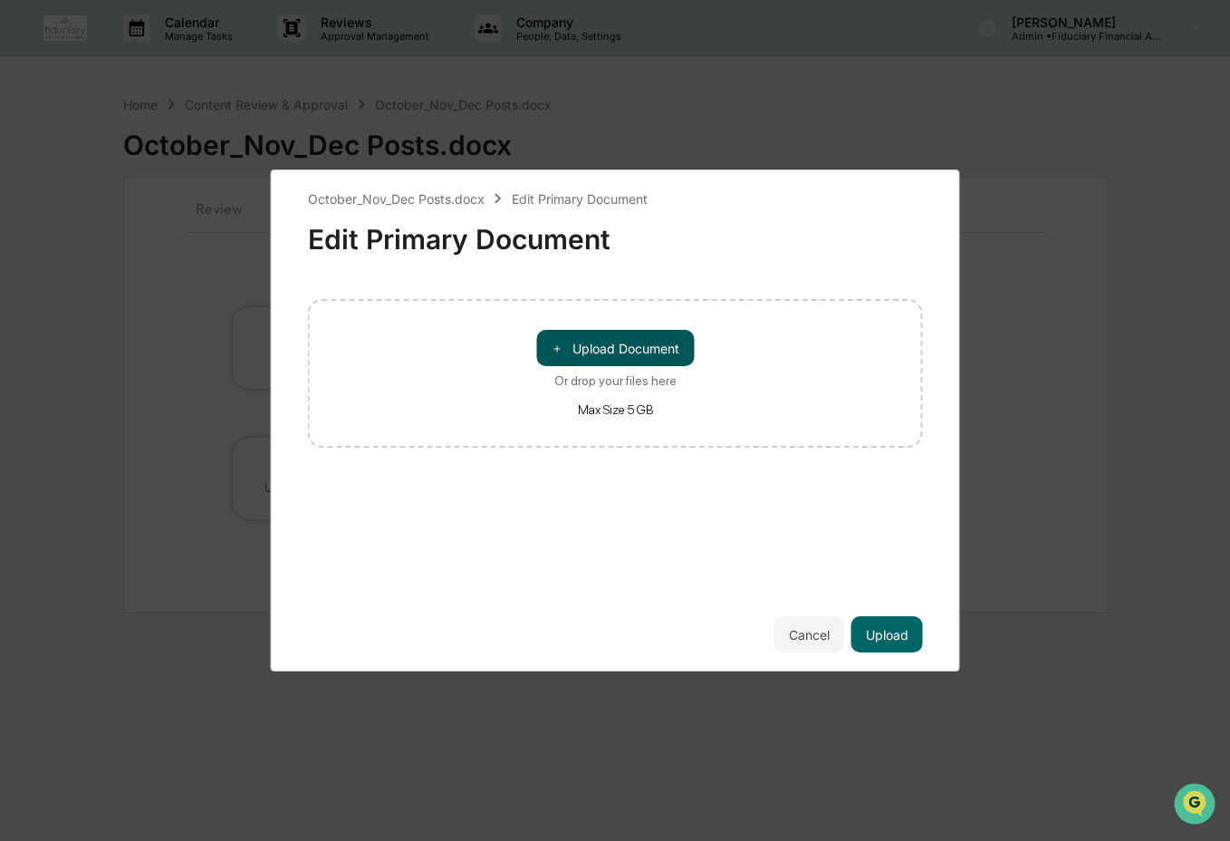
click at [590, 346] on button "＋ Upload Document" at bounding box center [615, 348] width 158 height 36
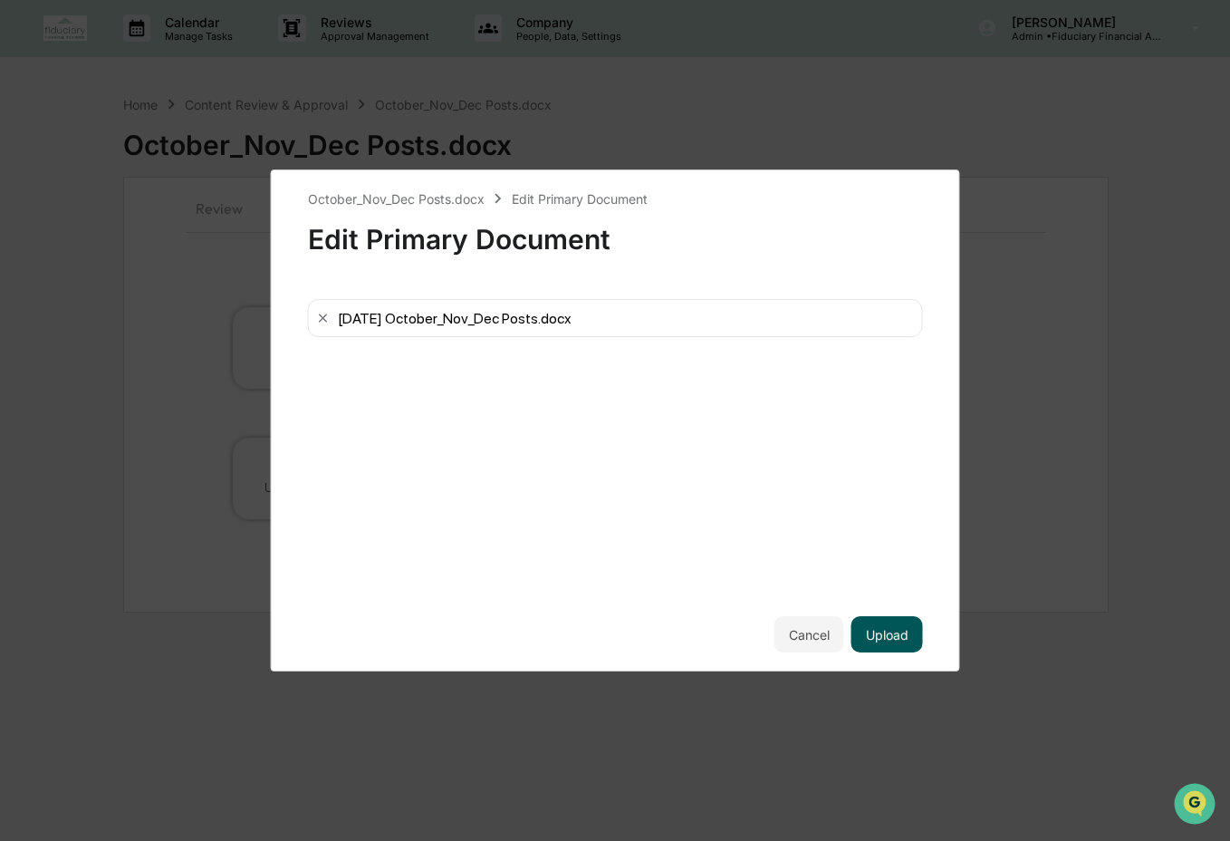
click at [882, 630] on button "Upload" at bounding box center [888, 634] width 72 height 36
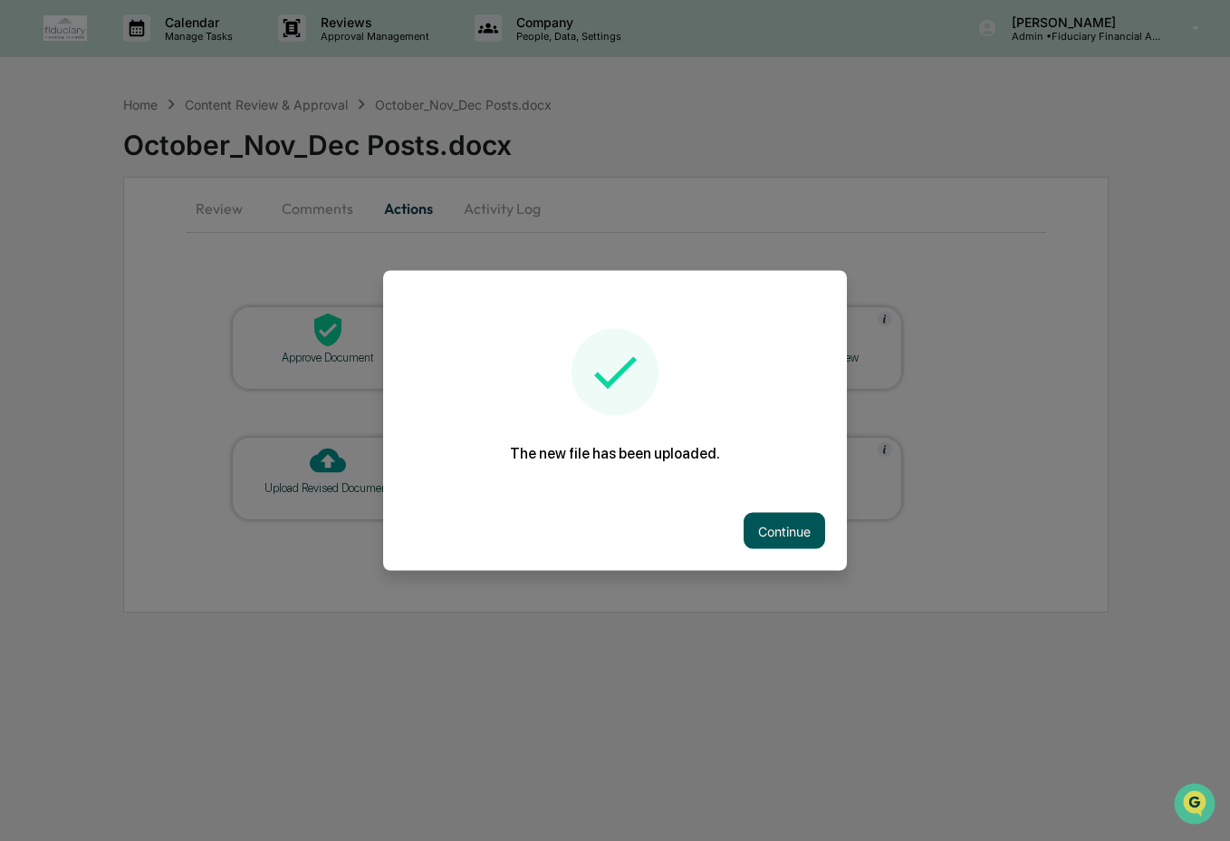
click at [768, 533] on button "Continue" at bounding box center [785, 531] width 82 height 36
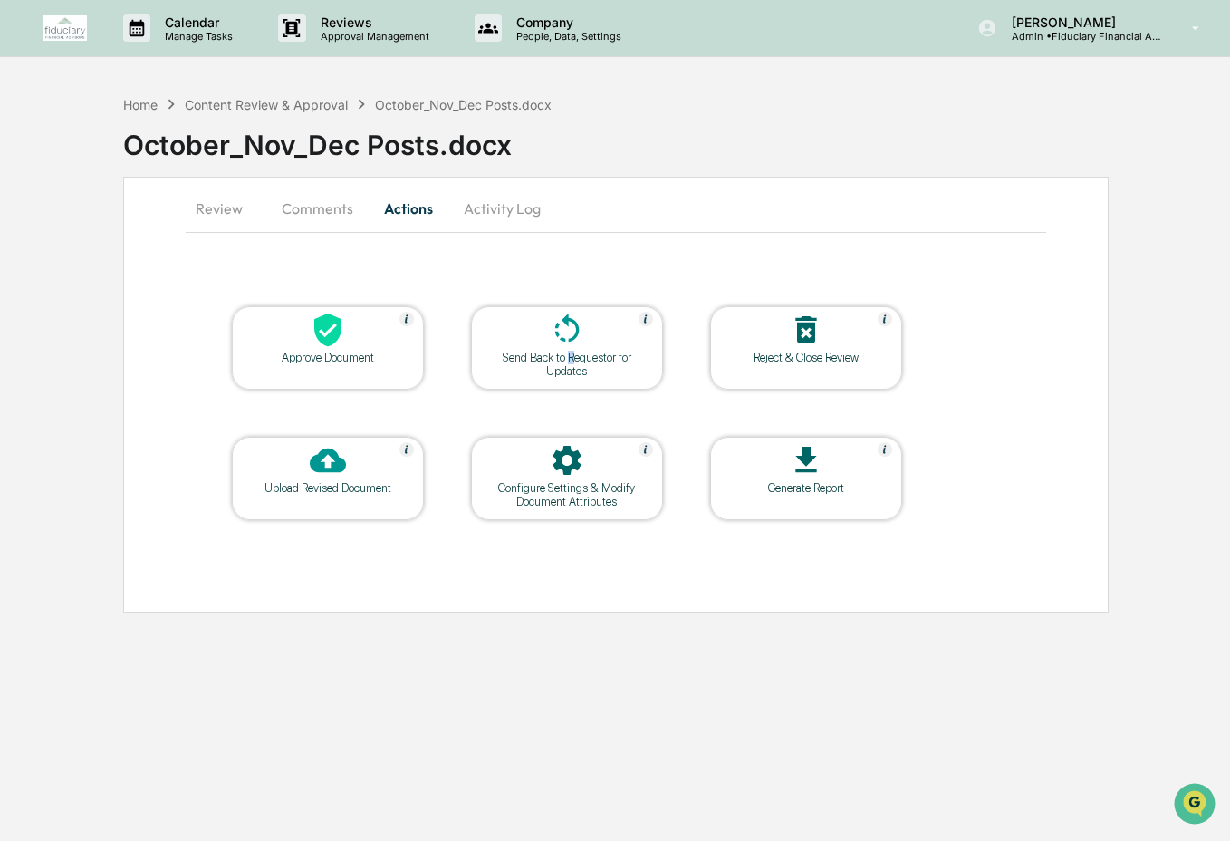
click at [571, 352] on div "Send Back to Requestor for Updates" at bounding box center [567, 364] width 163 height 27
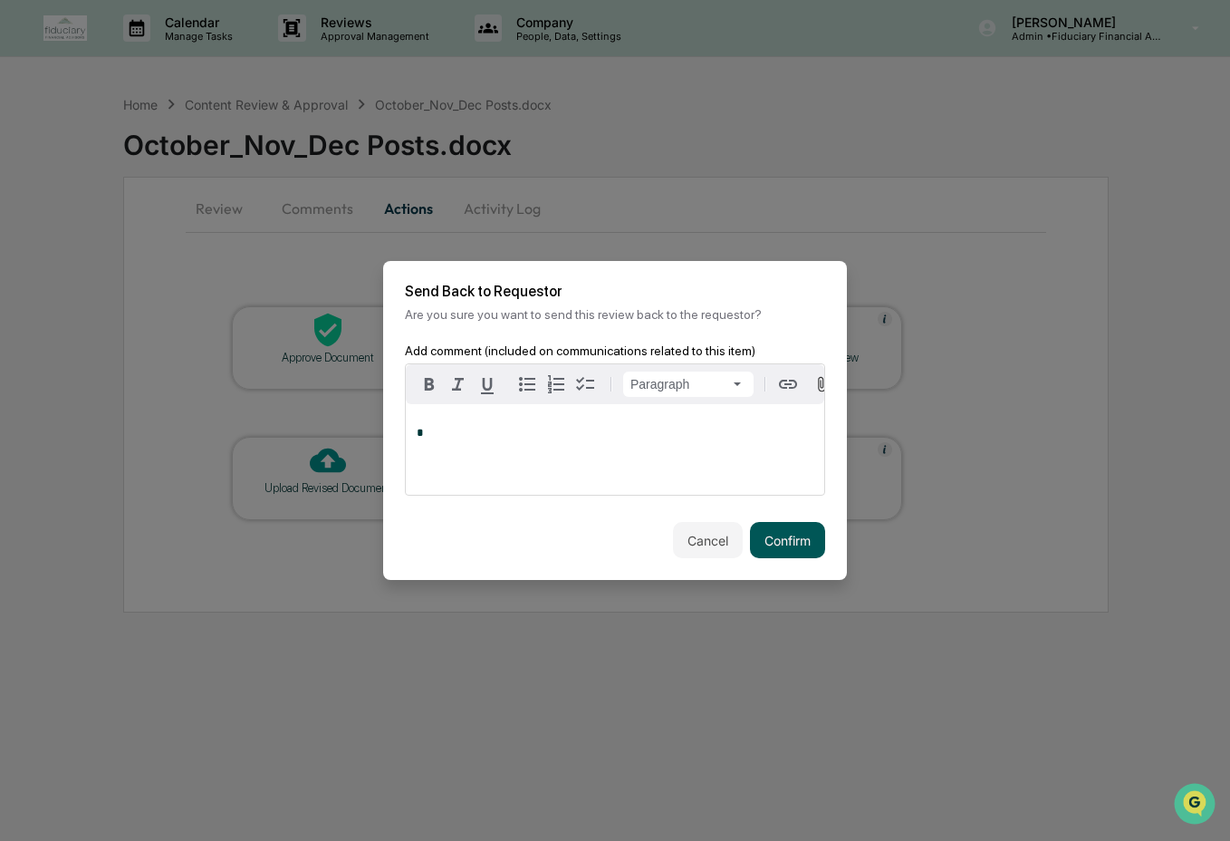
click at [792, 541] on button "Confirm" at bounding box center [787, 540] width 75 height 36
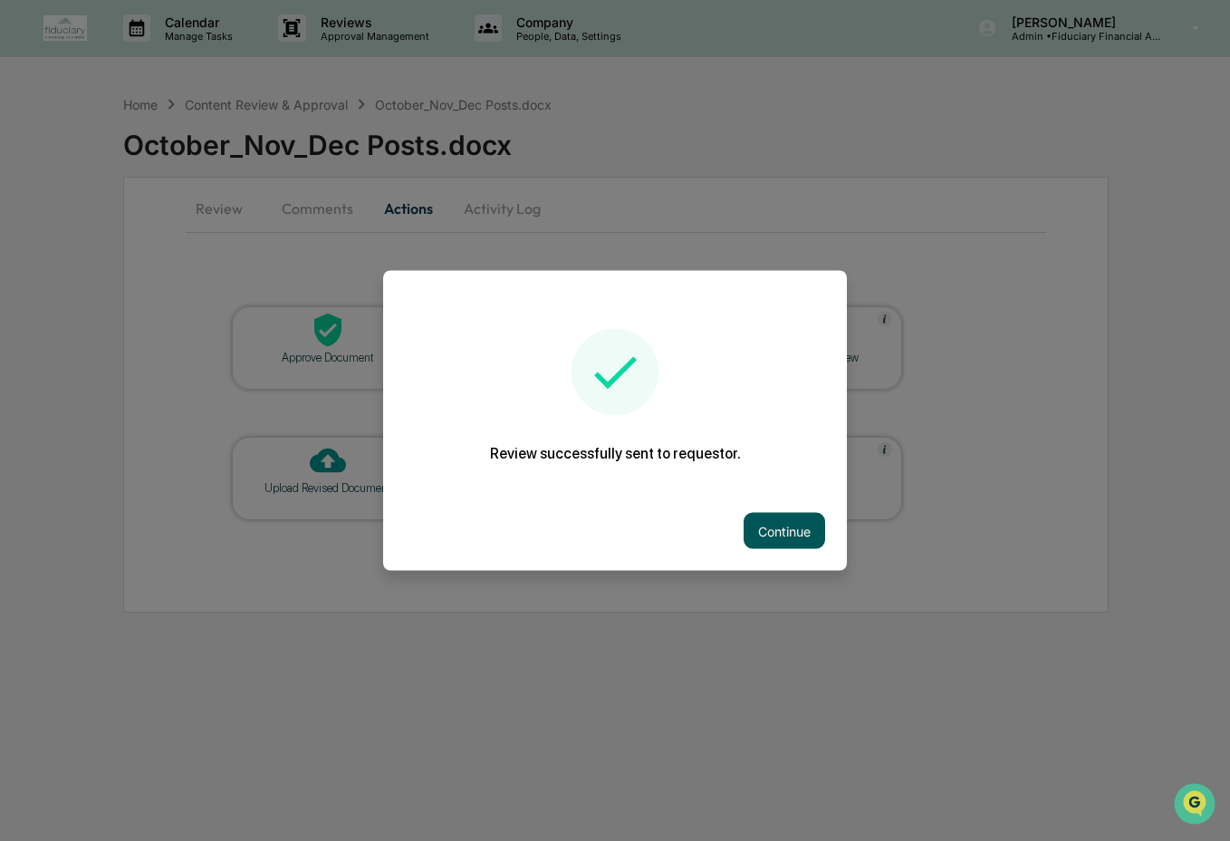
click at [785, 528] on button "Continue" at bounding box center [785, 531] width 82 height 36
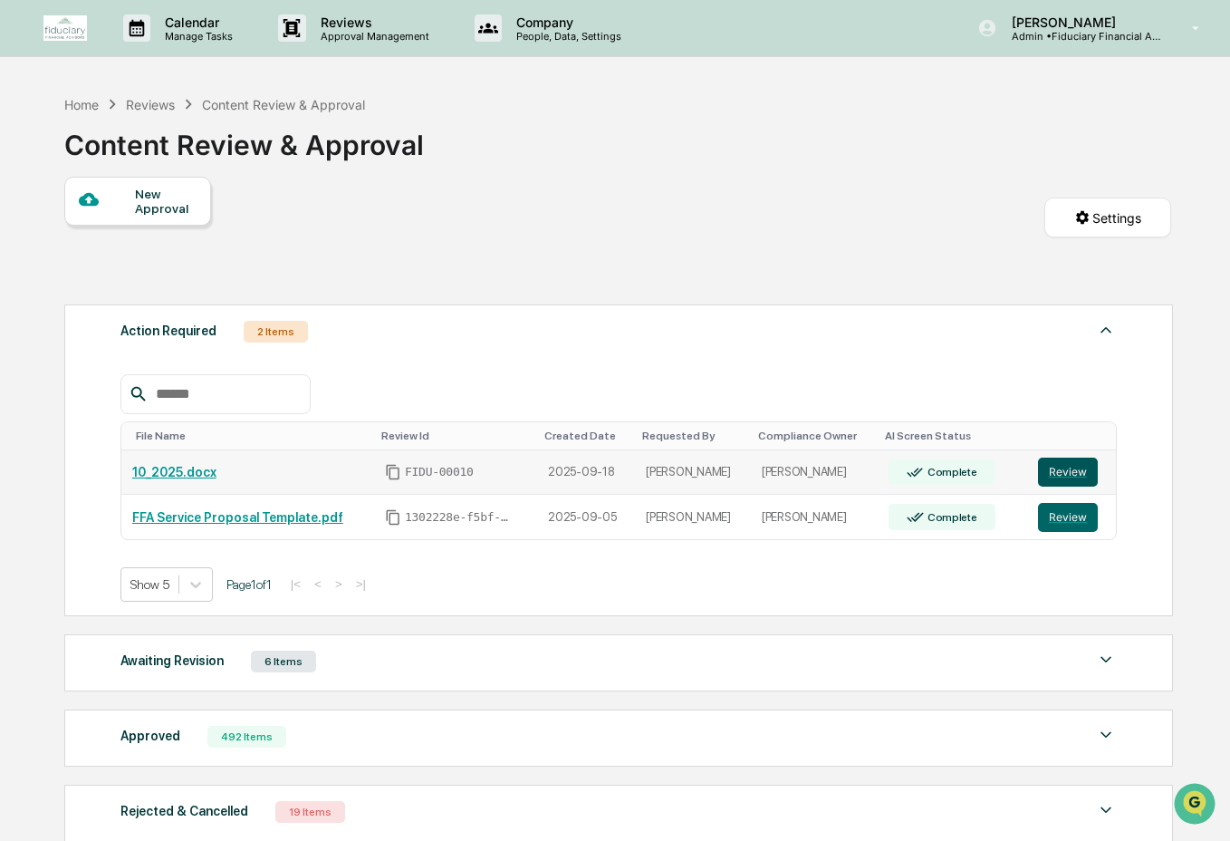
click at [1056, 482] on button "Review" at bounding box center [1068, 472] width 60 height 29
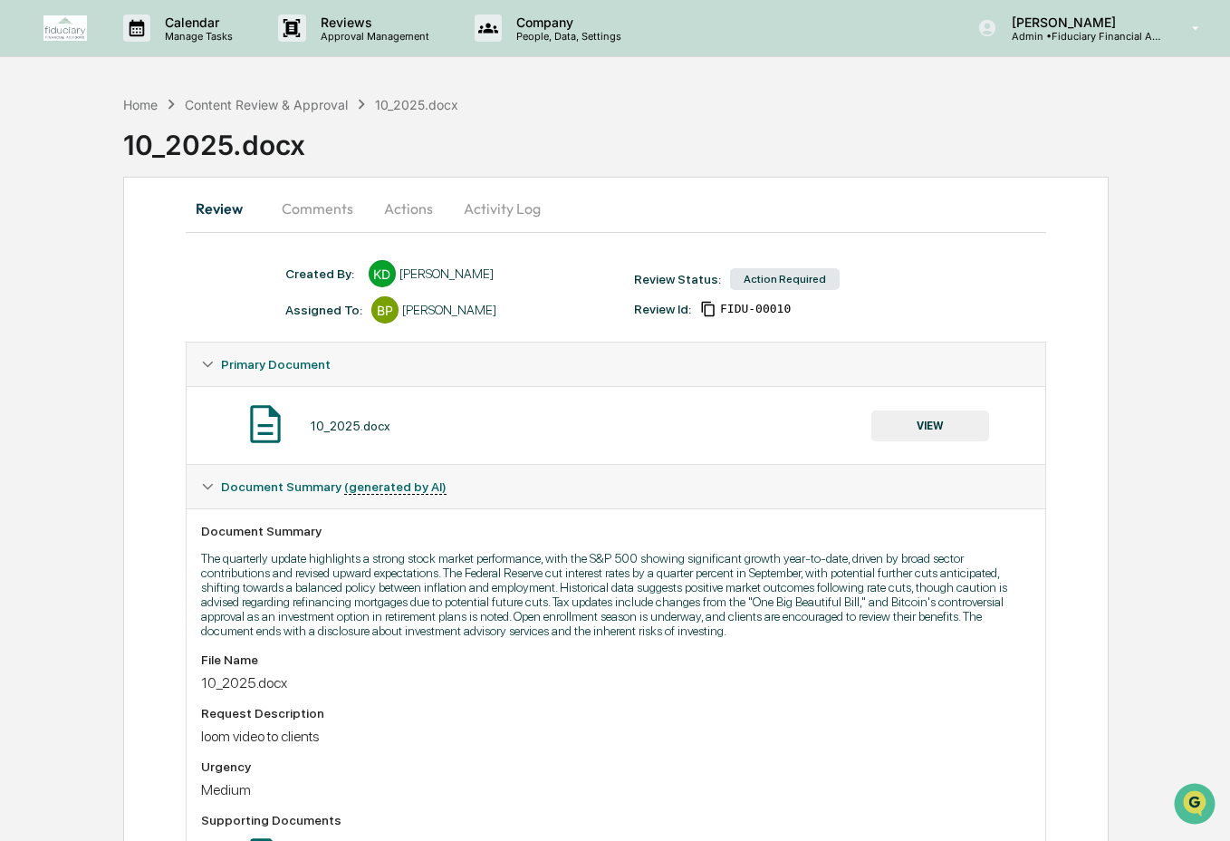
click at [490, 205] on button "Activity Log" at bounding box center [502, 208] width 106 height 43
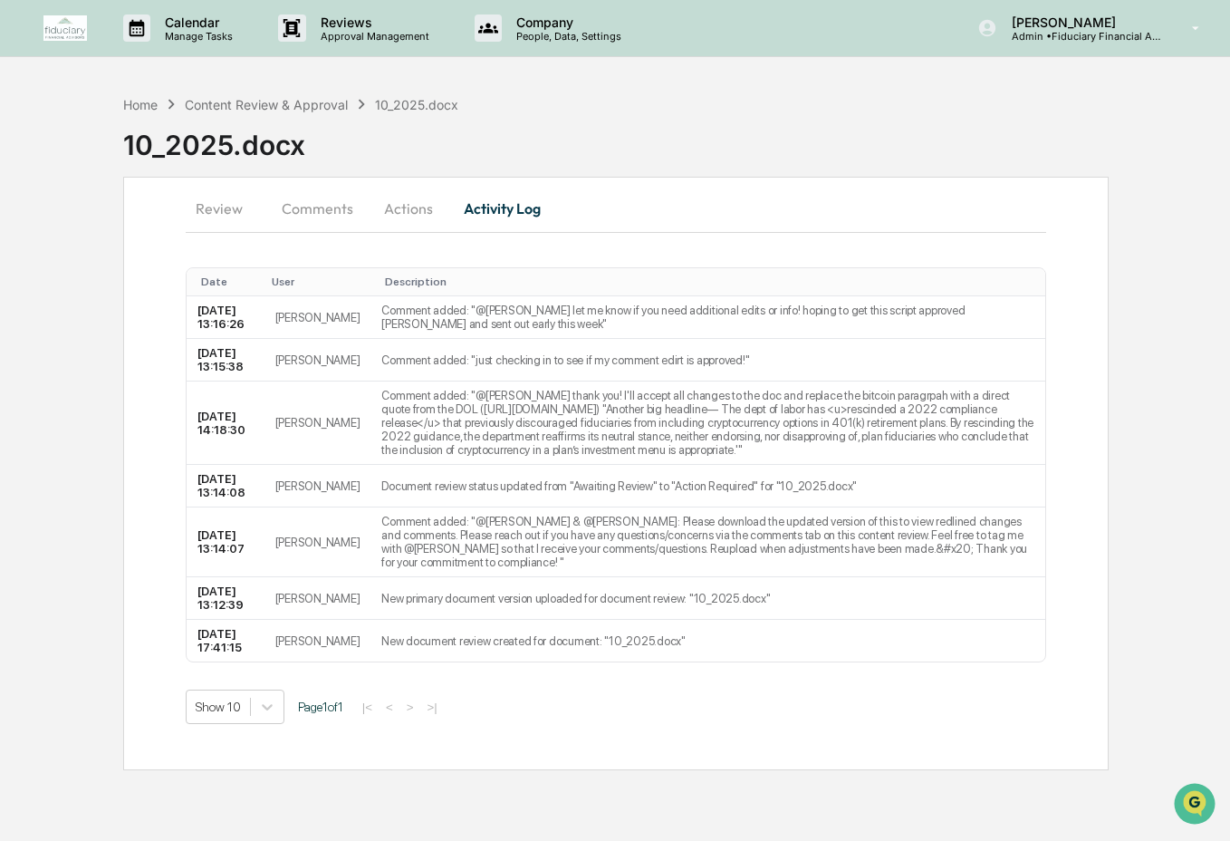
click at [327, 210] on button "Comments" at bounding box center [317, 208] width 101 height 43
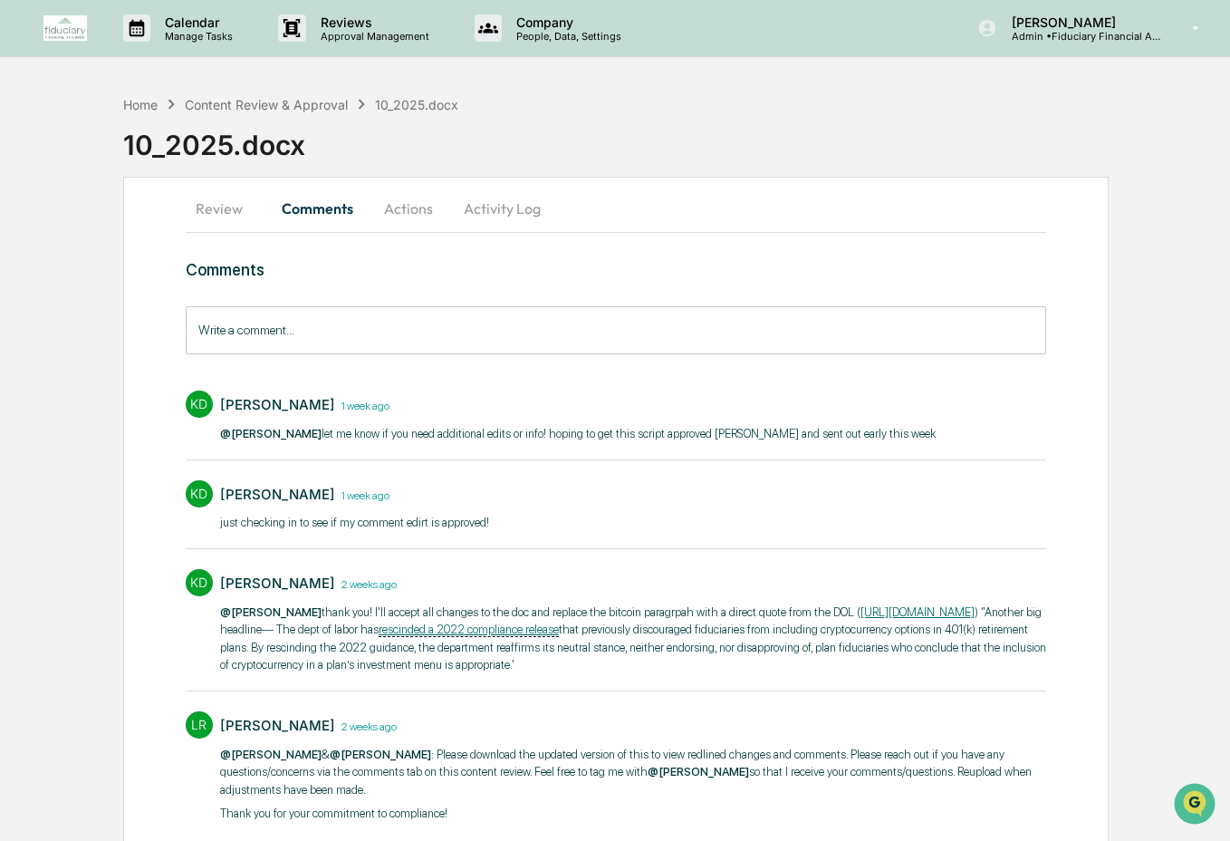
click at [401, 211] on button "Actions" at bounding box center [409, 208] width 82 height 43
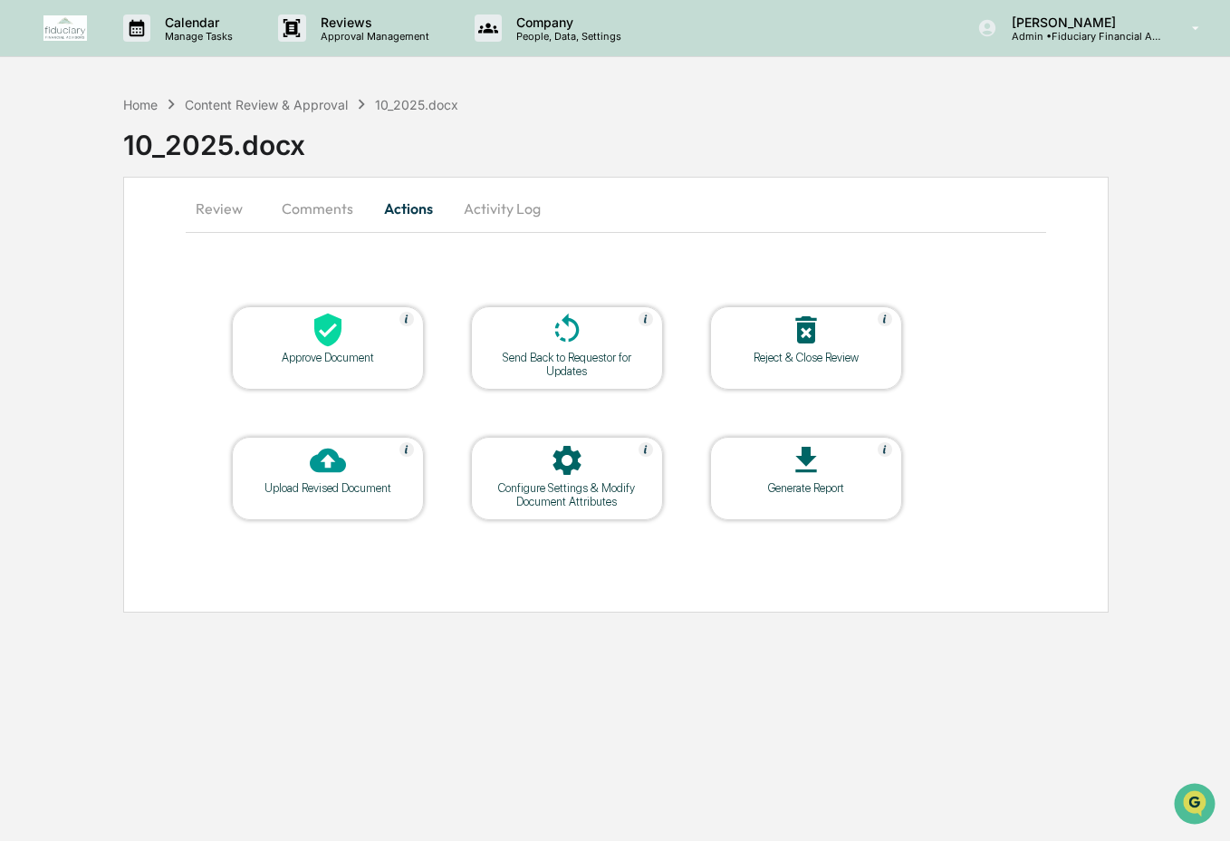
click at [316, 216] on button "Comments" at bounding box center [317, 208] width 101 height 43
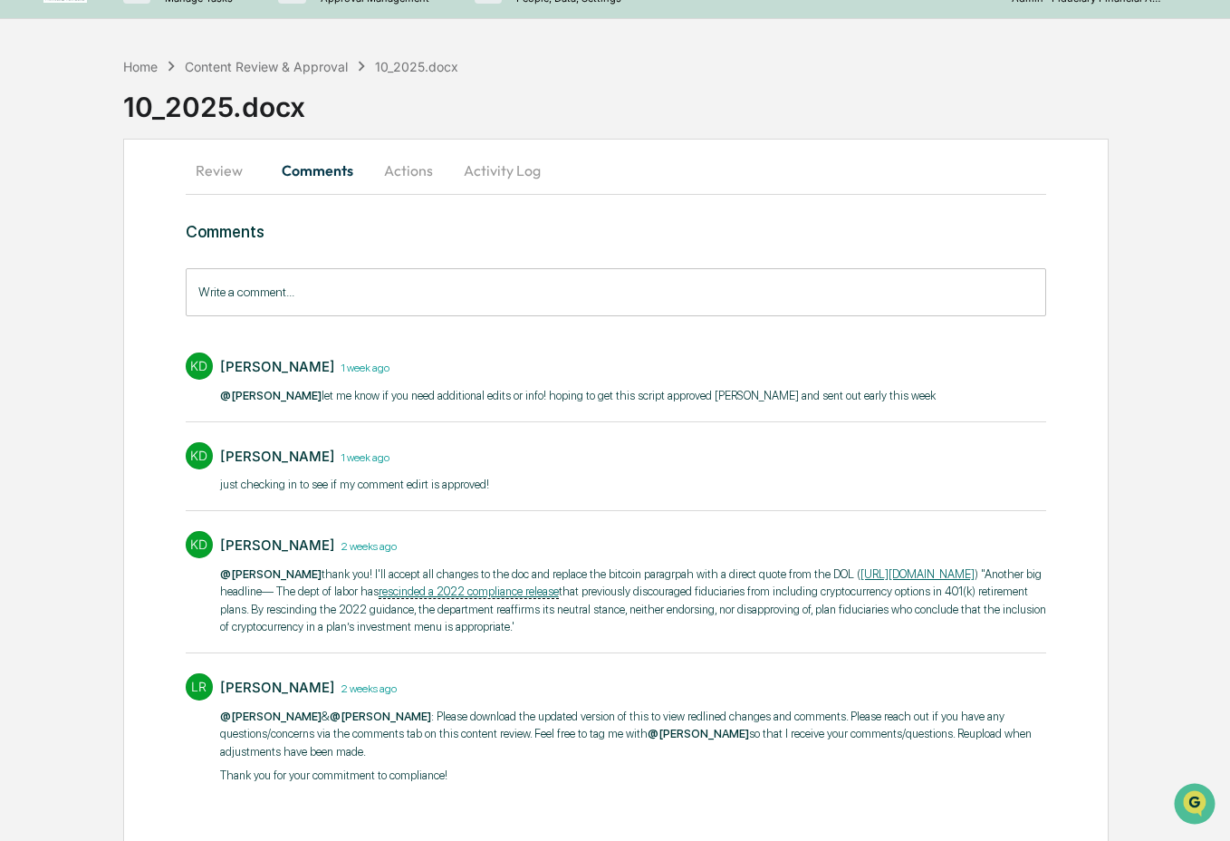
scroll to position [40, 0]
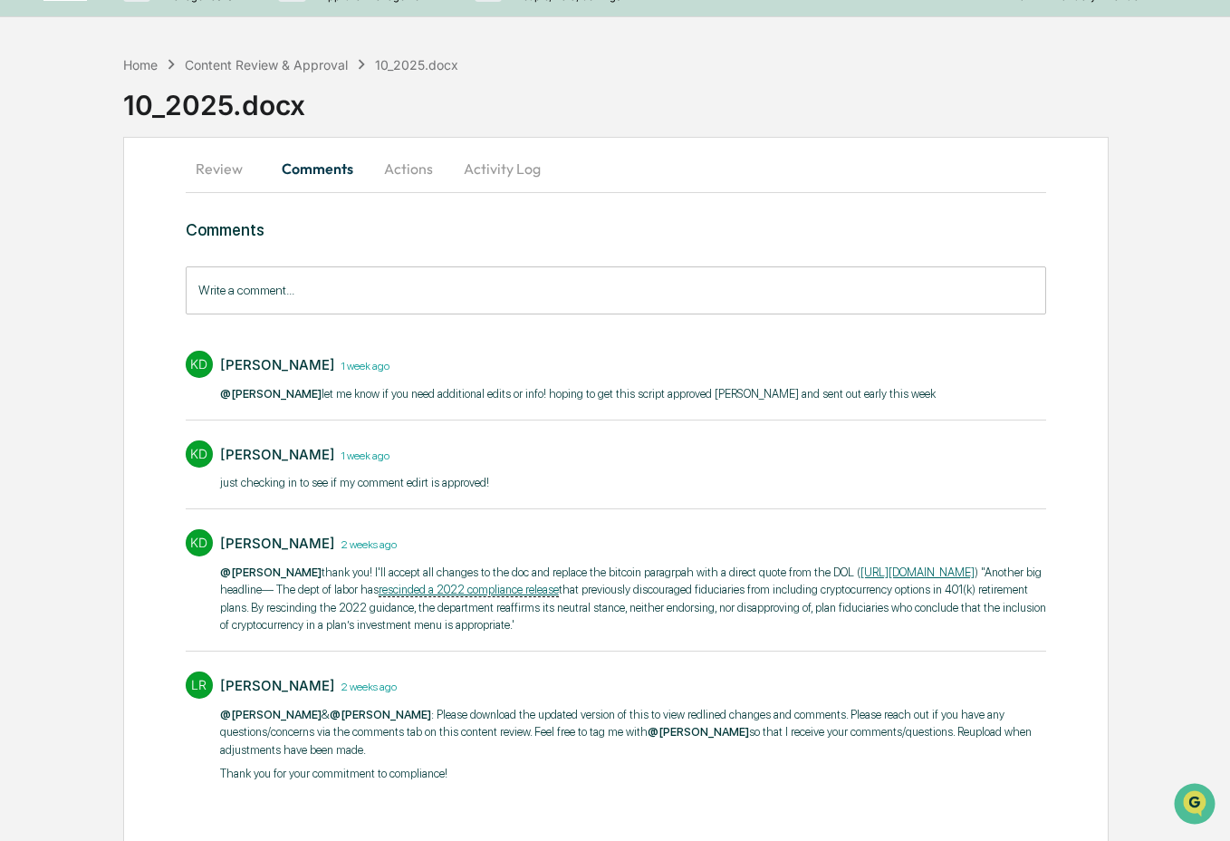
click at [409, 168] on button "Actions" at bounding box center [409, 168] width 82 height 43
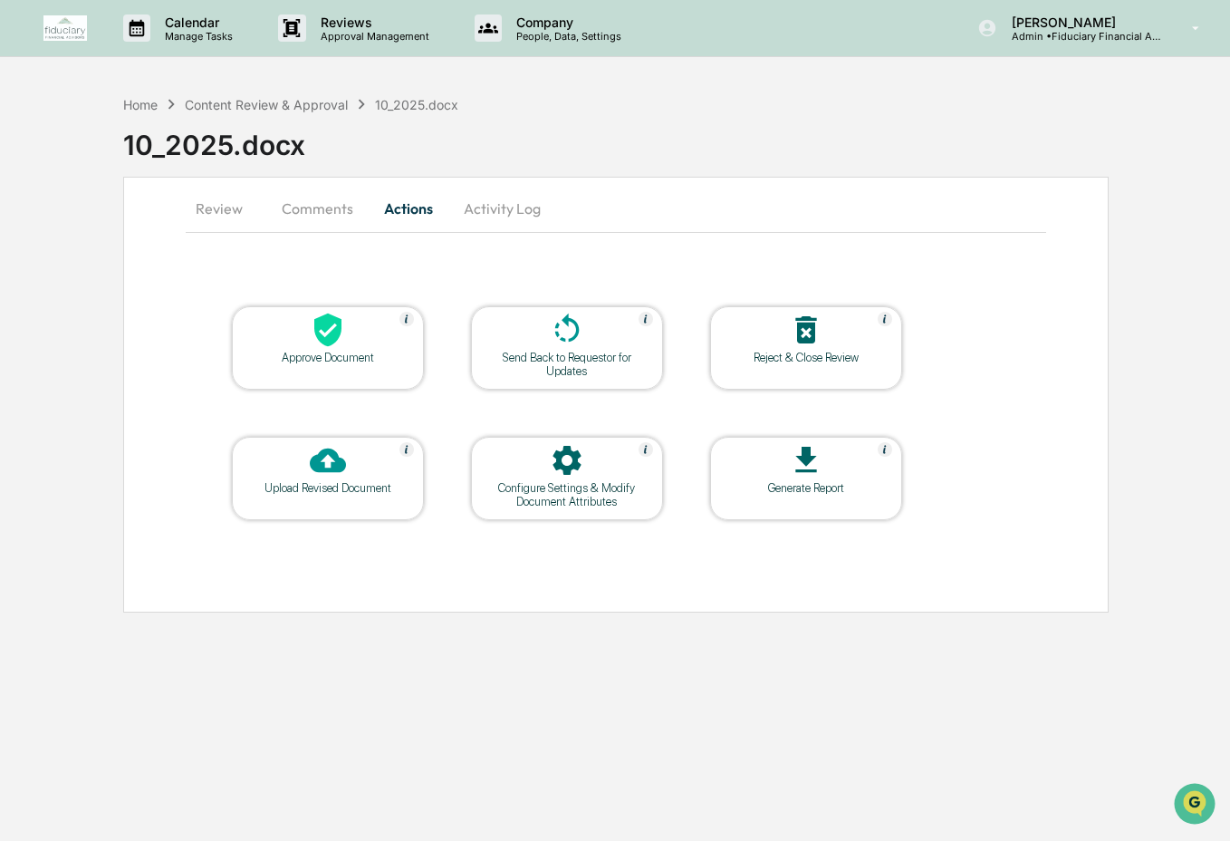
click at [339, 331] on icon at bounding box center [327, 330] width 27 height 34
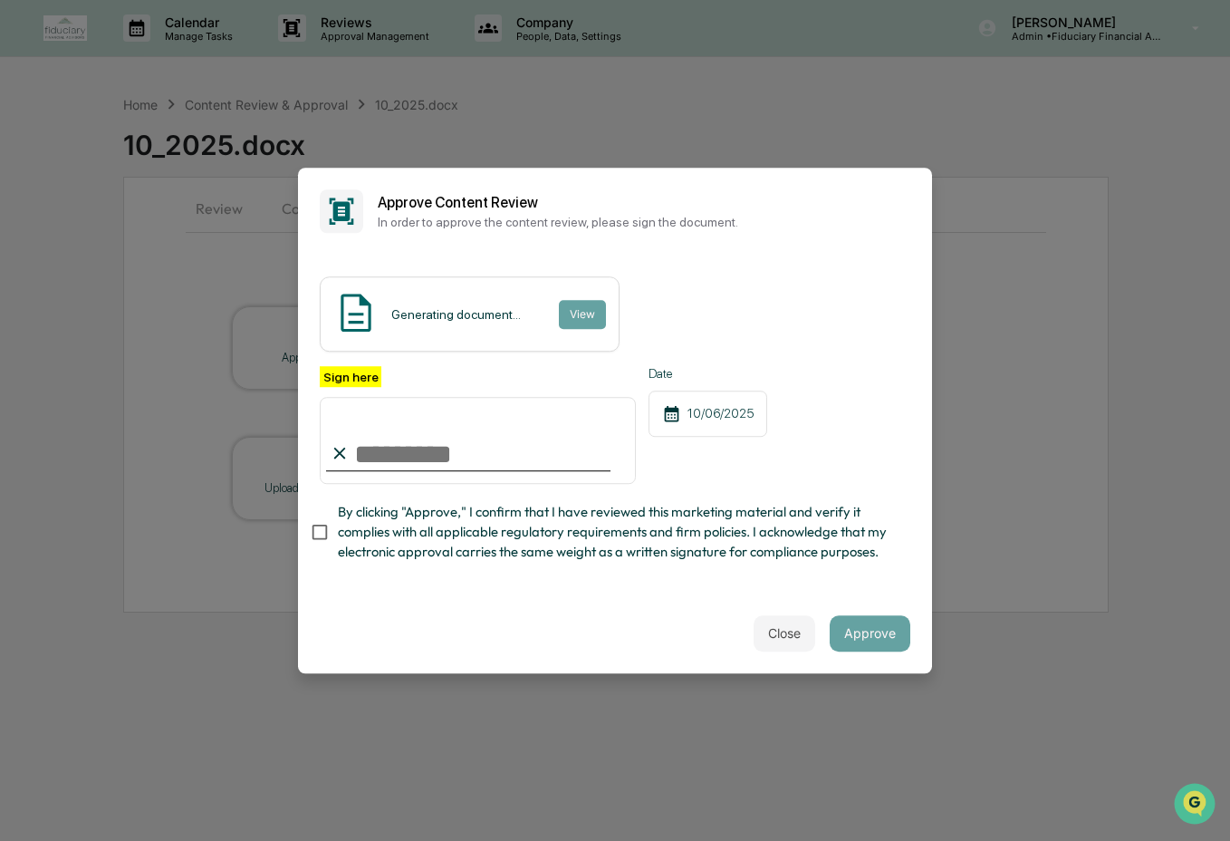
click at [381, 448] on input "Sign here" at bounding box center [478, 440] width 316 height 87
type input "**********"
click at [414, 524] on span "By clicking "Approve," I confirm that I have reviewed this marketing material a…" at bounding box center [617, 532] width 558 height 61
click at [747, 554] on span "By clicking "Approve," I confirm that I have reviewed this marketing material a…" at bounding box center [617, 532] width 558 height 61
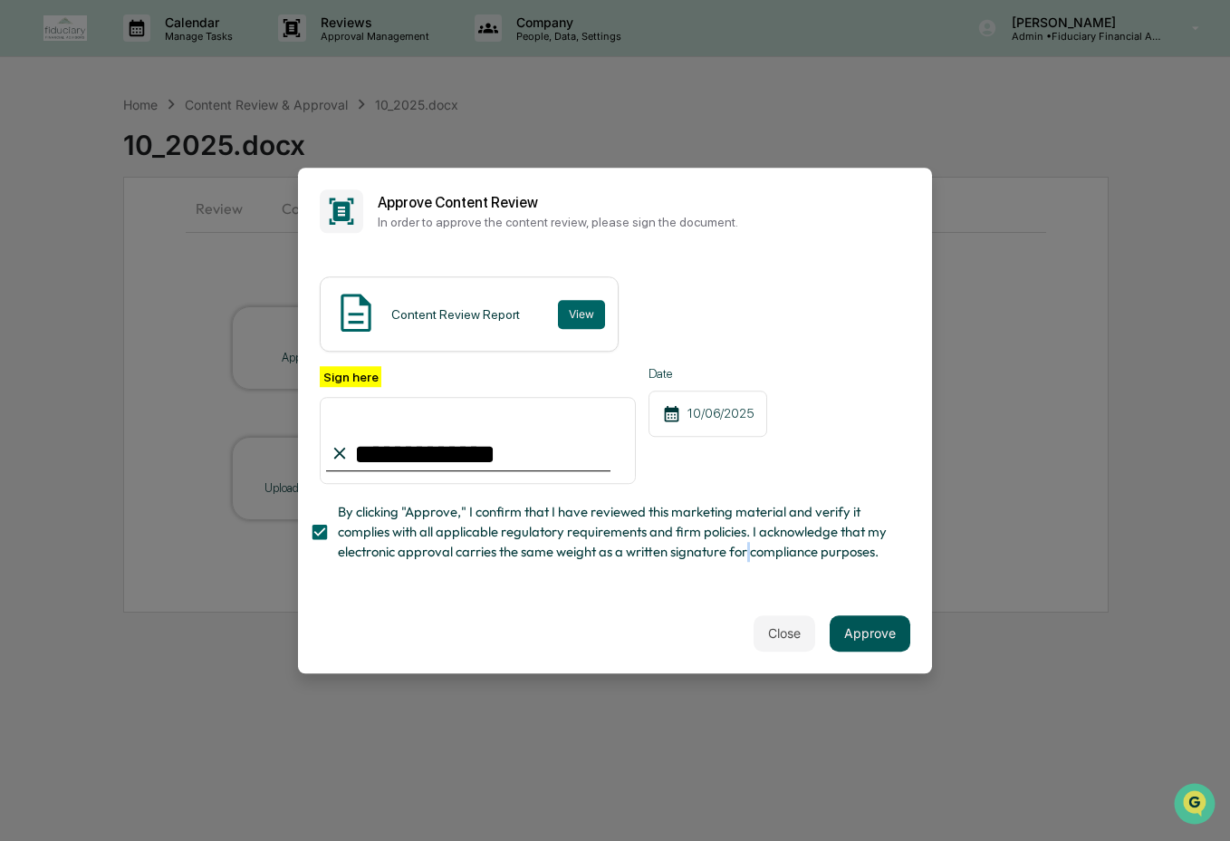
click at [854, 642] on button "Approve" at bounding box center [870, 633] width 81 height 36
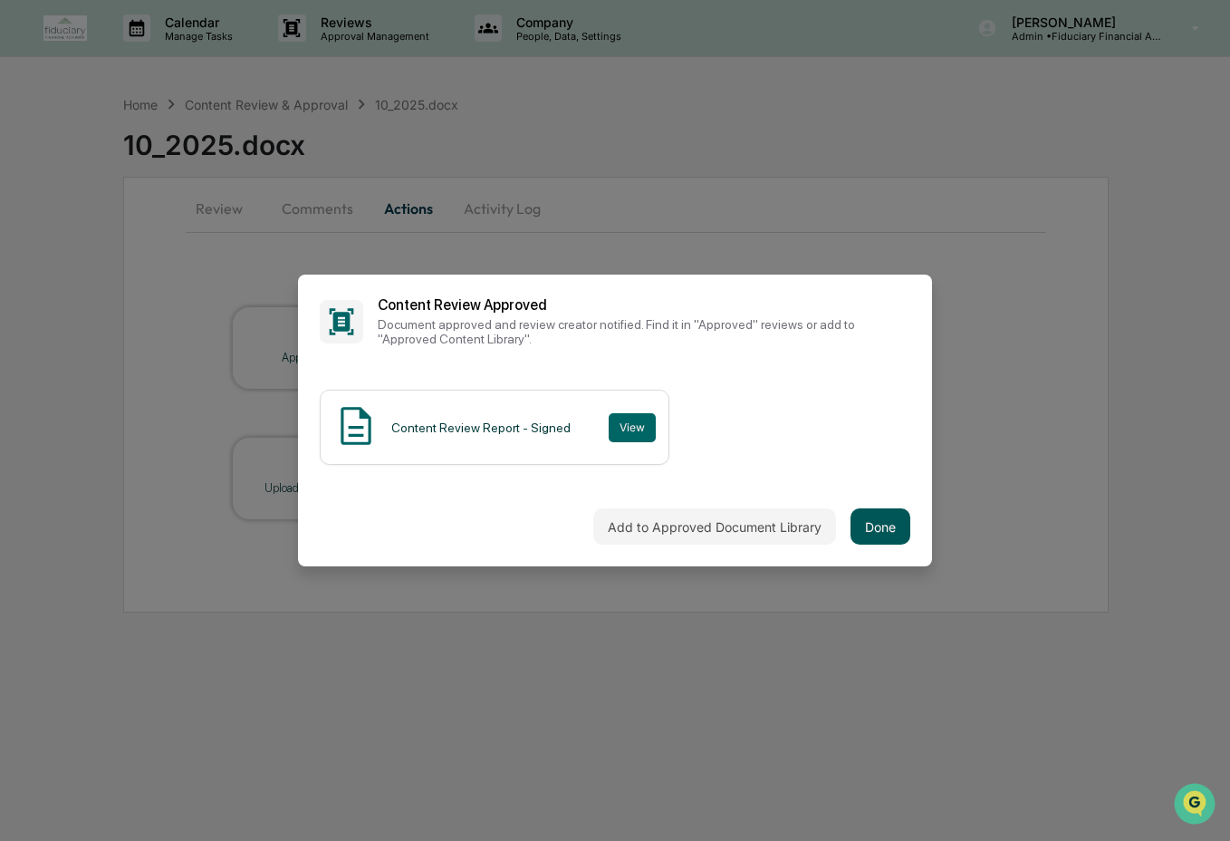
click at [886, 522] on button "Done" at bounding box center [881, 526] width 60 height 36
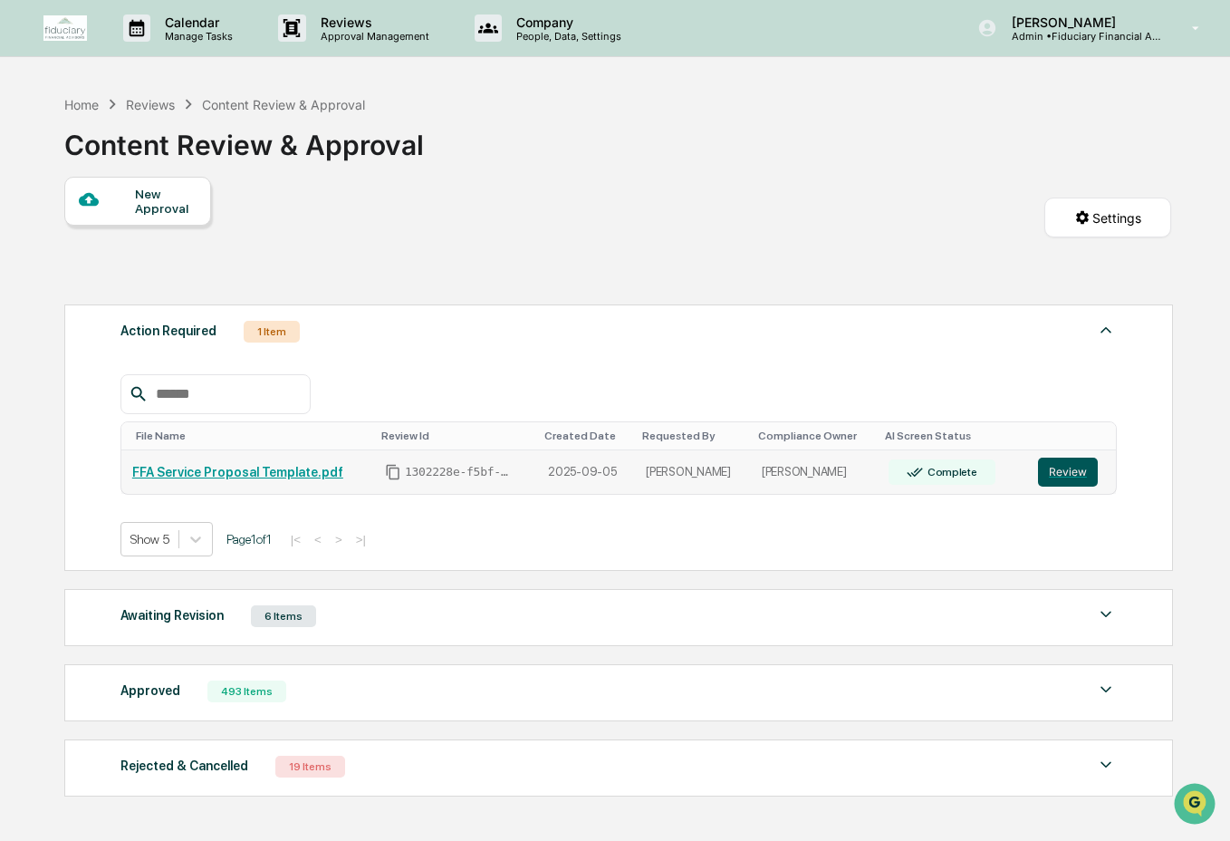
click at [1075, 469] on button "Review" at bounding box center [1068, 472] width 60 height 29
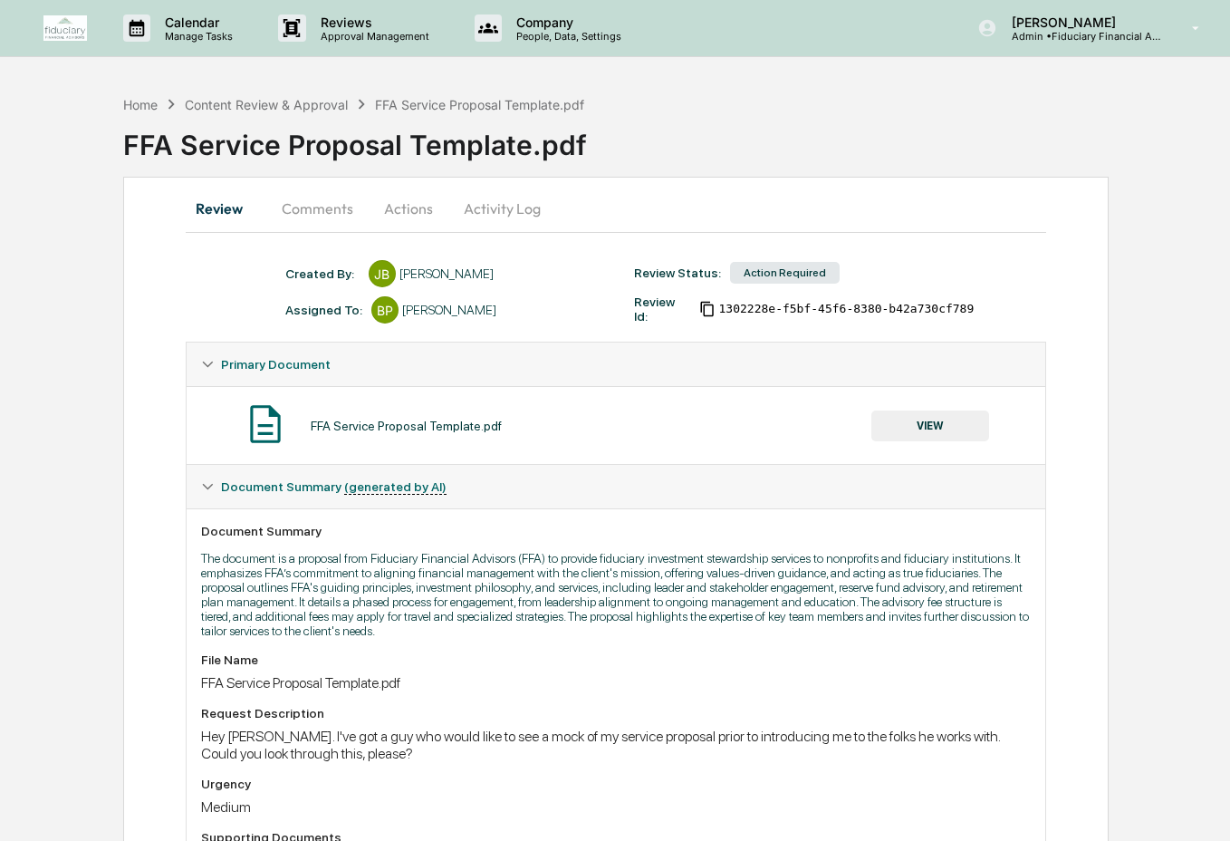
click at [475, 214] on button "Activity Log" at bounding box center [502, 208] width 106 height 43
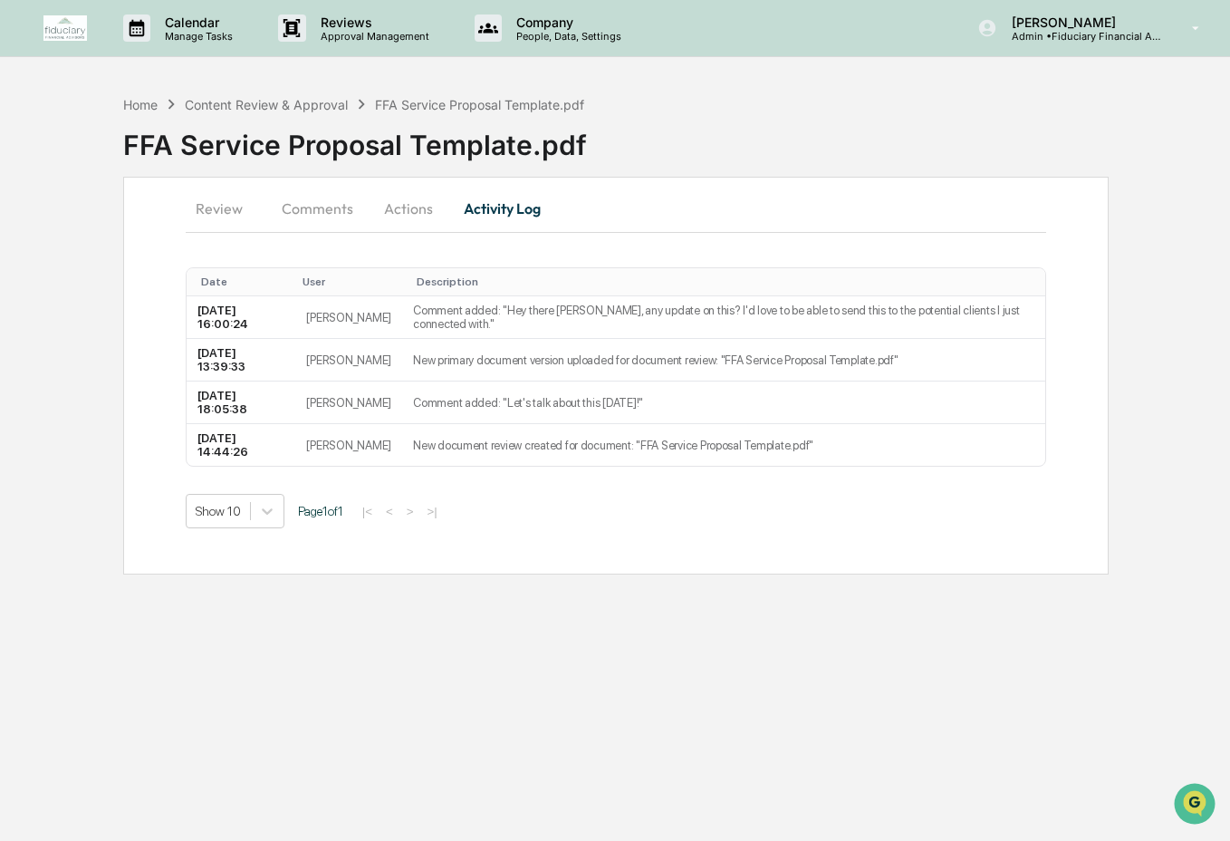
click at [215, 215] on button "Review" at bounding box center [227, 208] width 82 height 43
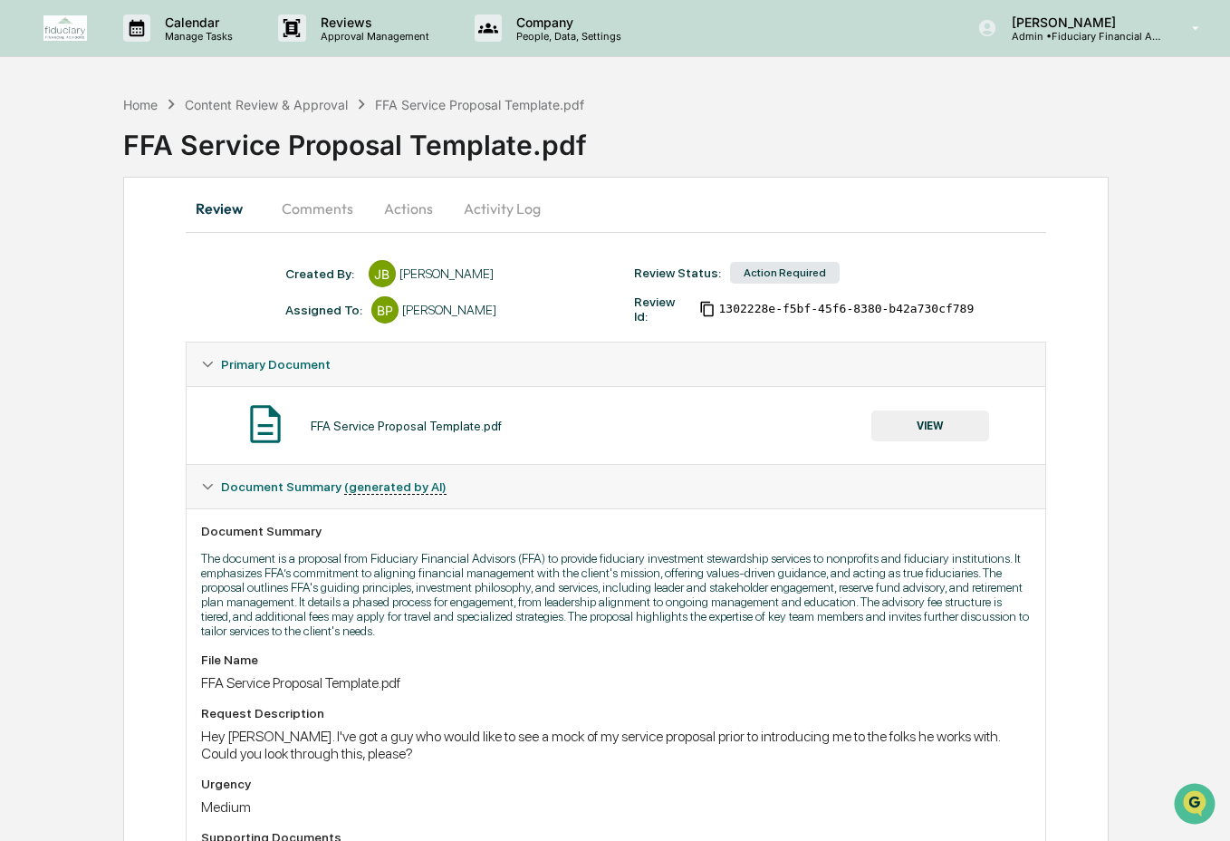
click at [965, 427] on button "VIEW" at bounding box center [931, 425] width 118 height 31
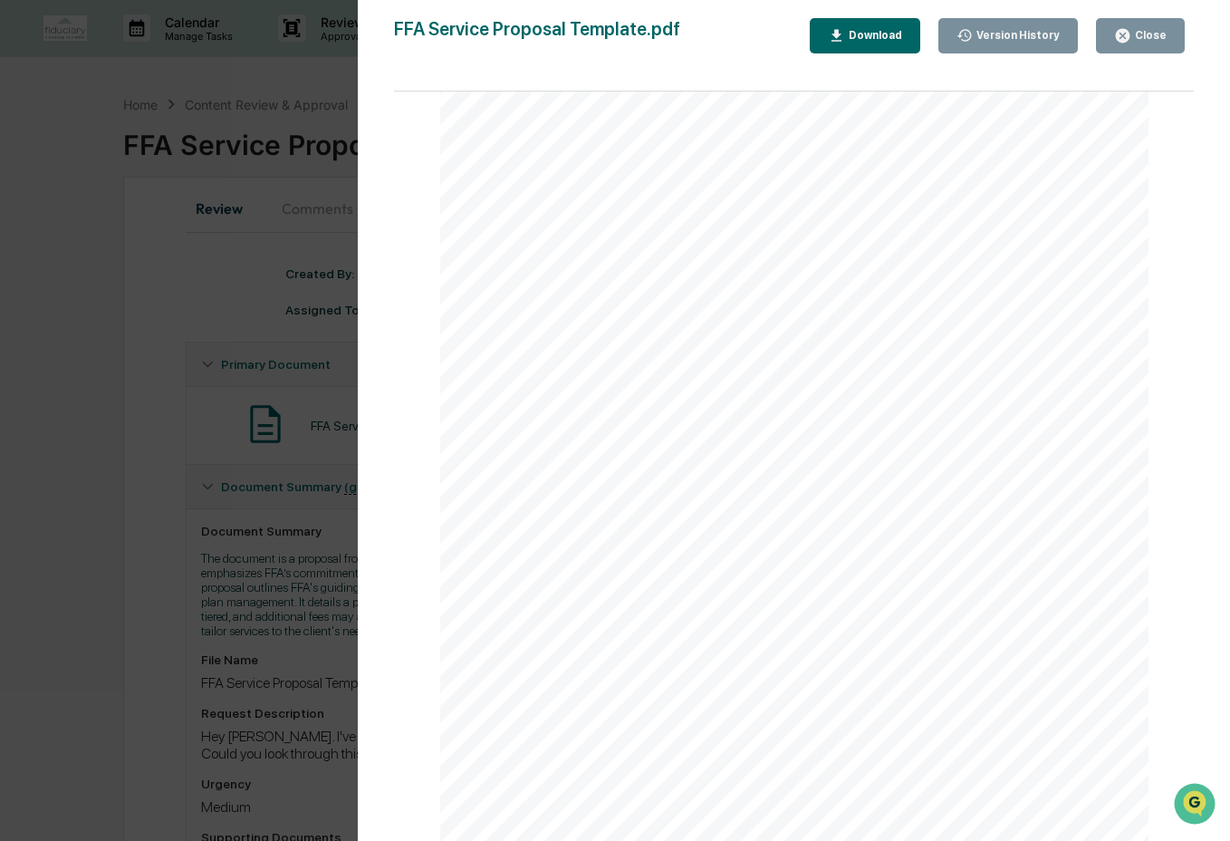
scroll to position [5071, 0]
click at [881, 33] on div "Download" at bounding box center [873, 35] width 57 height 13
click at [1146, 33] on div "Close" at bounding box center [1149, 35] width 35 height 13
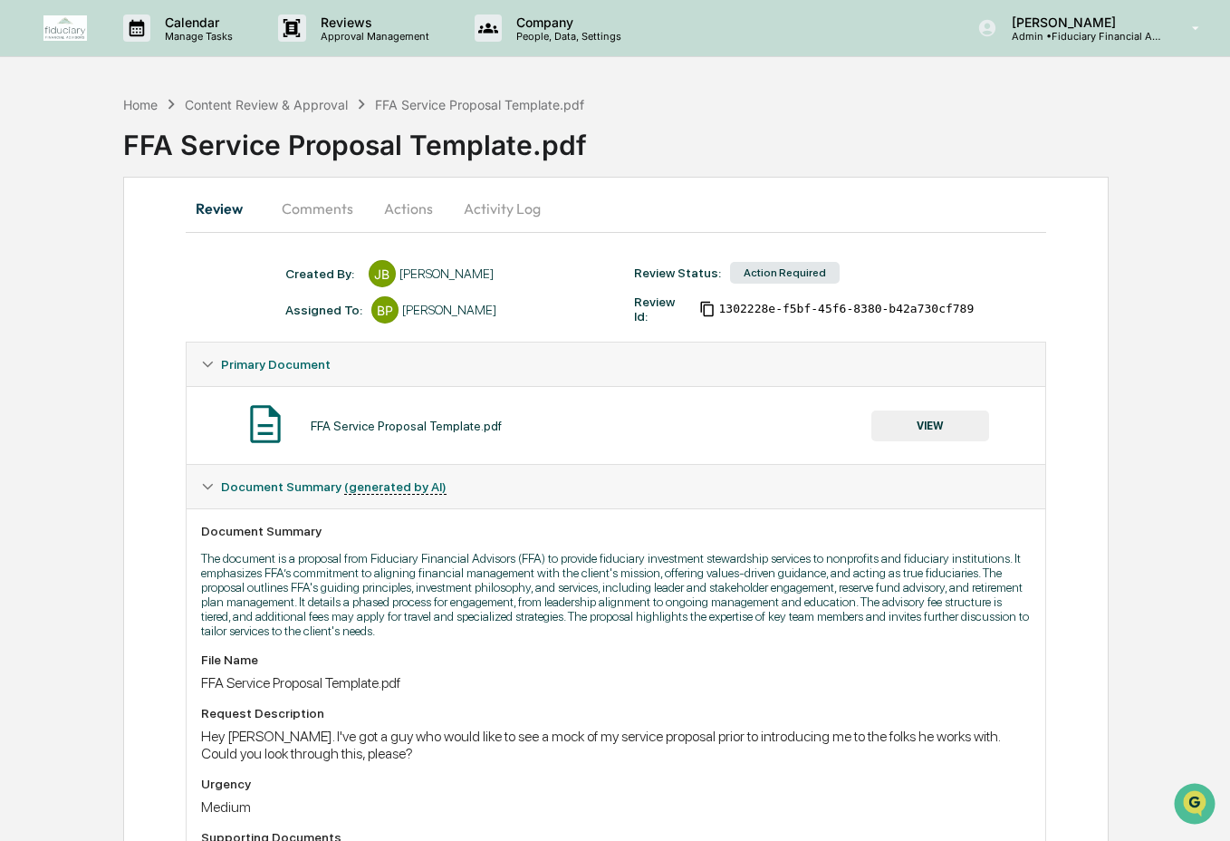
click at [332, 204] on button "Comments" at bounding box center [317, 208] width 101 height 43
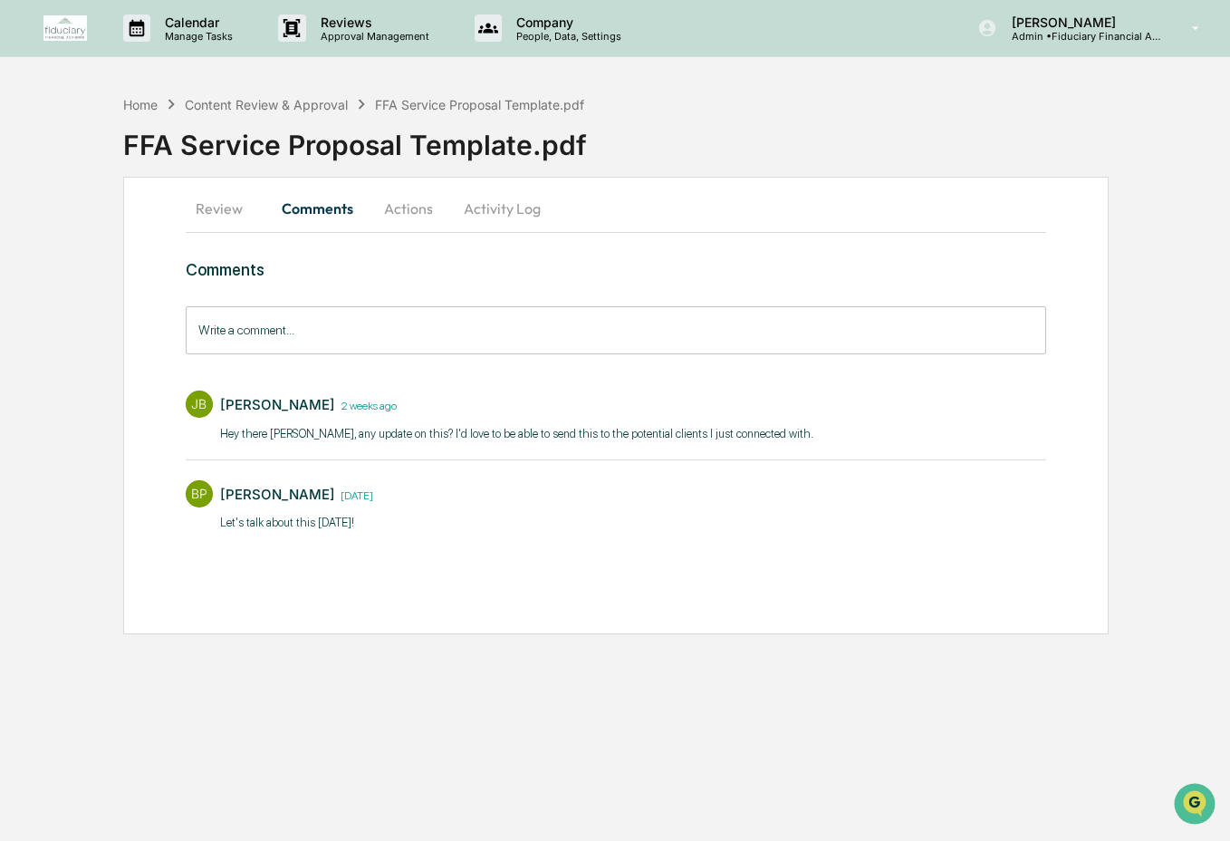
click at [341, 348] on input "Write a comment..." at bounding box center [617, 330] width 862 height 48
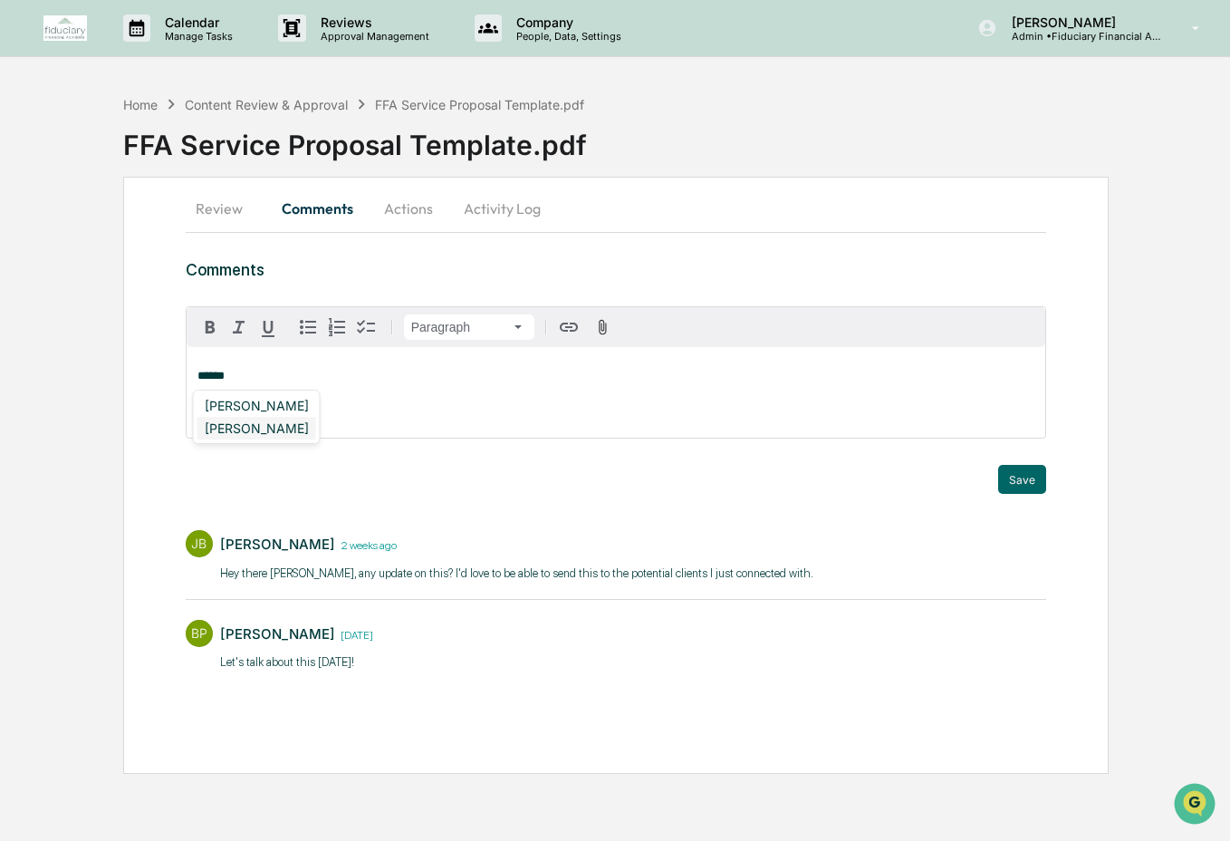
click at [228, 430] on div "[PERSON_NAME]" at bounding box center [257, 428] width 119 height 23
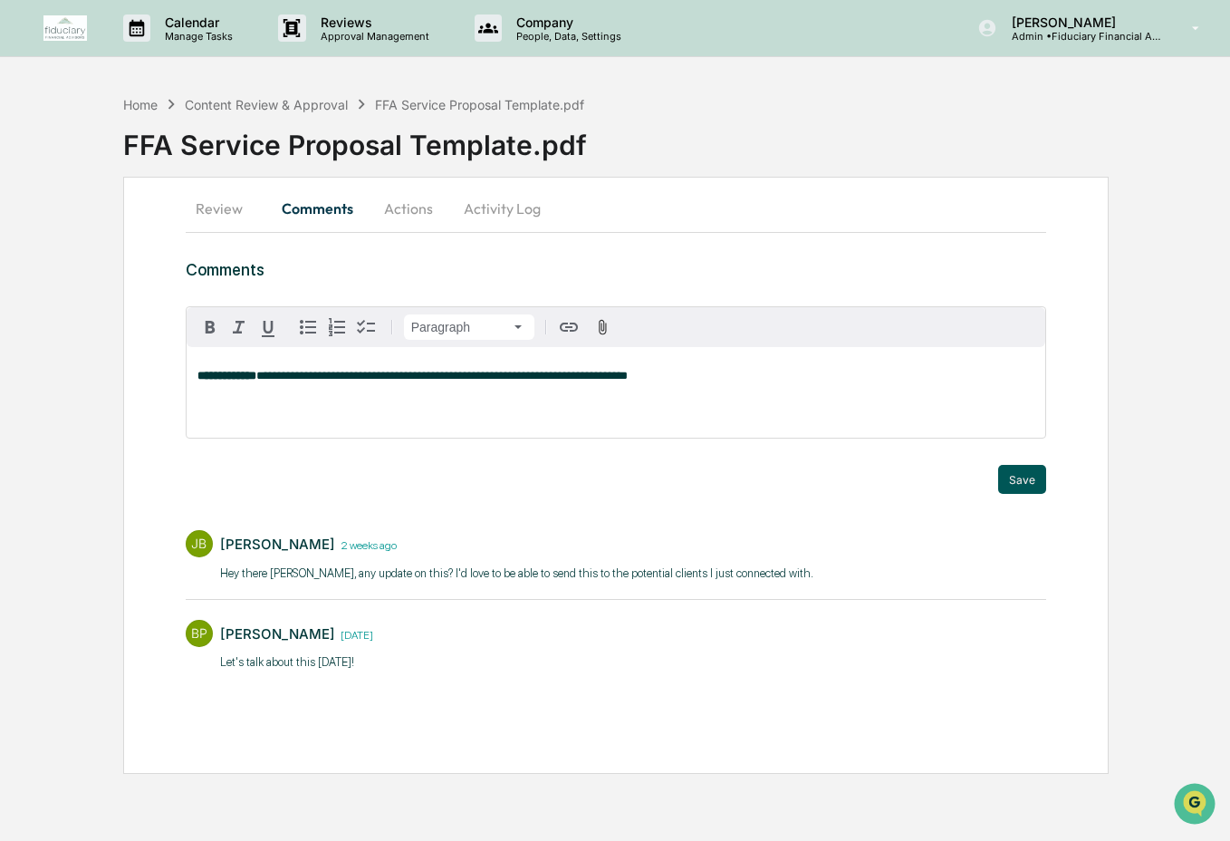
click at [1010, 477] on button "Save" at bounding box center [1022, 479] width 48 height 29
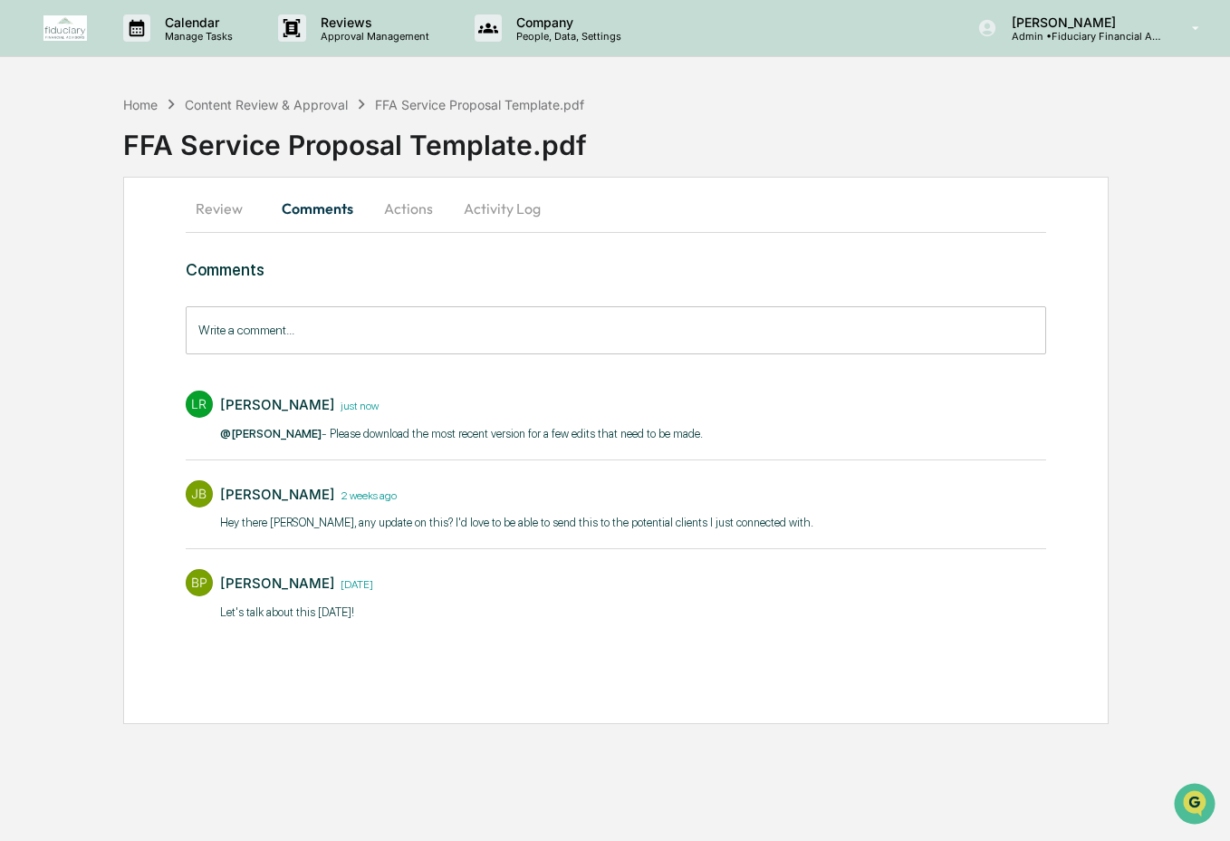
click at [417, 208] on button "Actions" at bounding box center [409, 208] width 82 height 43
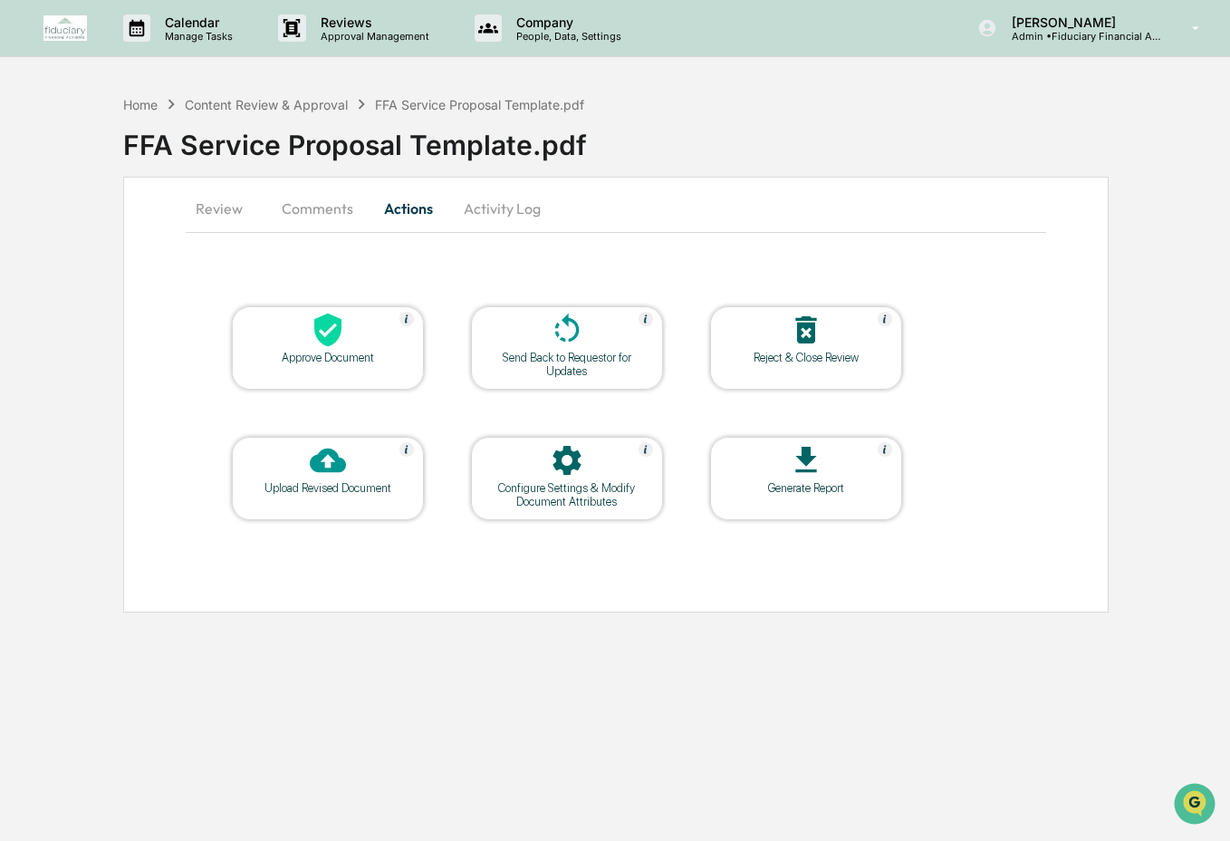
click at [353, 468] on div at bounding box center [327, 461] width 181 height 39
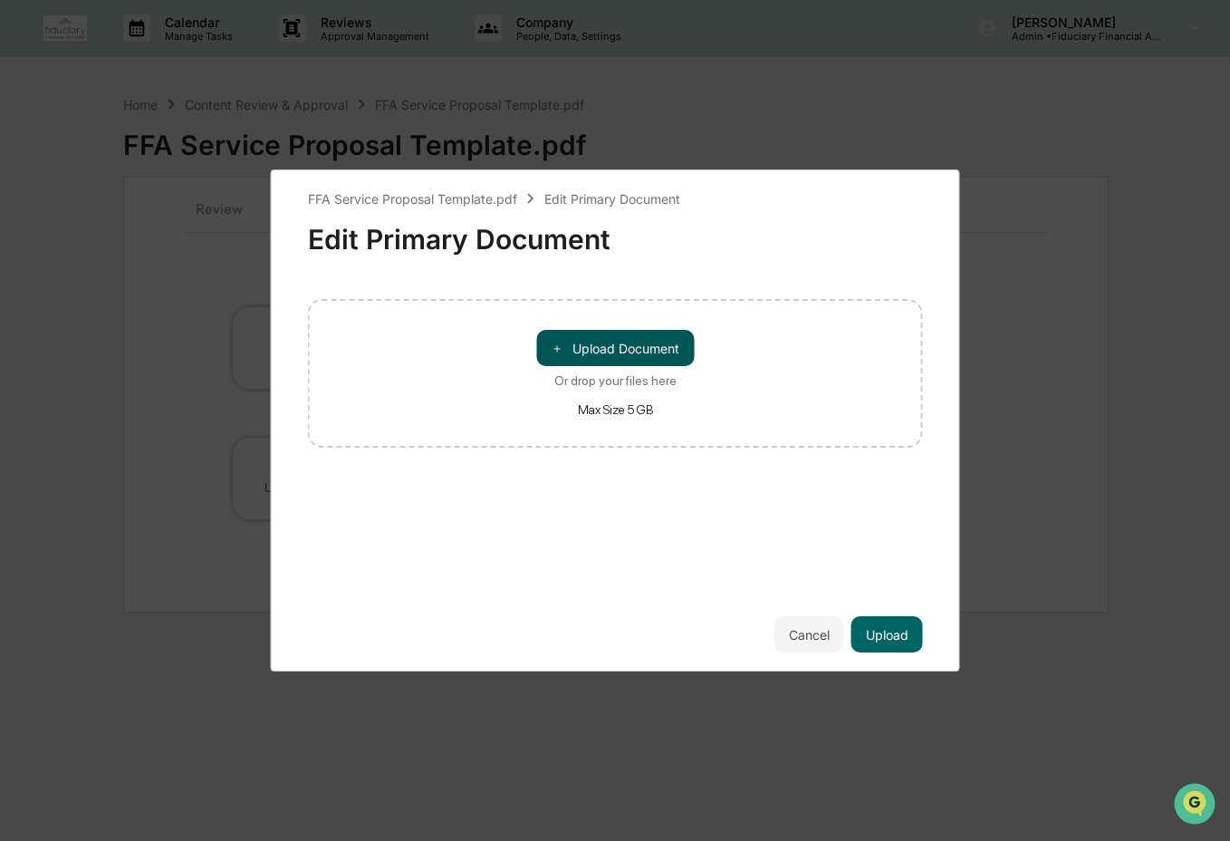
click at [598, 354] on button "＋ Upload Document" at bounding box center [615, 348] width 158 height 36
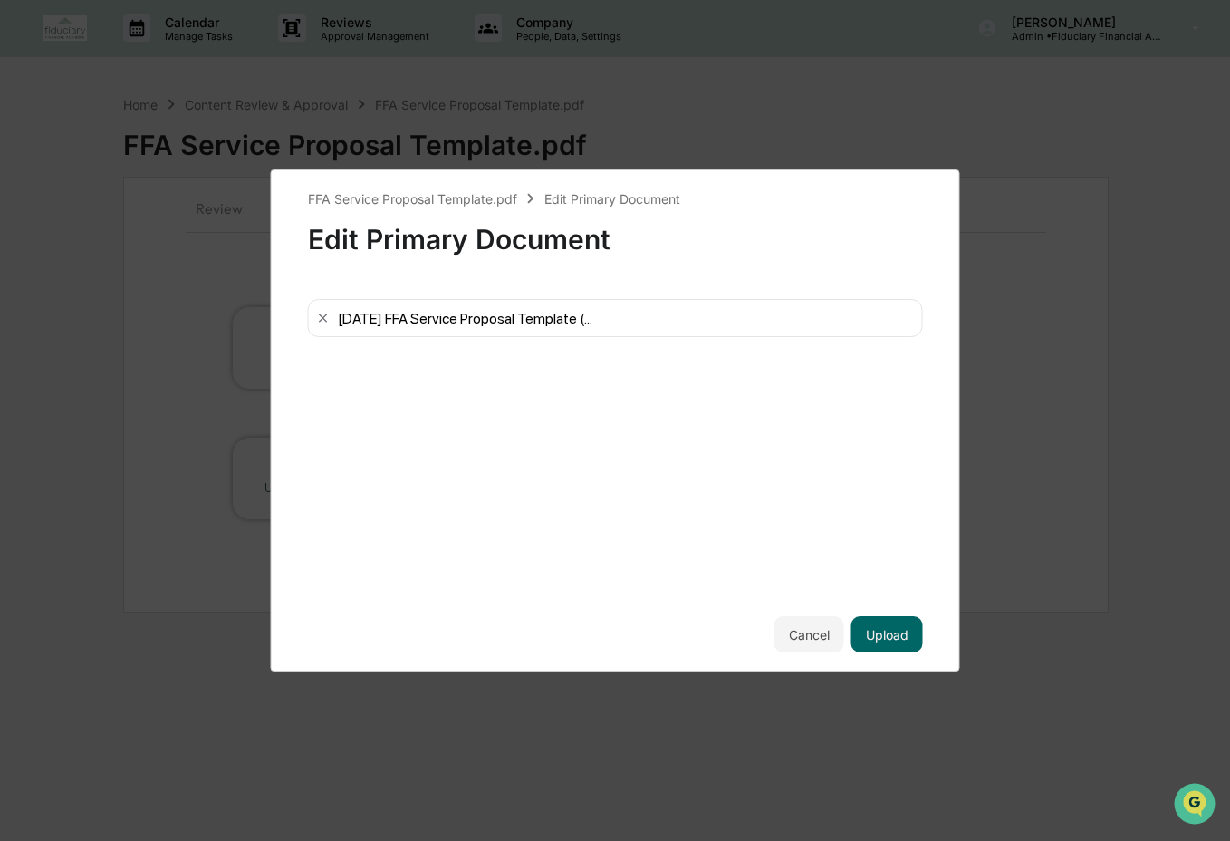
click at [934, 633] on div "FFA Service Proposal Template.pdf Edit Primary Document Edit Primary Document […" at bounding box center [615, 420] width 689 height 502
click at [894, 633] on button "Upload" at bounding box center [888, 634] width 72 height 36
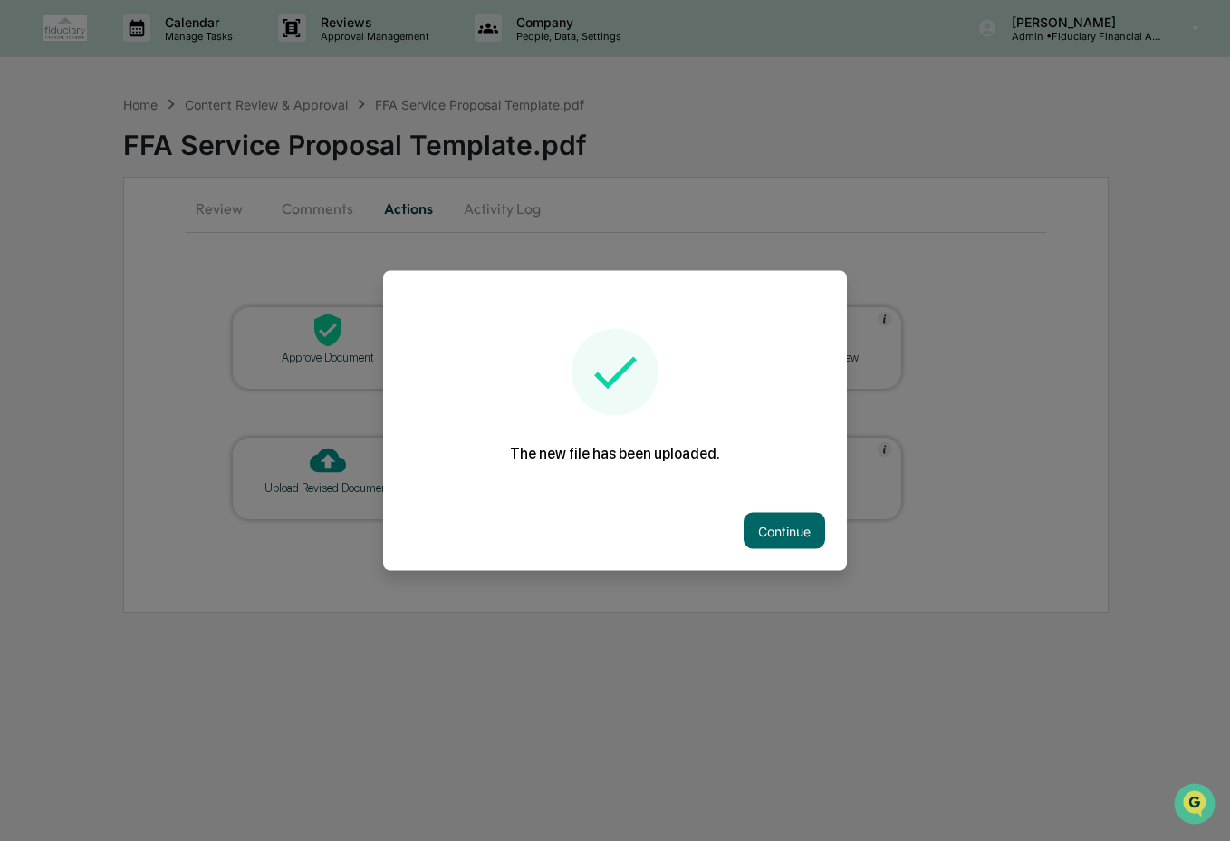
click at [811, 528] on button "Continue" at bounding box center [785, 531] width 82 height 36
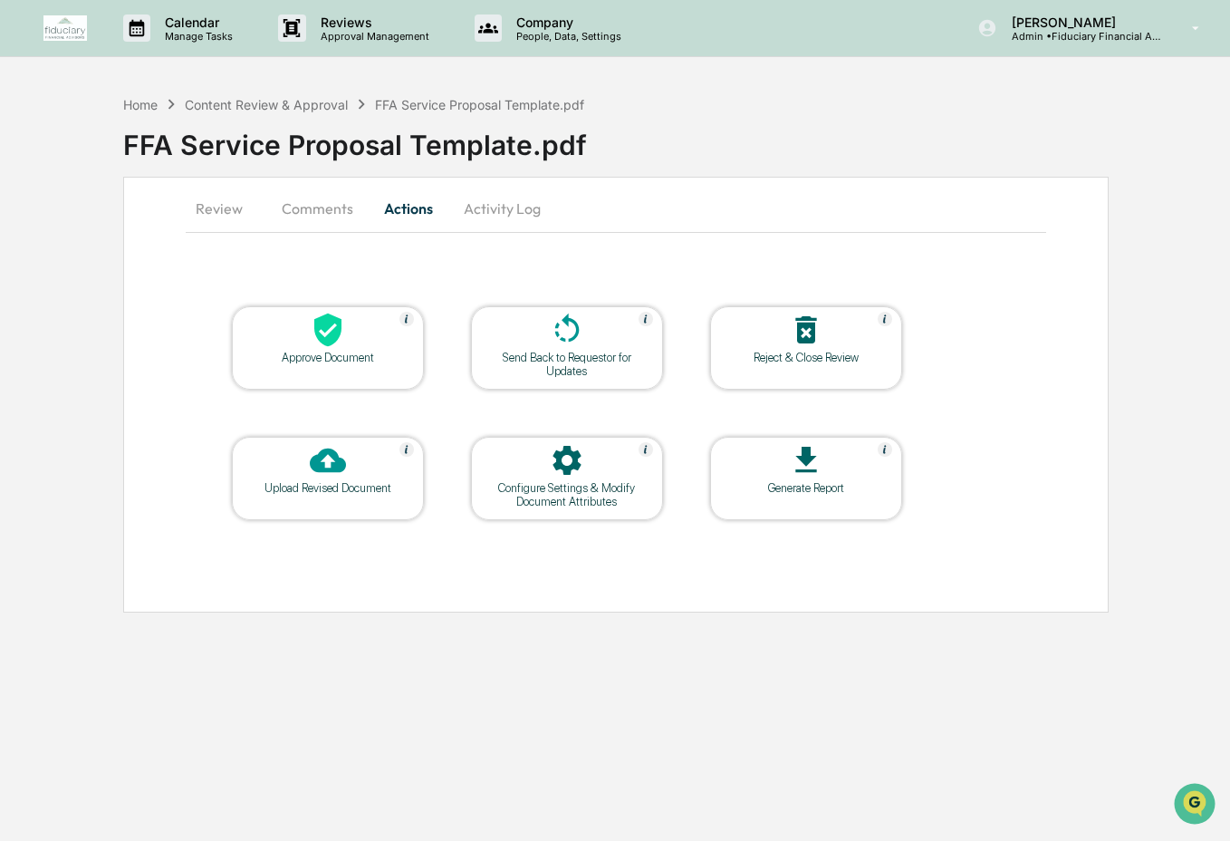
click at [520, 206] on button "Activity Log" at bounding box center [502, 208] width 106 height 43
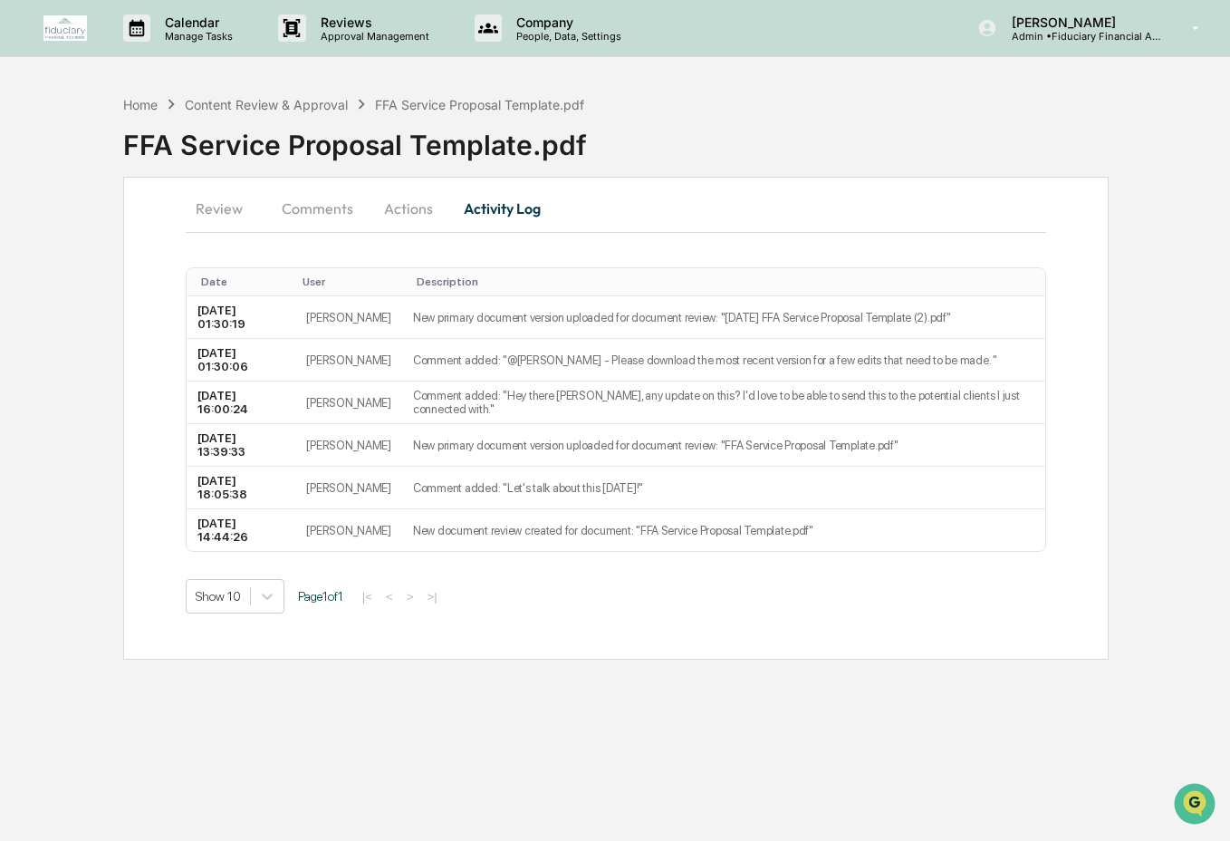
click at [420, 202] on button "Actions" at bounding box center [409, 208] width 82 height 43
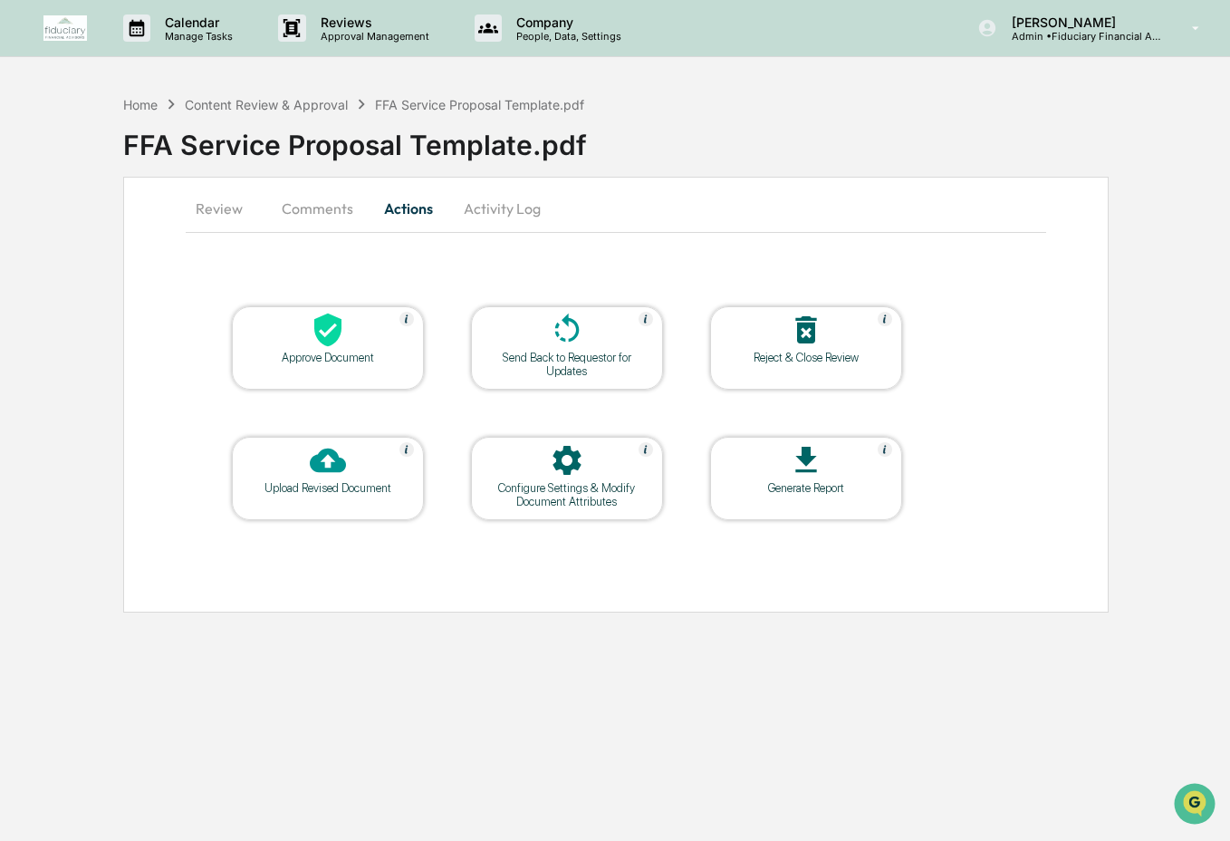
click at [515, 347] on div at bounding box center [567, 331] width 181 height 39
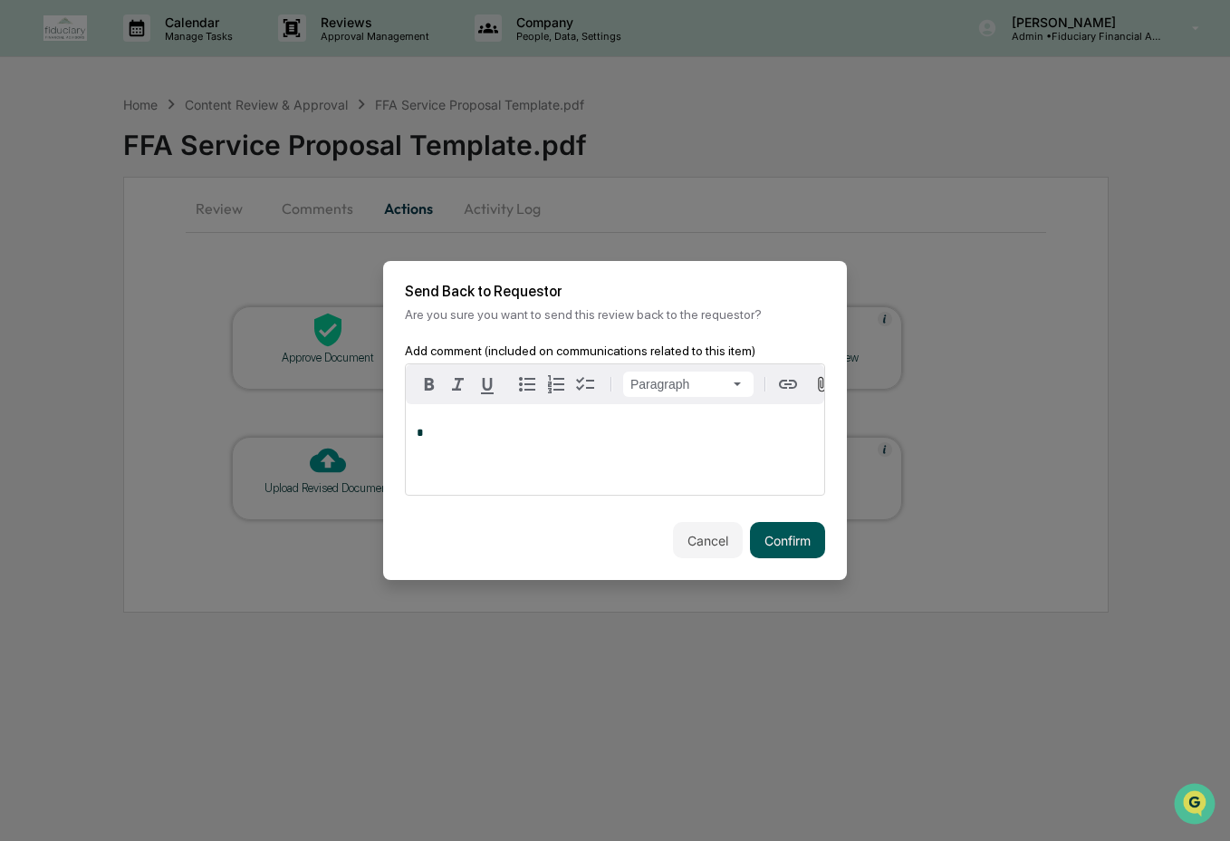
click at [769, 535] on button "Confirm" at bounding box center [787, 540] width 75 height 36
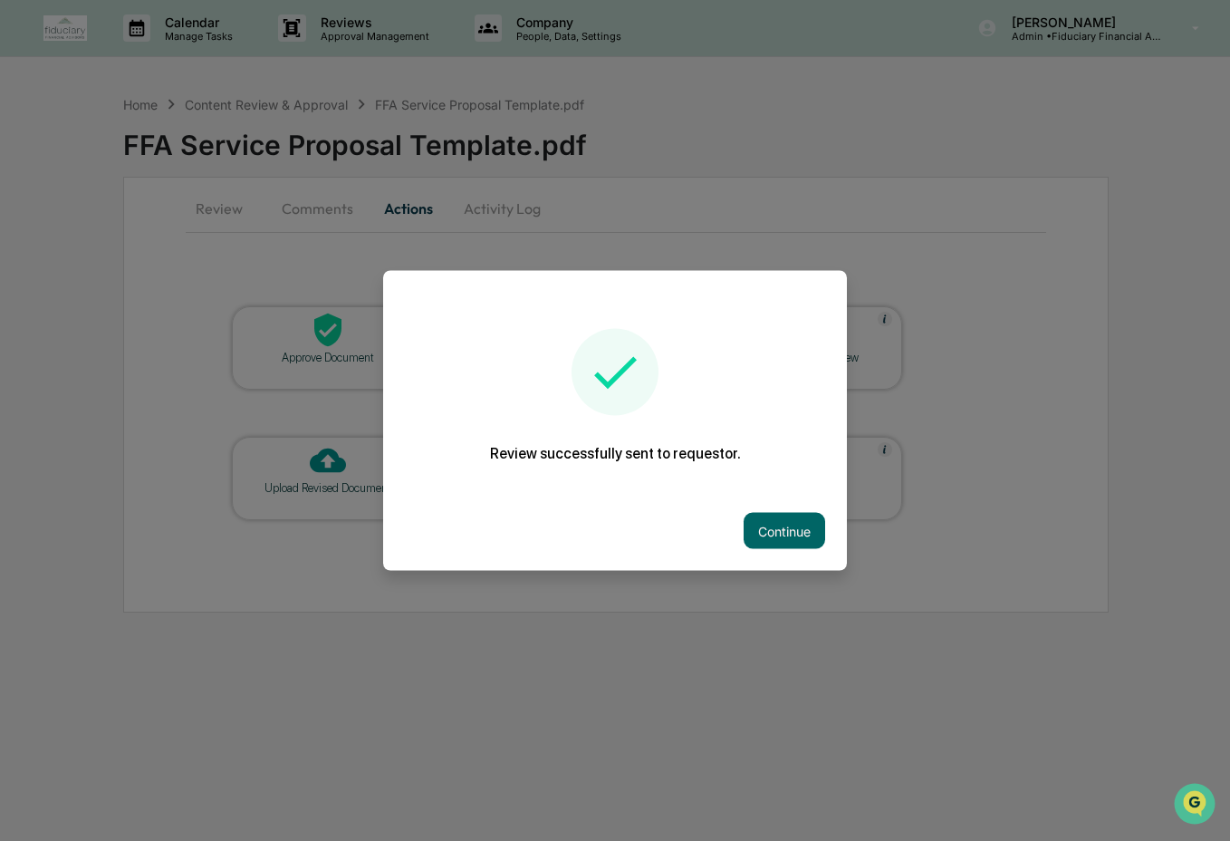
click at [769, 533] on button "Continue" at bounding box center [785, 531] width 82 height 36
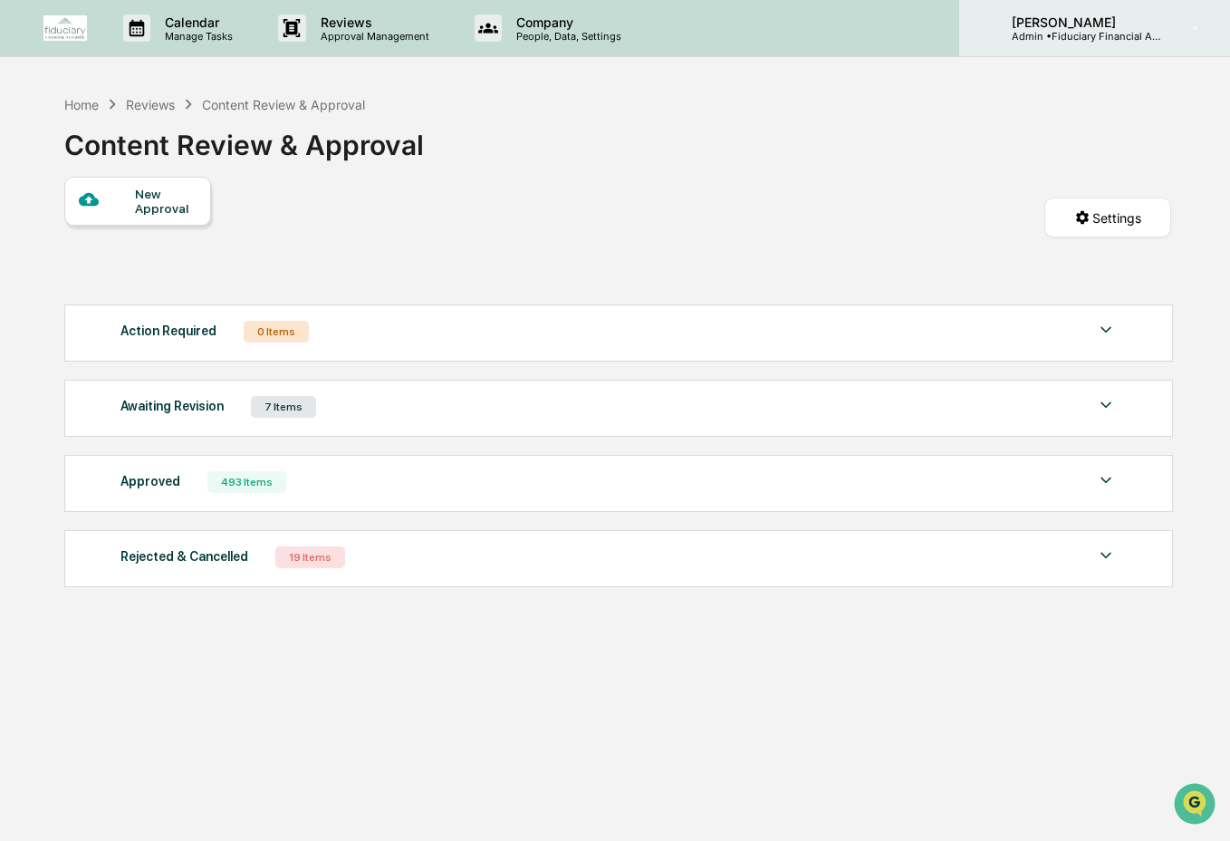
click at [1116, 6] on div "[PERSON_NAME] Admin • Fiduciary Financial Advisors" at bounding box center [1094, 28] width 271 height 56
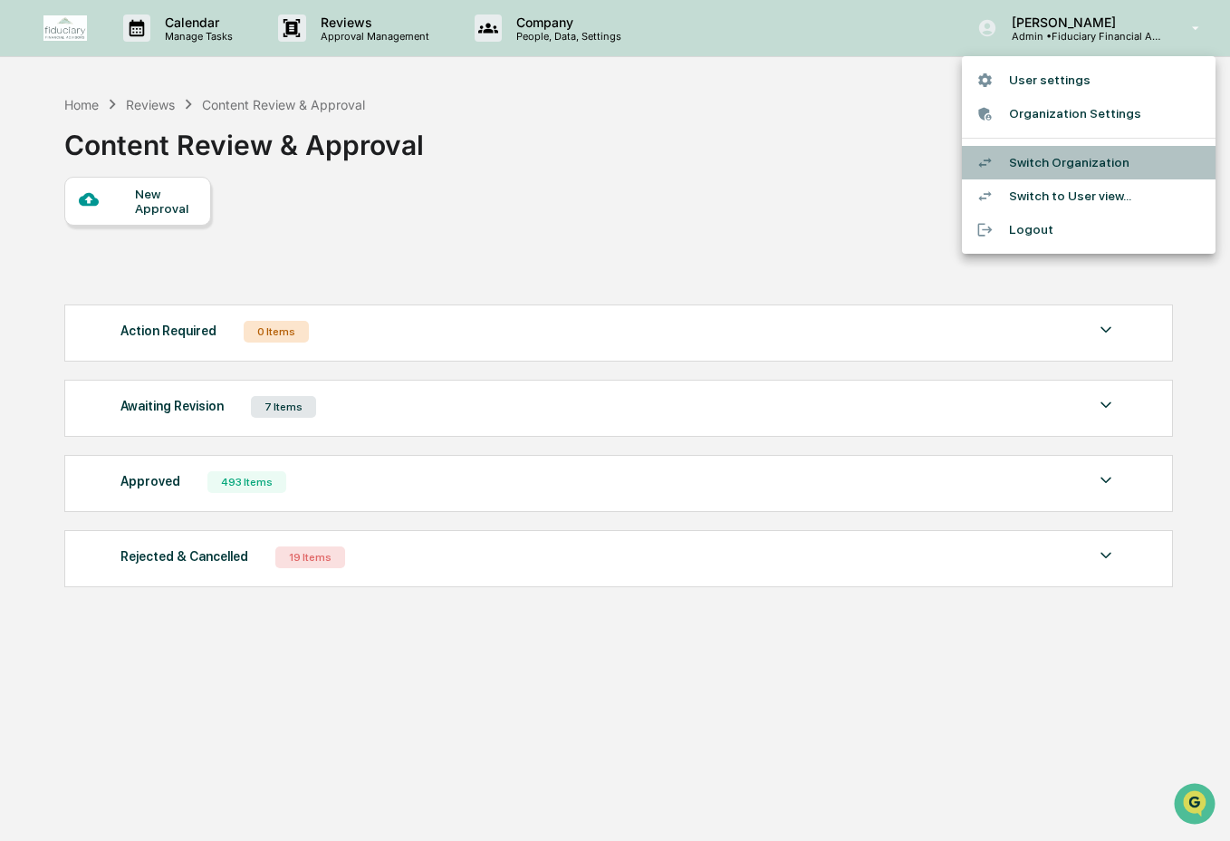
click at [1072, 173] on li "Switch Organization" at bounding box center [1089, 163] width 254 height 34
